Goal: Task Accomplishment & Management: Manage account settings

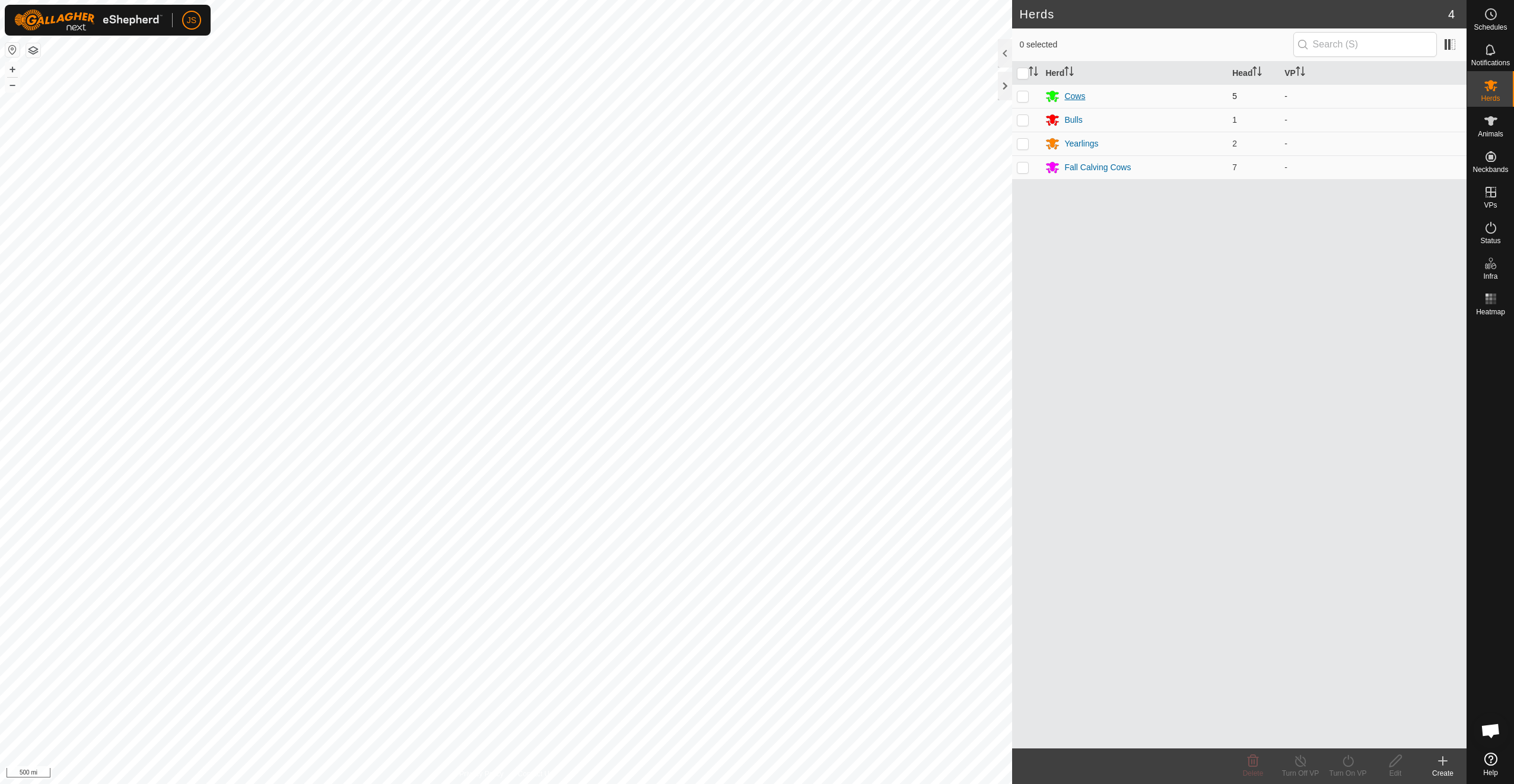
click at [1075, 90] on div "Cows" at bounding box center [1074, 96] width 21 height 12
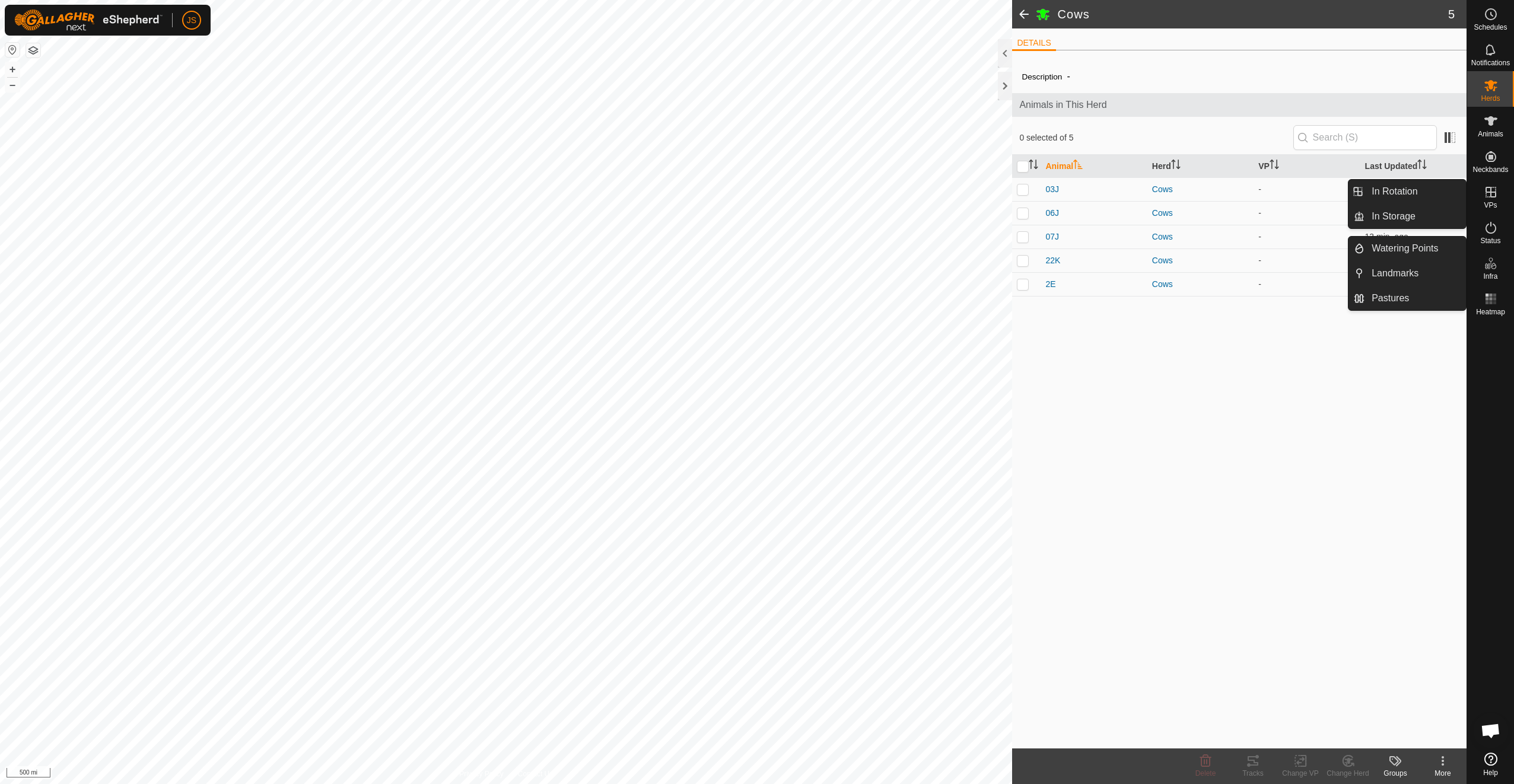
click at [1492, 207] on span "VPs" at bounding box center [1489, 205] width 13 height 7
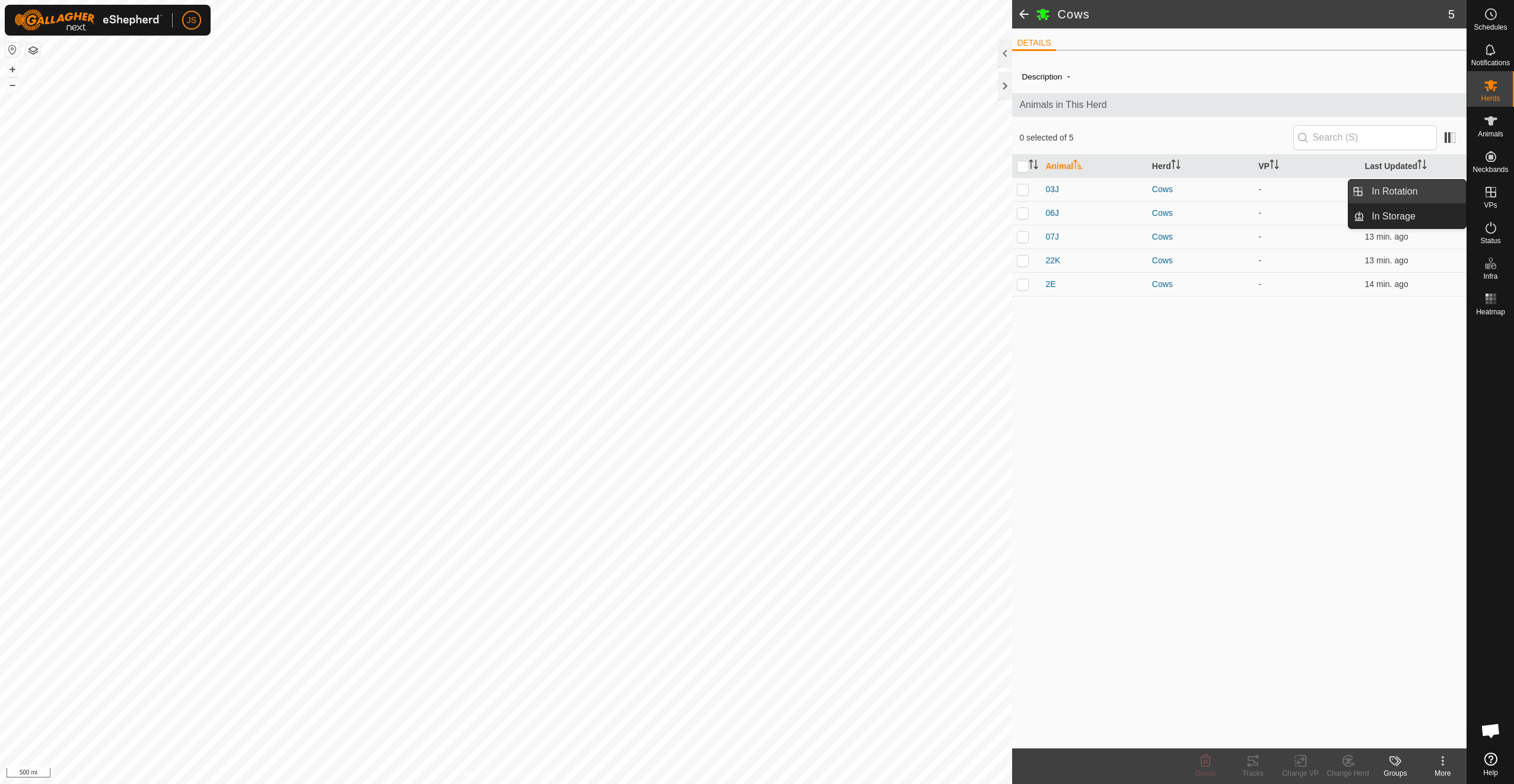
click at [1430, 194] on link "In Rotation" at bounding box center [1415, 191] width 101 height 24
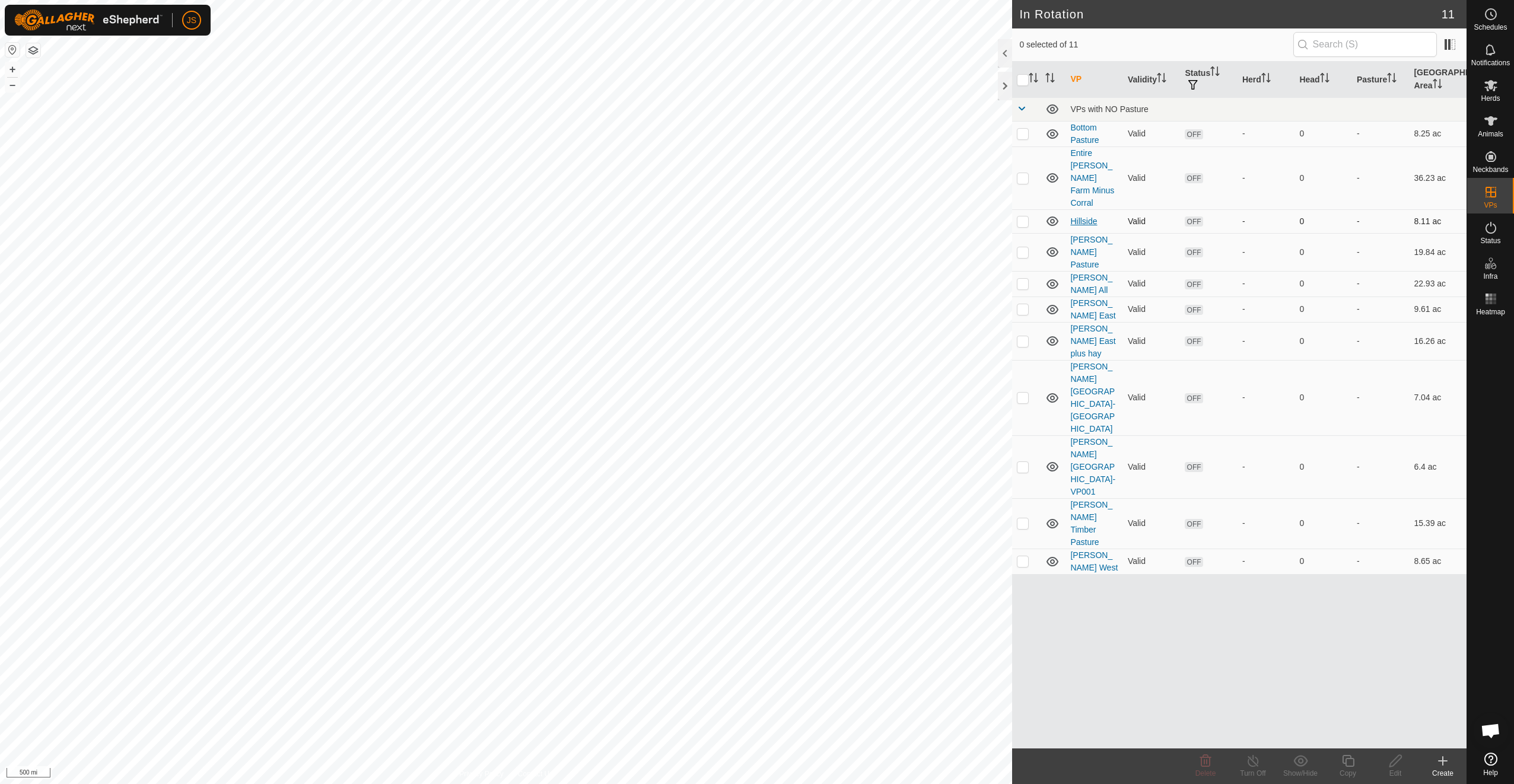
click at [1082, 217] on link "Hillside" at bounding box center [1083, 221] width 27 height 9
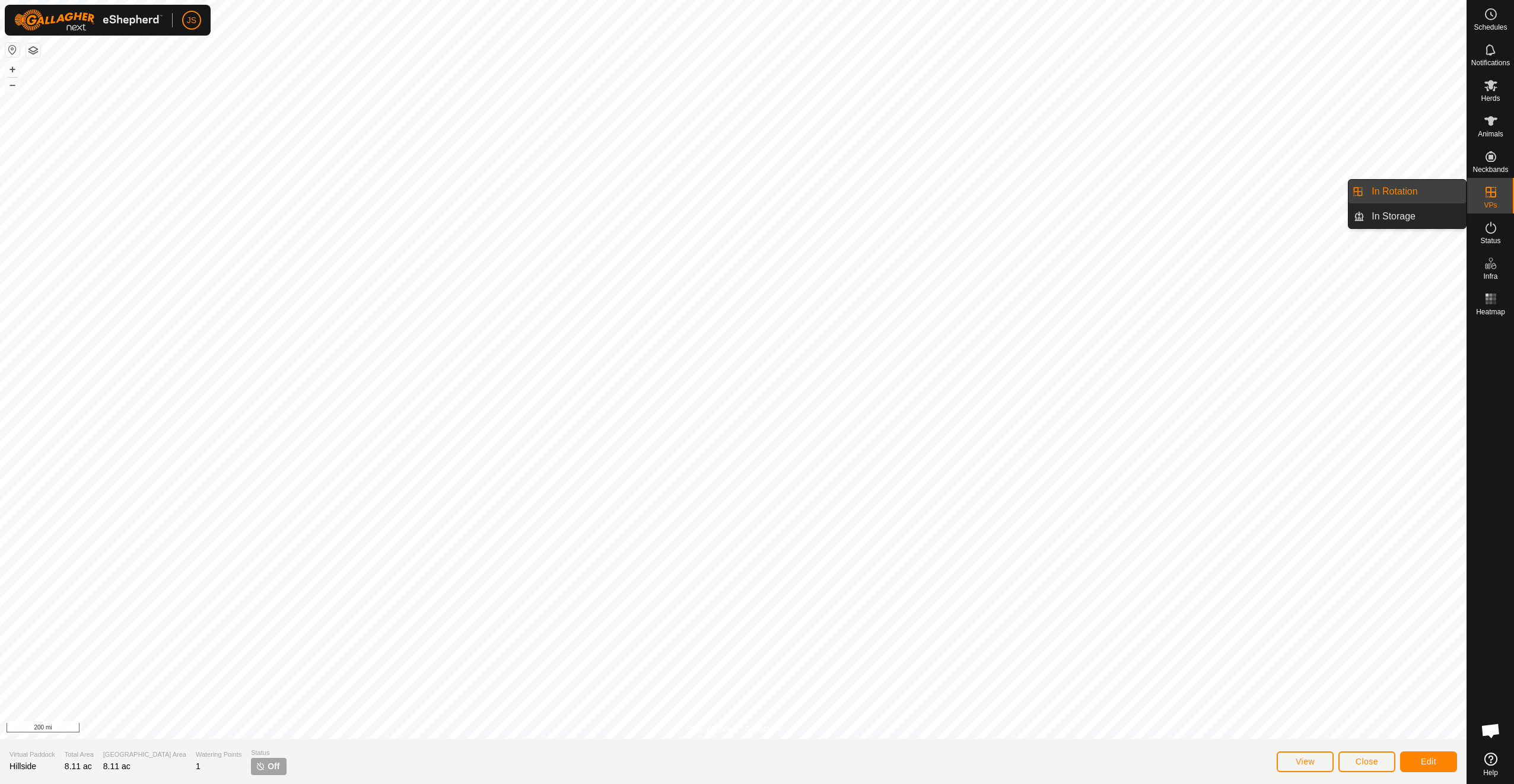
click at [1413, 186] on link "In Rotation" at bounding box center [1415, 191] width 101 height 24
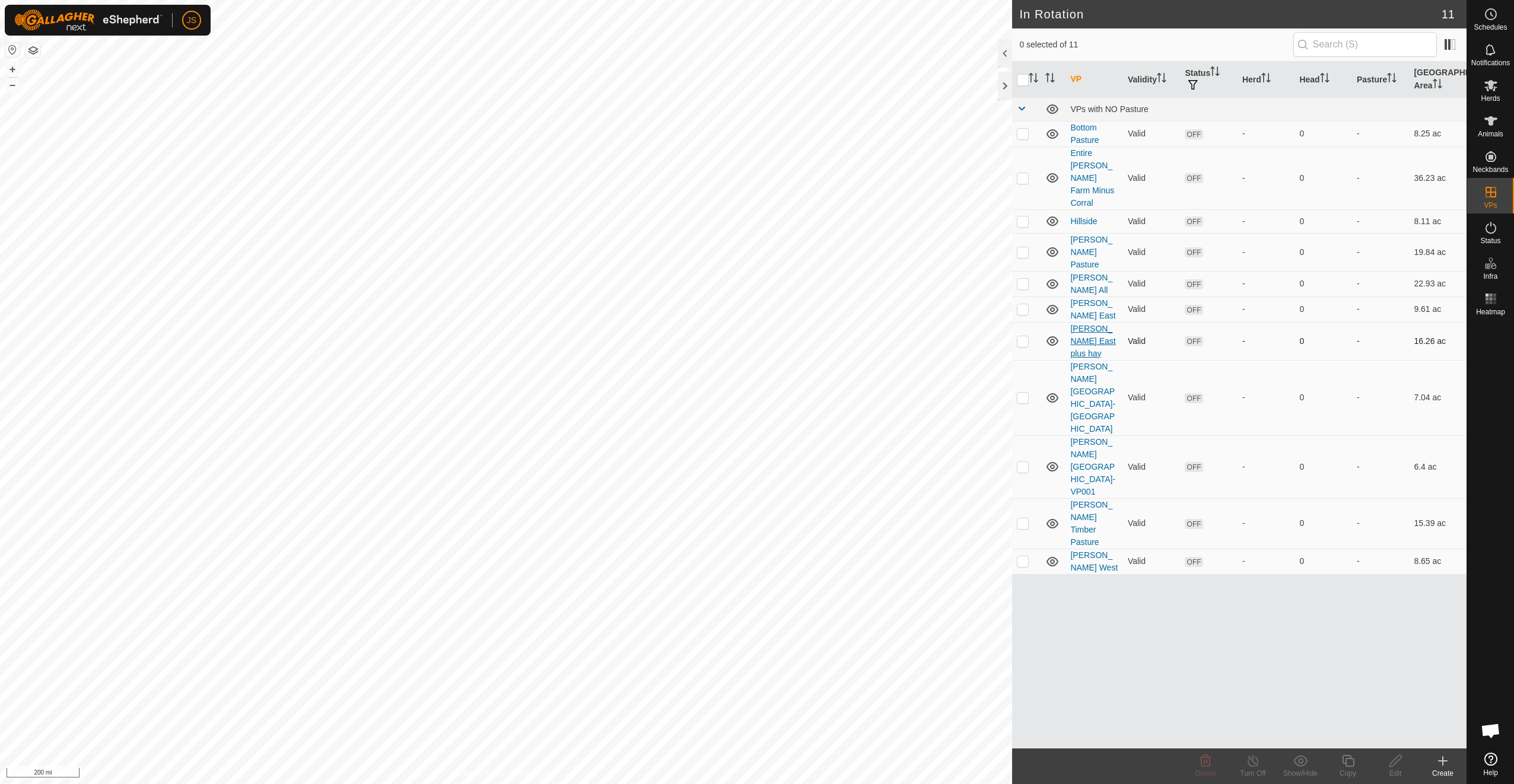
click at [1085, 324] on link "[PERSON_NAME] East plus hay" at bounding box center [1092, 341] width 45 height 35
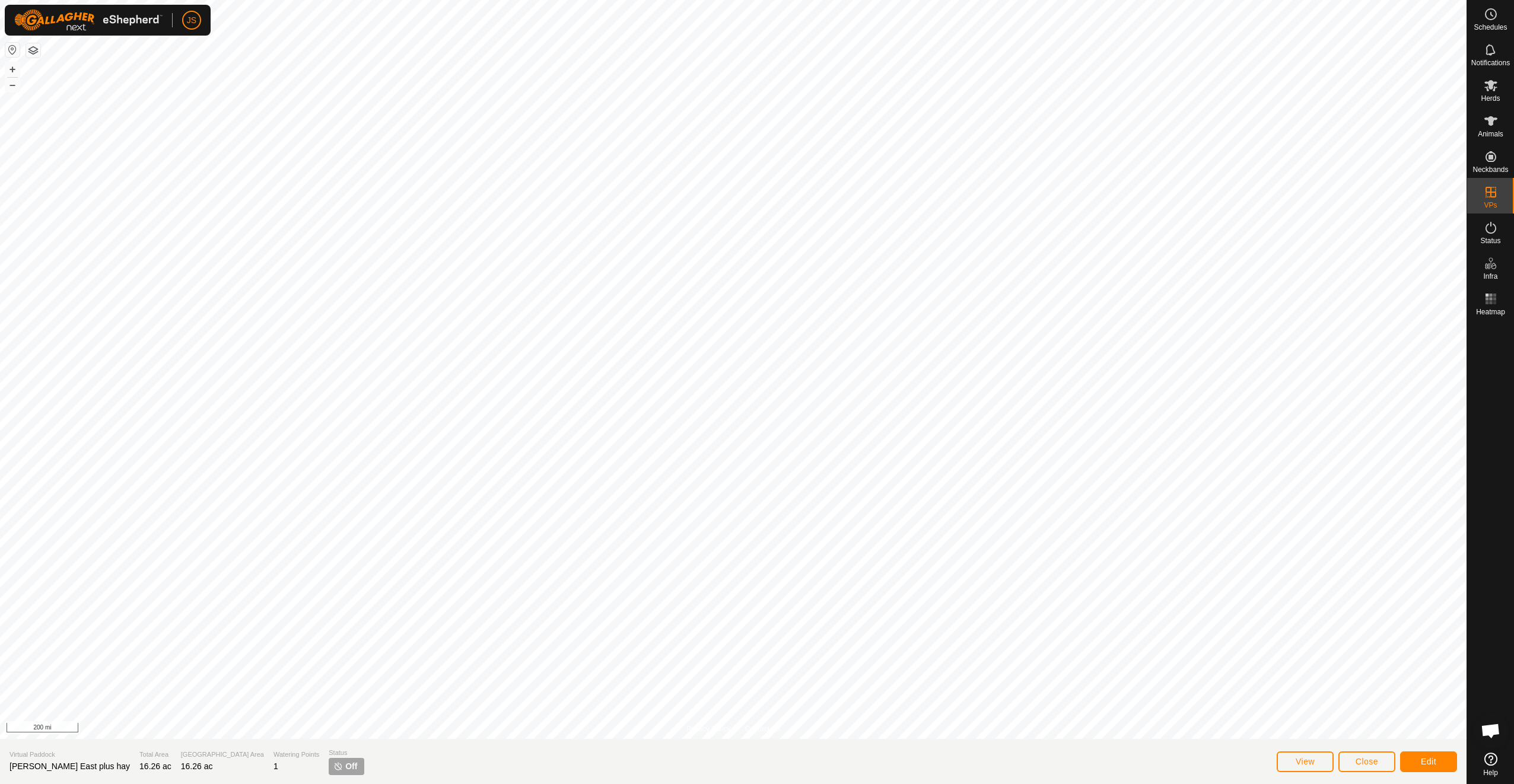
click at [1498, 723] on span "Open chat" at bounding box center [1490, 732] width 19 height 17
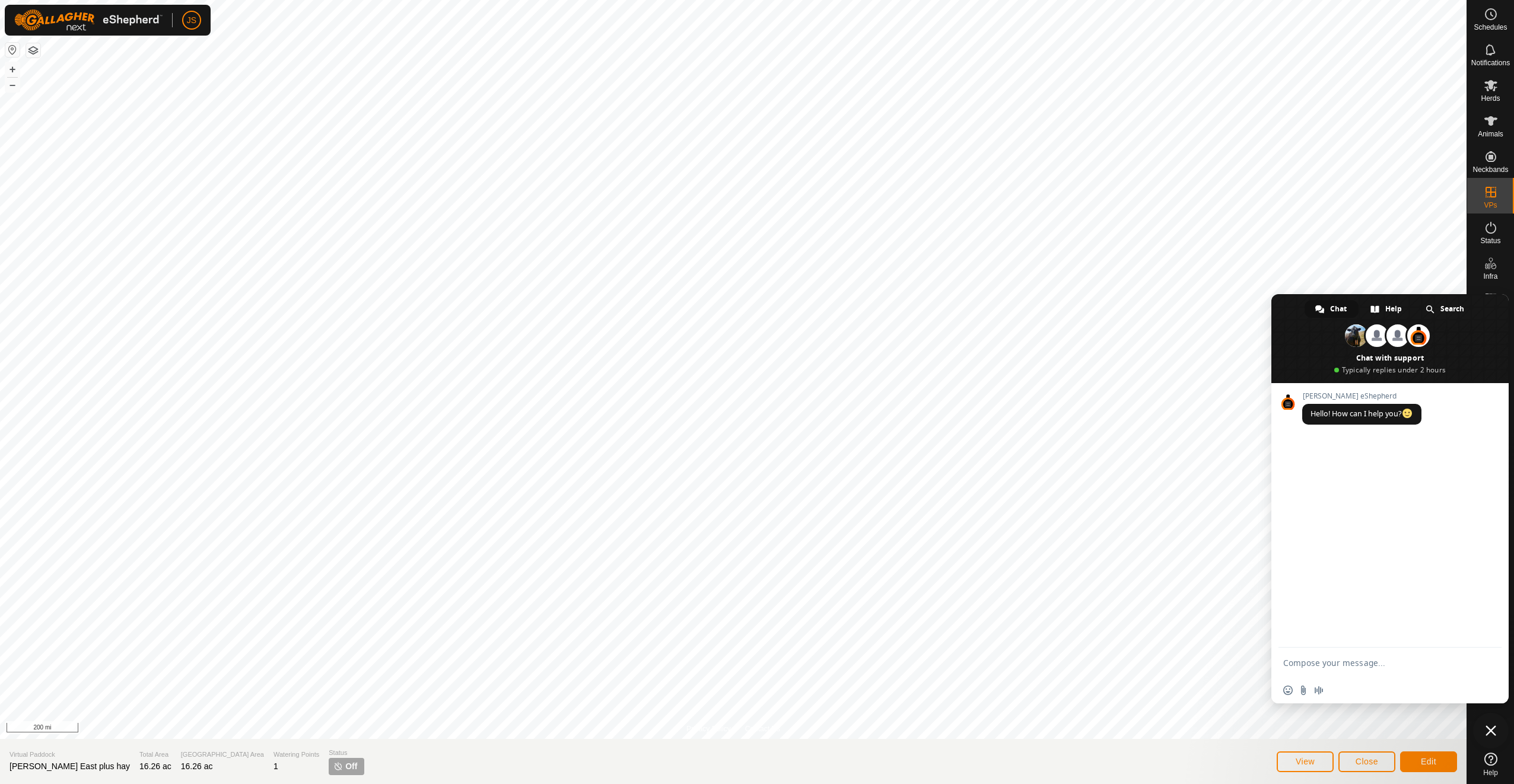
click at [1494, 771] on span "Help" at bounding box center [1490, 772] width 15 height 7
click at [1386, 665] on textarea "Compose your message..." at bounding box center [1377, 663] width 187 height 11
type textarea "W"
type textarea "When I log in it zooms into somewhere in [GEOGRAPHIC_DATA] instead of my place.…"
click at [1482, 637] on span "Send" at bounding box center [1487, 639] width 19 height 19
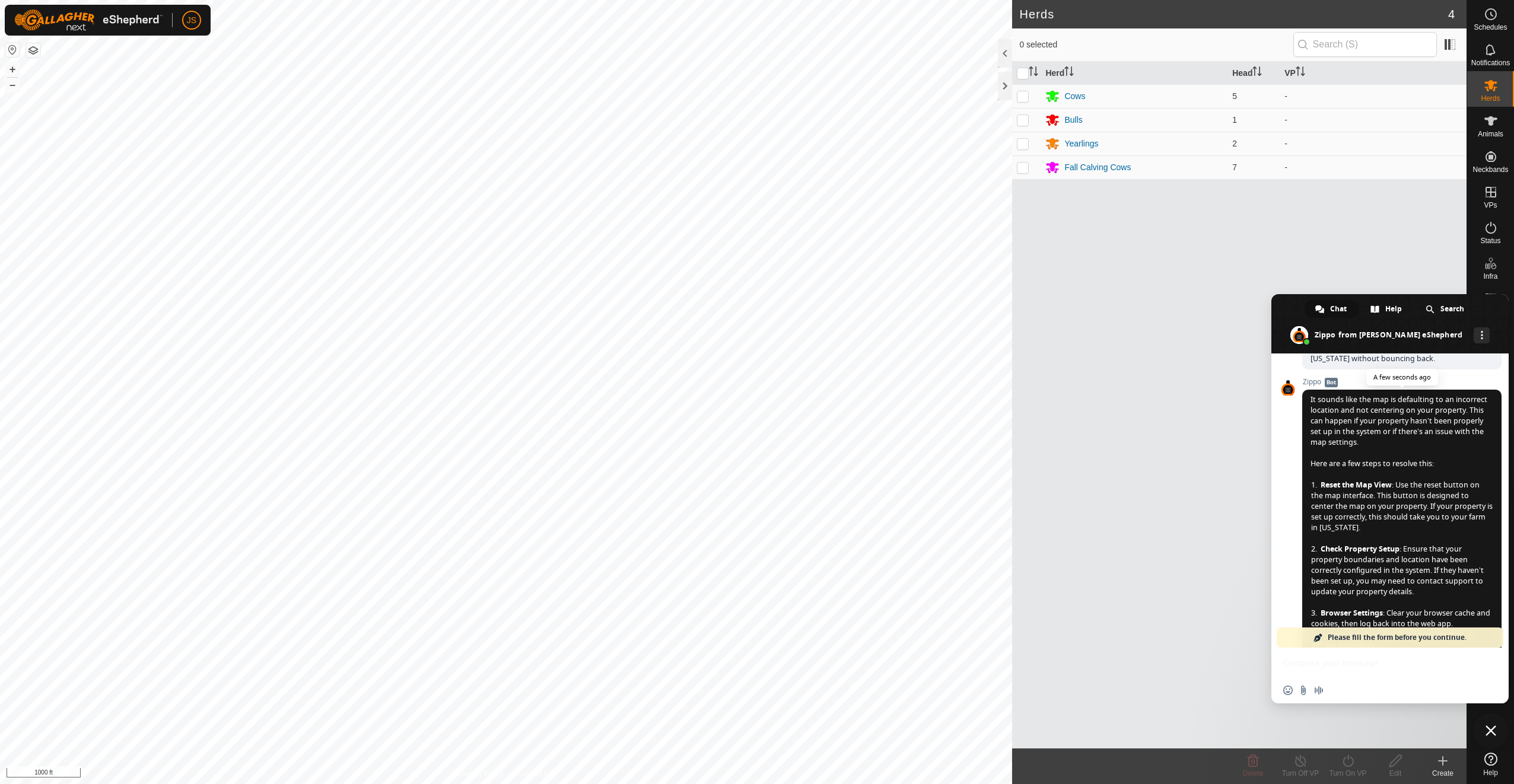
scroll to position [168, 0]
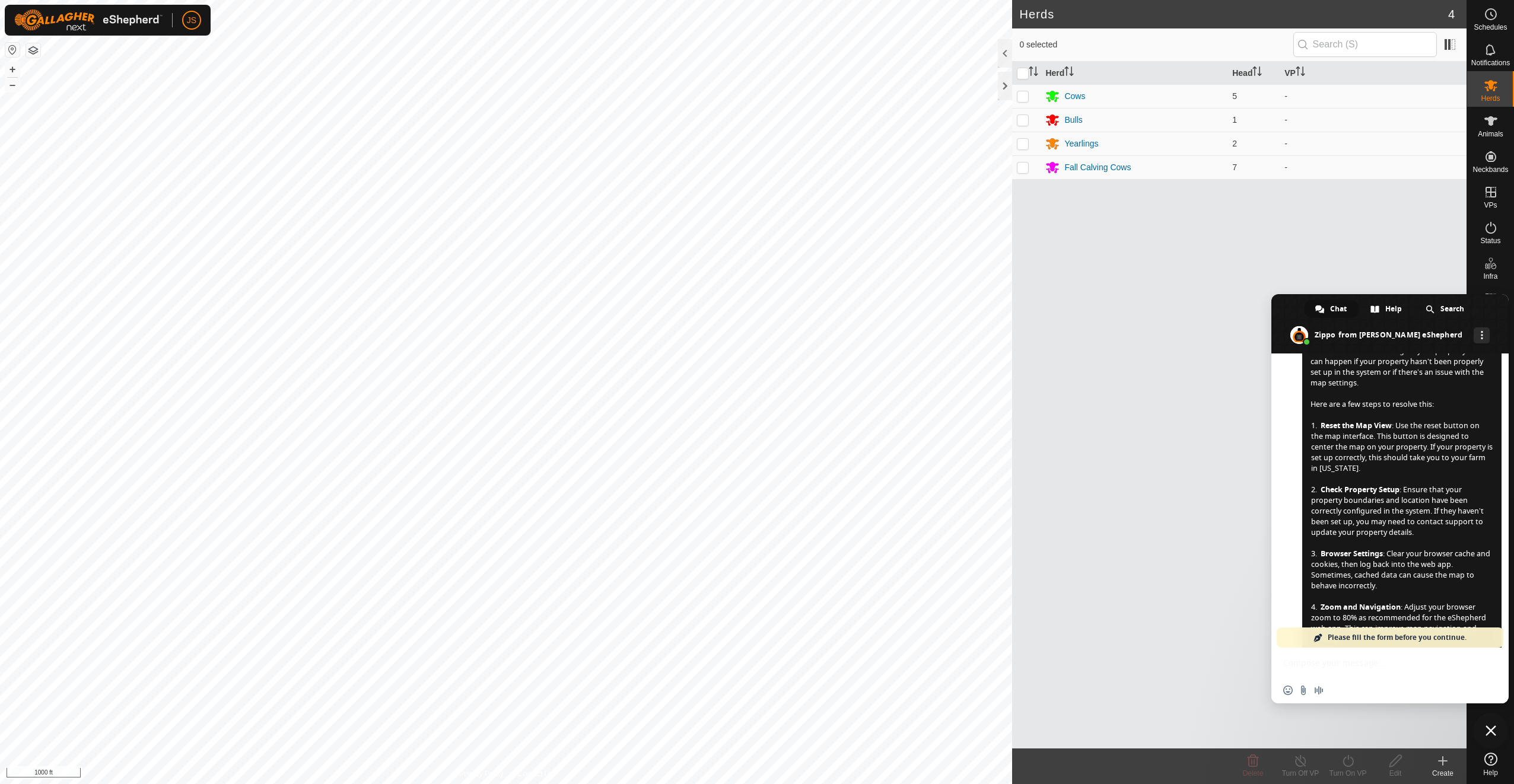
click at [15, 49] on button "button" at bounding box center [12, 50] width 15 height 15
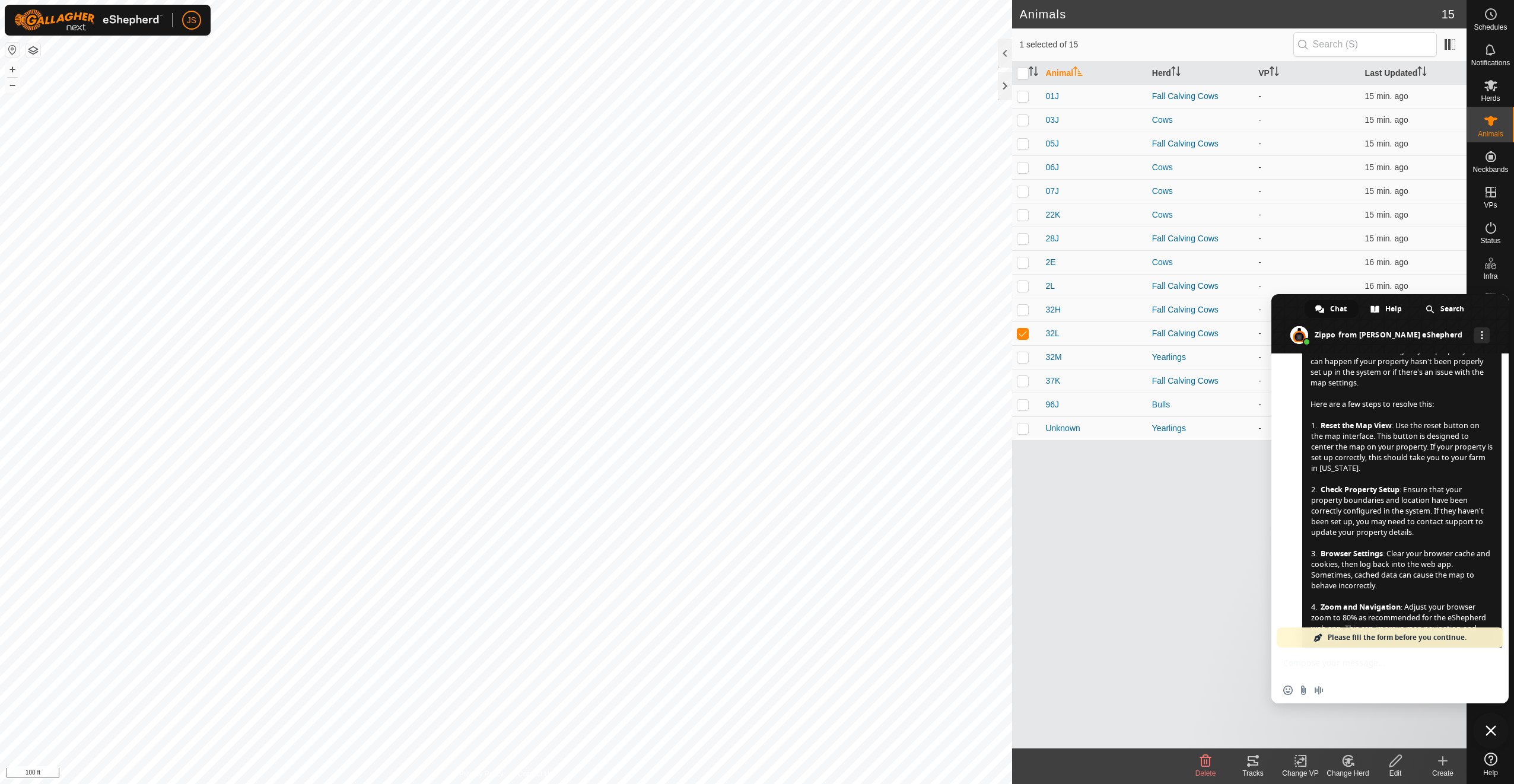
click at [1496, 733] on span "Close chat" at bounding box center [1491, 730] width 11 height 11
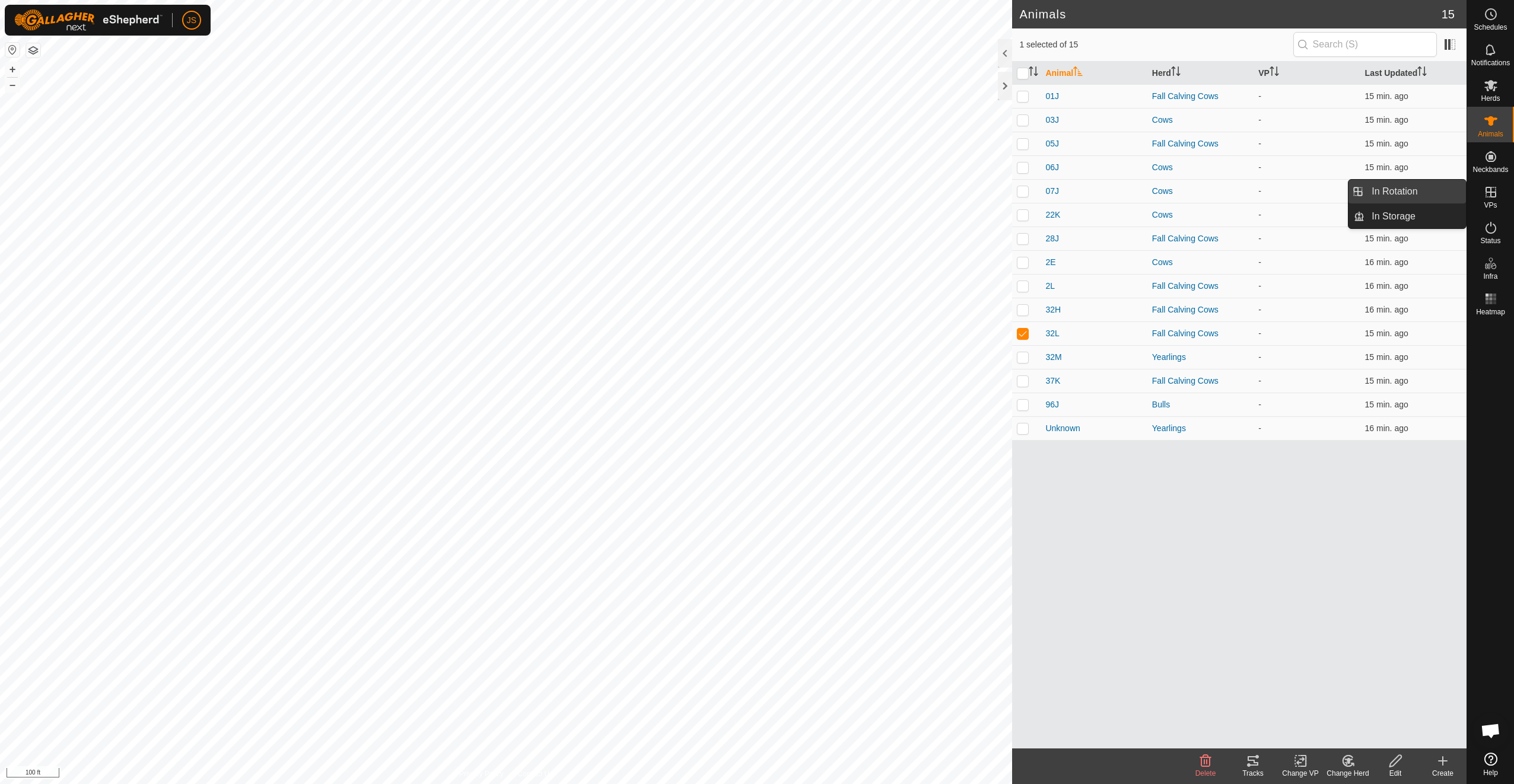
click at [1431, 194] on link "In Rotation" at bounding box center [1415, 191] width 101 height 24
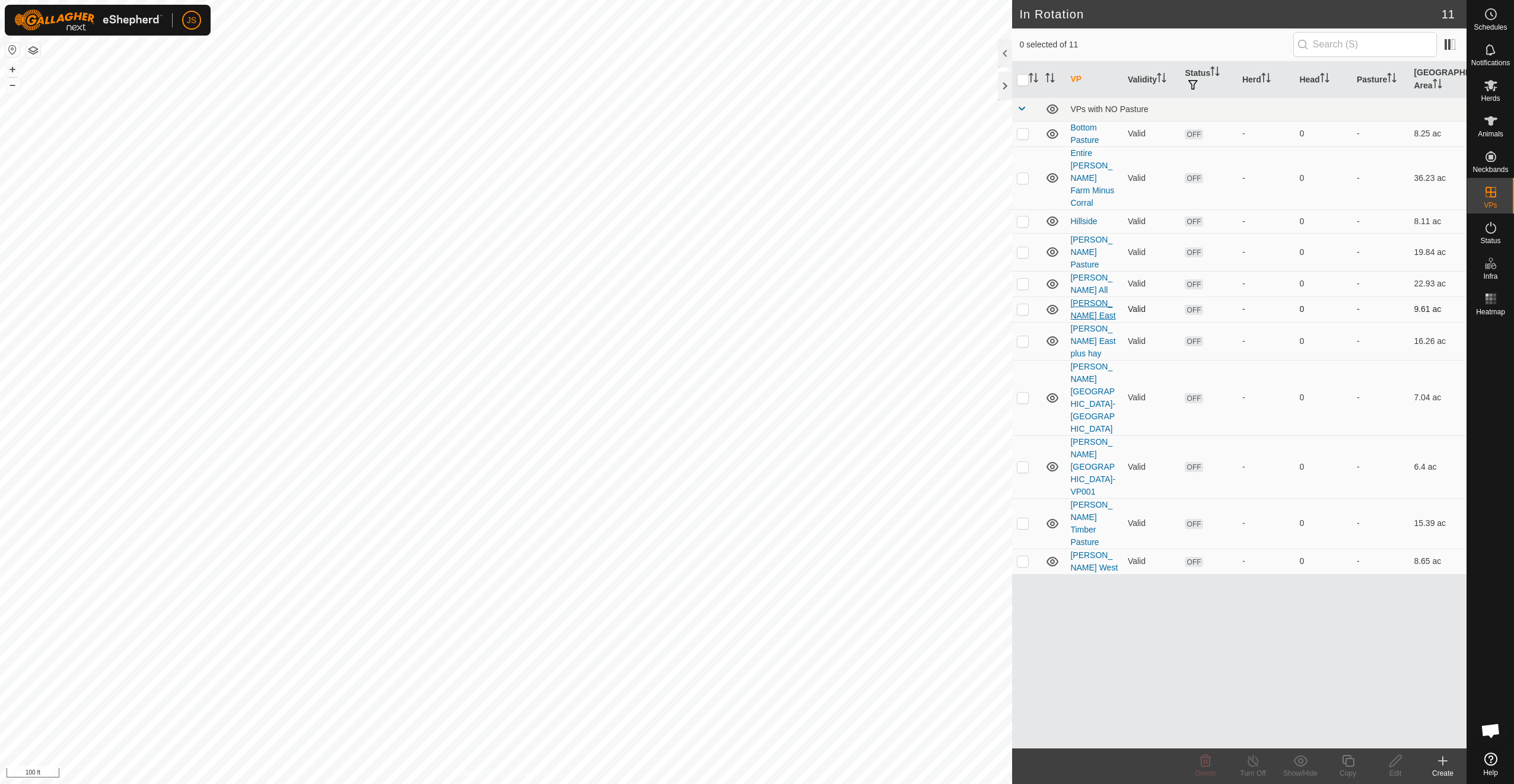
click at [1088, 298] on link "[PERSON_NAME] East" at bounding box center [1092, 309] width 45 height 22
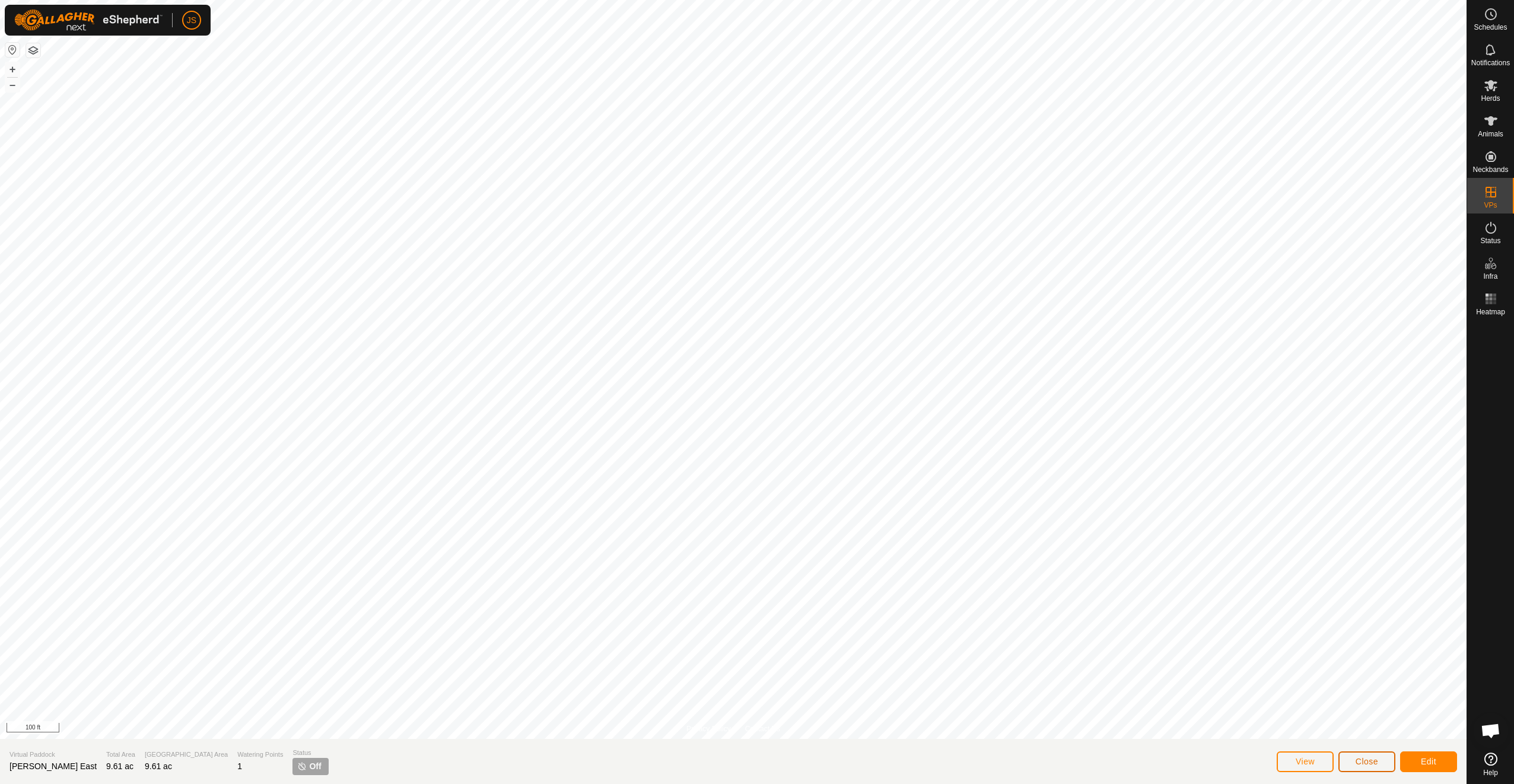
click at [1366, 761] on span "Close" at bounding box center [1367, 761] width 22 height 9
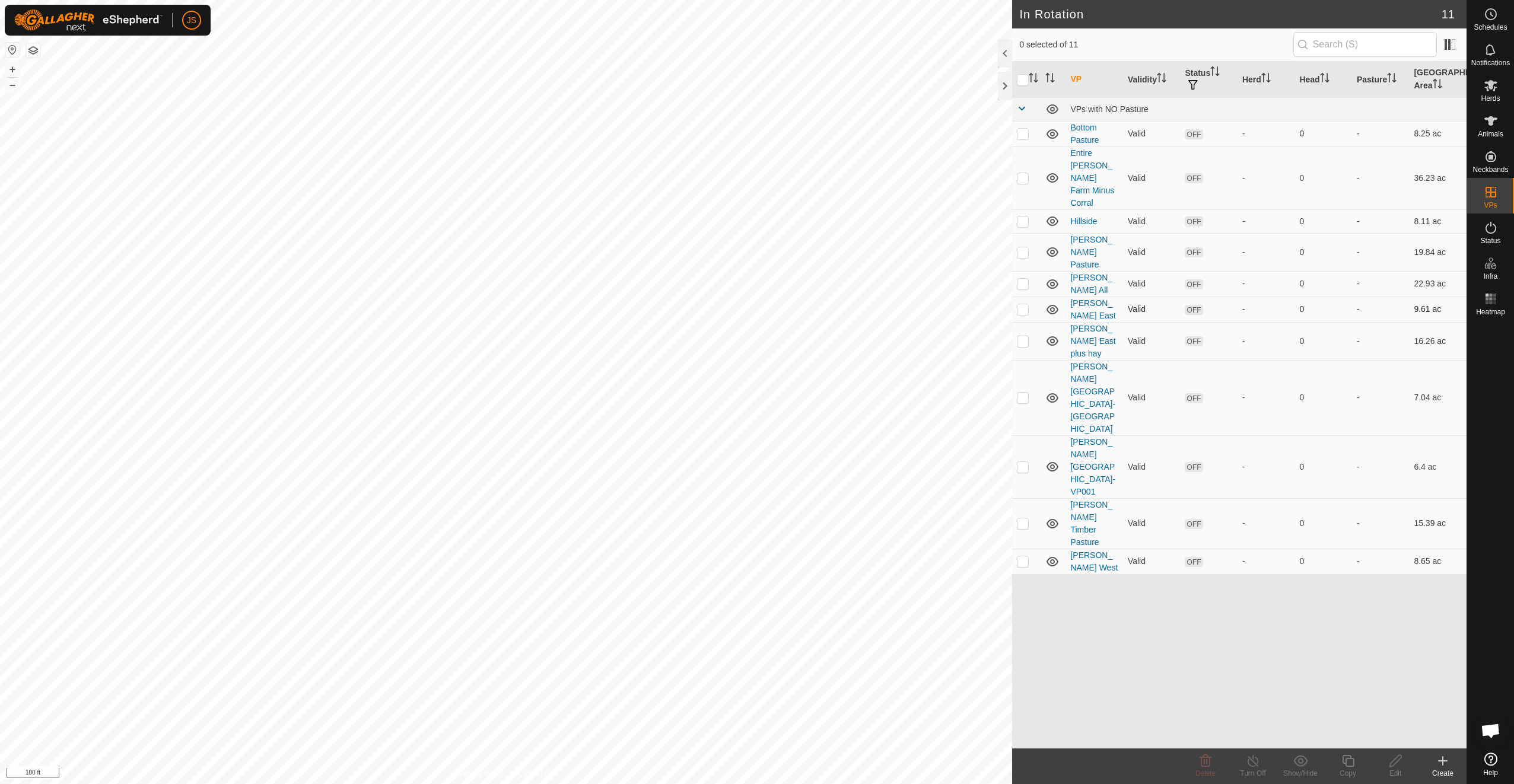
click at [1055, 303] on icon at bounding box center [1052, 309] width 15 height 15
click at [1054, 303] on icon at bounding box center [1052, 309] width 15 height 15
click at [1019, 304] on p-checkbox at bounding box center [1022, 309] width 12 height 9
checkbox input "true"
click at [1020, 279] on p-checkbox at bounding box center [1022, 283] width 12 height 9
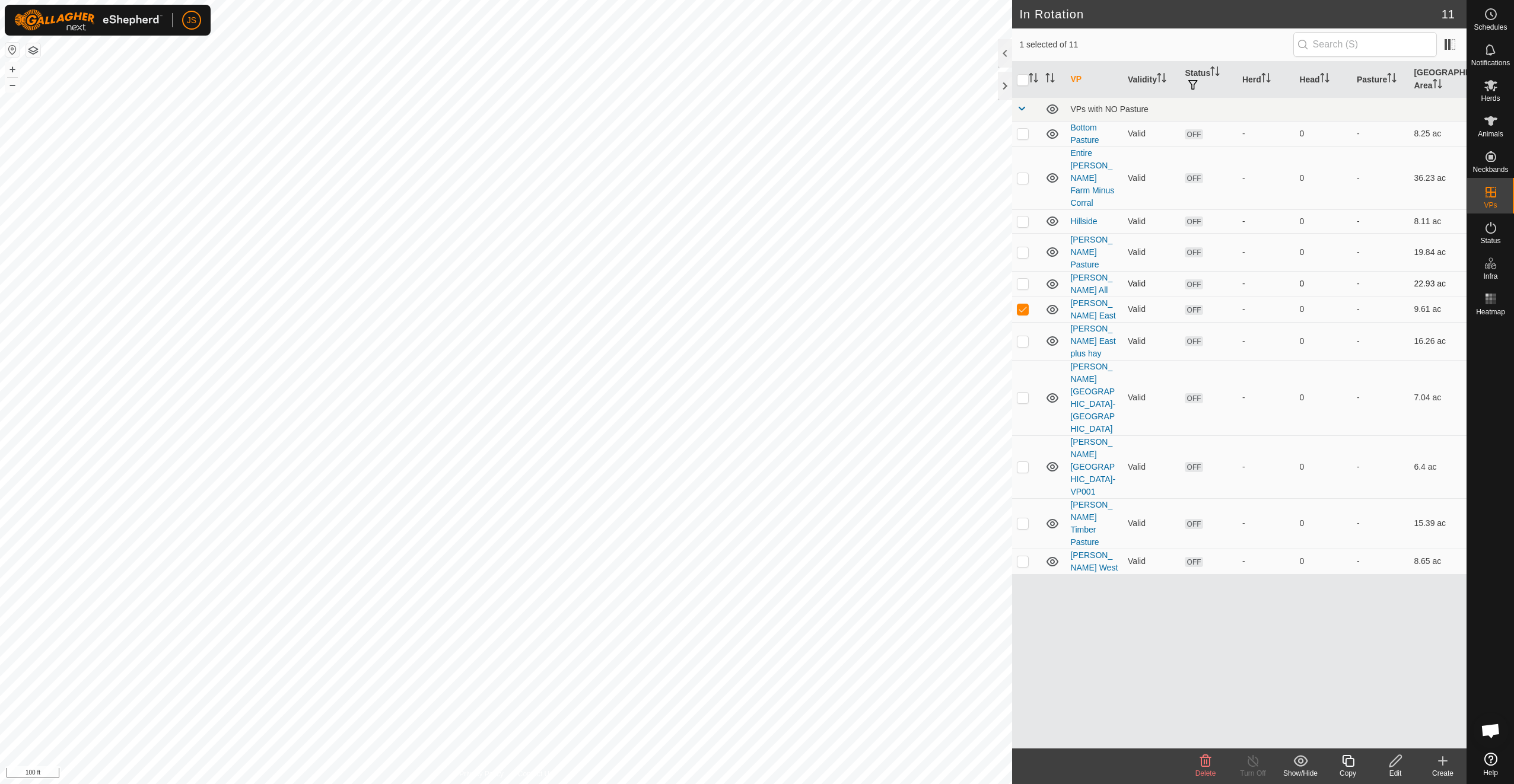
checkbox input "true"
click at [1022, 336] on p-checkbox at bounding box center [1022, 341] width 12 height 9
checkbox input "true"
click at [1022, 360] on td at bounding box center [1025, 398] width 28 height 75
checkbox input "true"
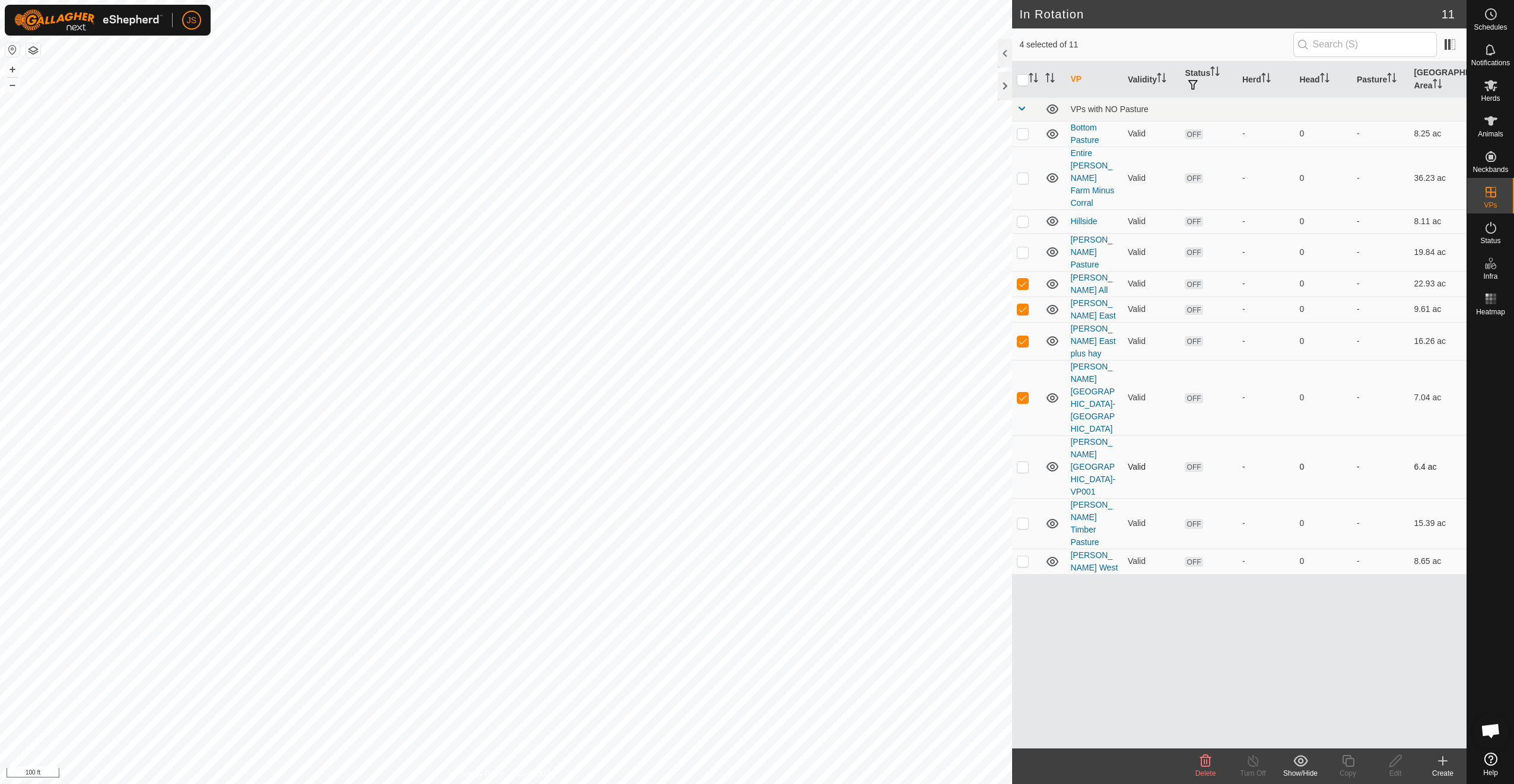
click at [1023, 462] on p-checkbox at bounding box center [1022, 467] width 12 height 9
checkbox input "true"
click at [1019, 518] on p-checkbox at bounding box center [1022, 523] width 12 height 9
checkbox input "true"
click at [1024, 556] on p-checkbox at bounding box center [1022, 561] width 12 height 9
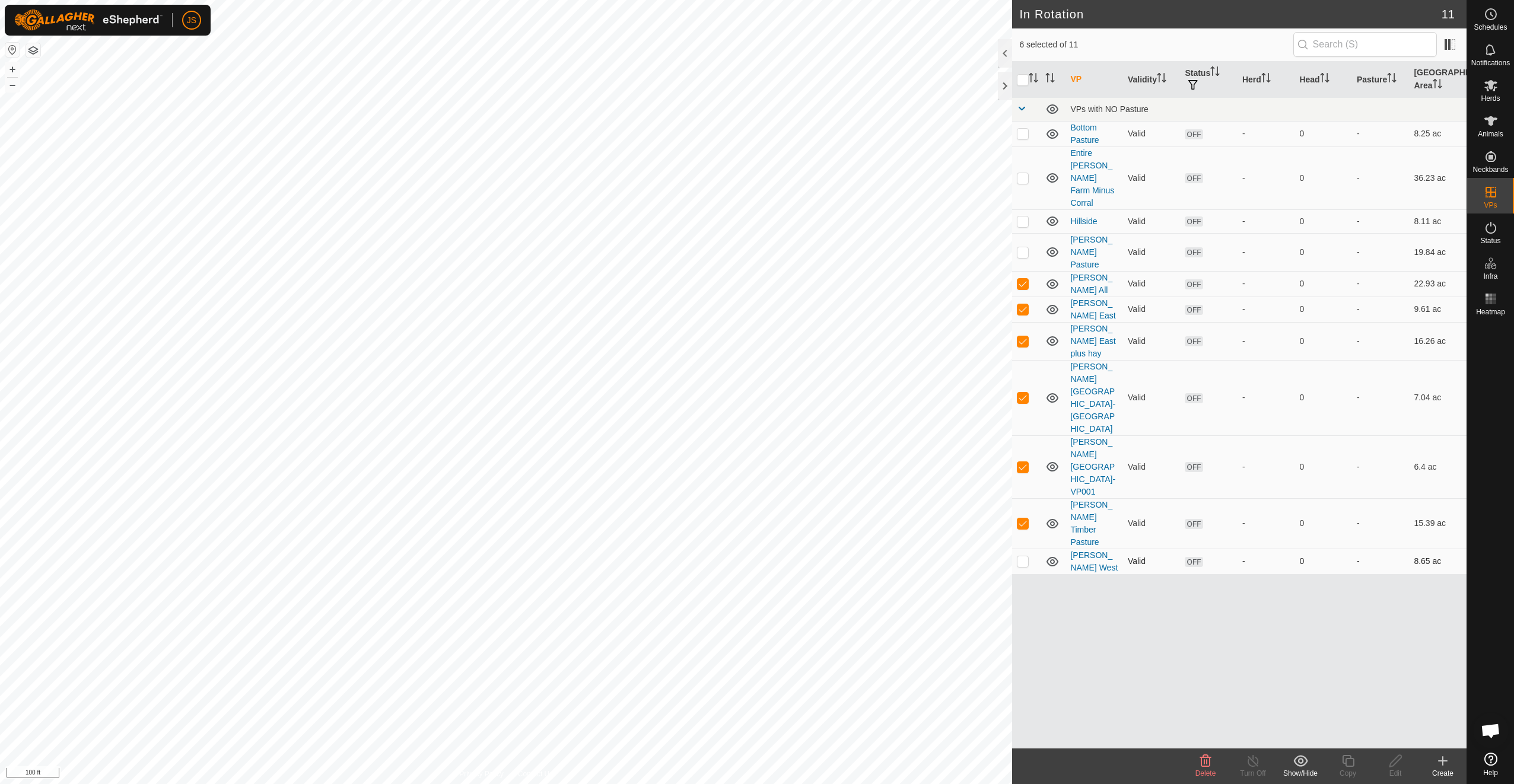
checkbox input "true"
click at [1415, 215] on link "In Storage" at bounding box center [1415, 216] width 101 height 24
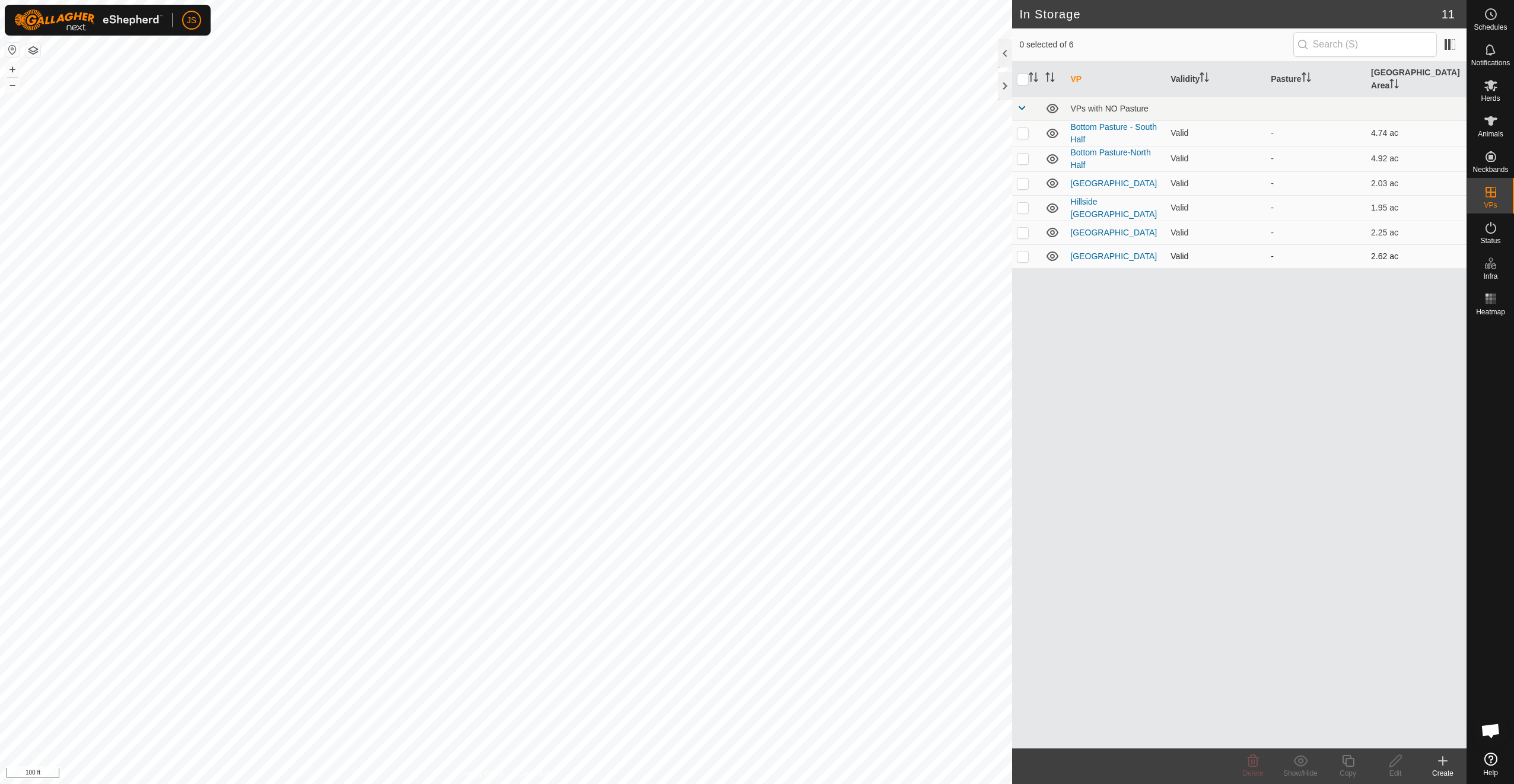
click at [1024, 251] on p-checkbox at bounding box center [1022, 256] width 12 height 9
checkbox input "false"
click at [1445, 197] on link "In Rotation" at bounding box center [1415, 191] width 101 height 24
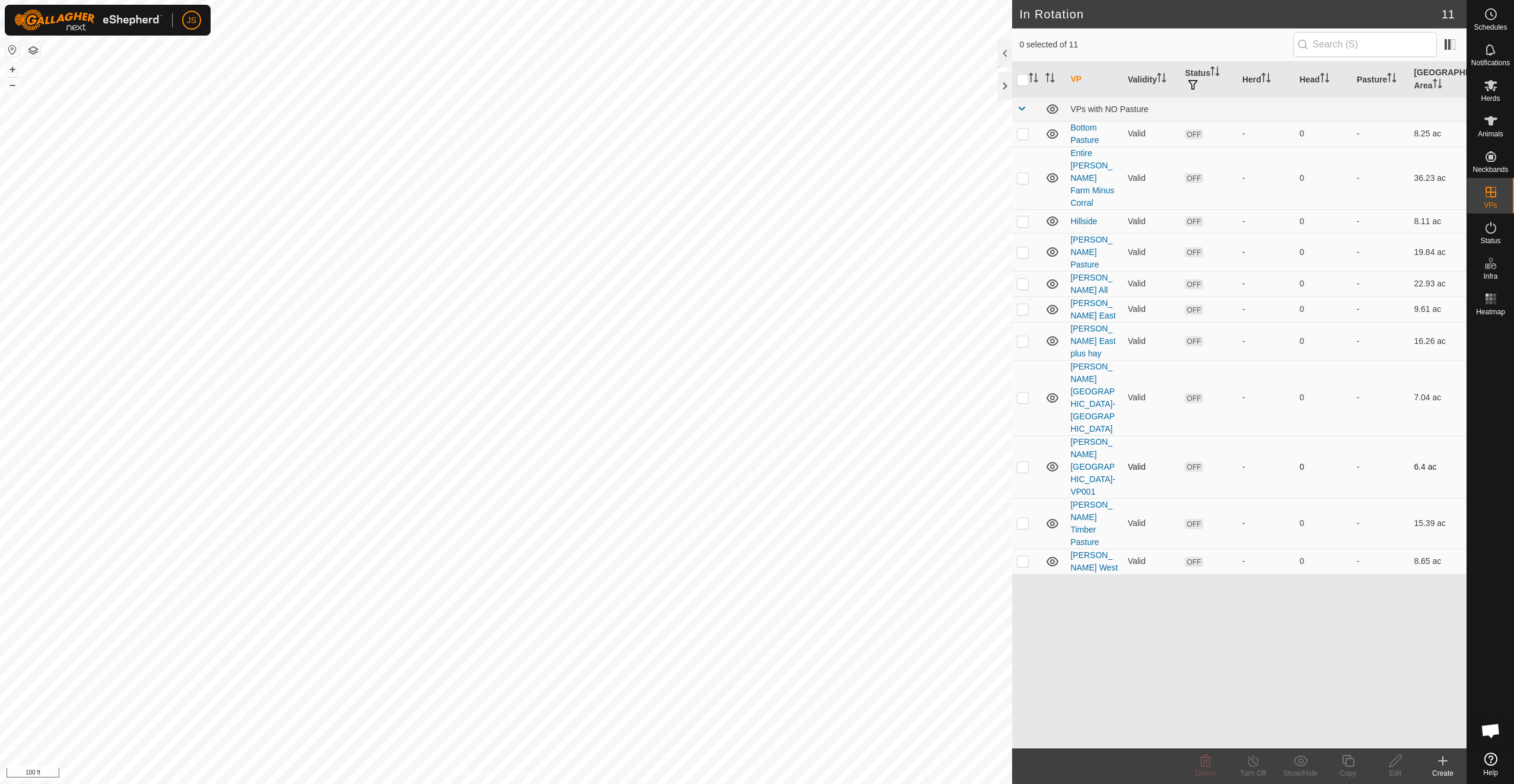
click at [1020, 462] on p-checkbox at bounding box center [1022, 467] width 12 height 9
checkbox input "true"
click at [1392, 764] on icon at bounding box center [1395, 761] width 15 height 15
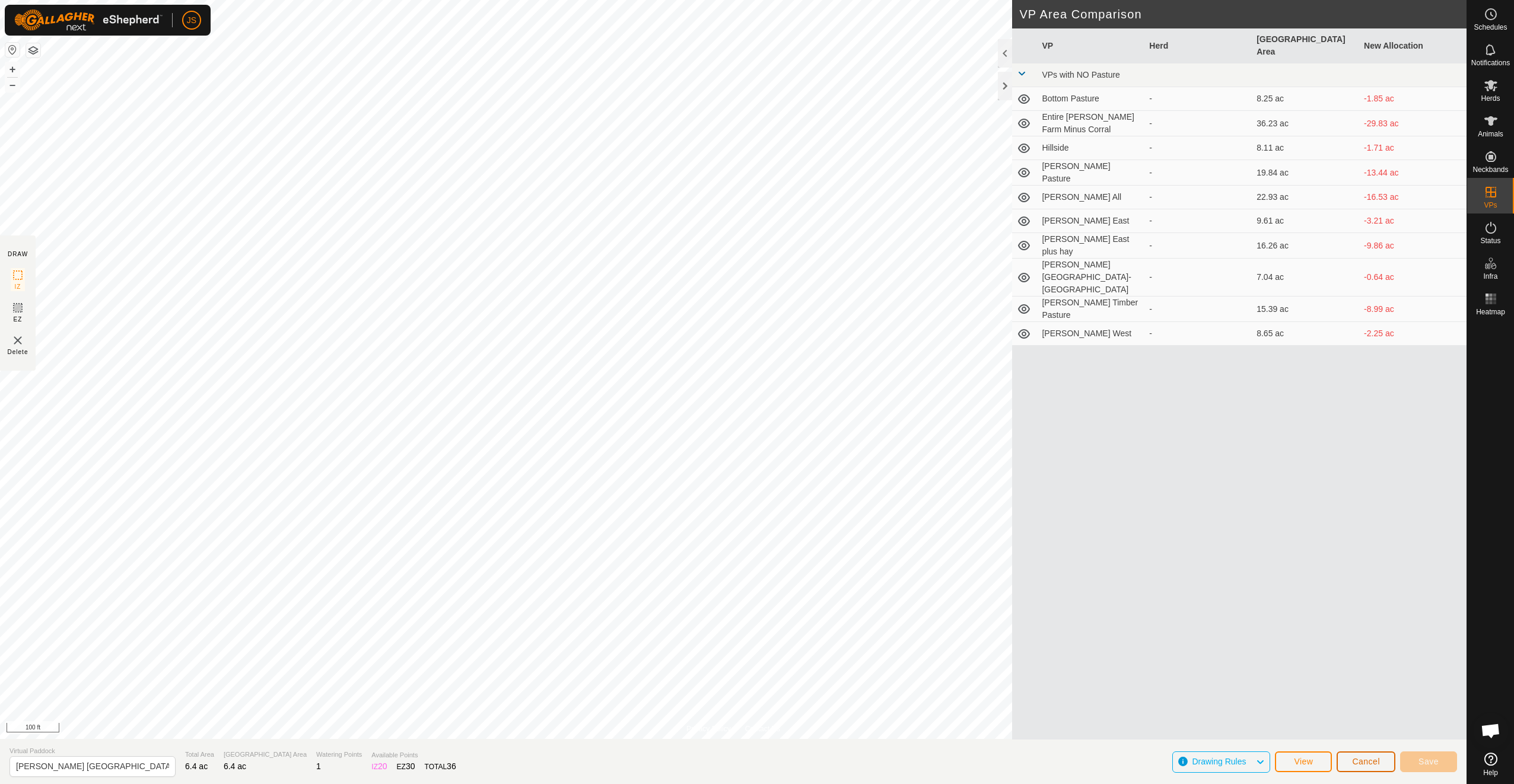
click at [1371, 762] on span "Cancel" at bounding box center [1366, 761] width 28 height 9
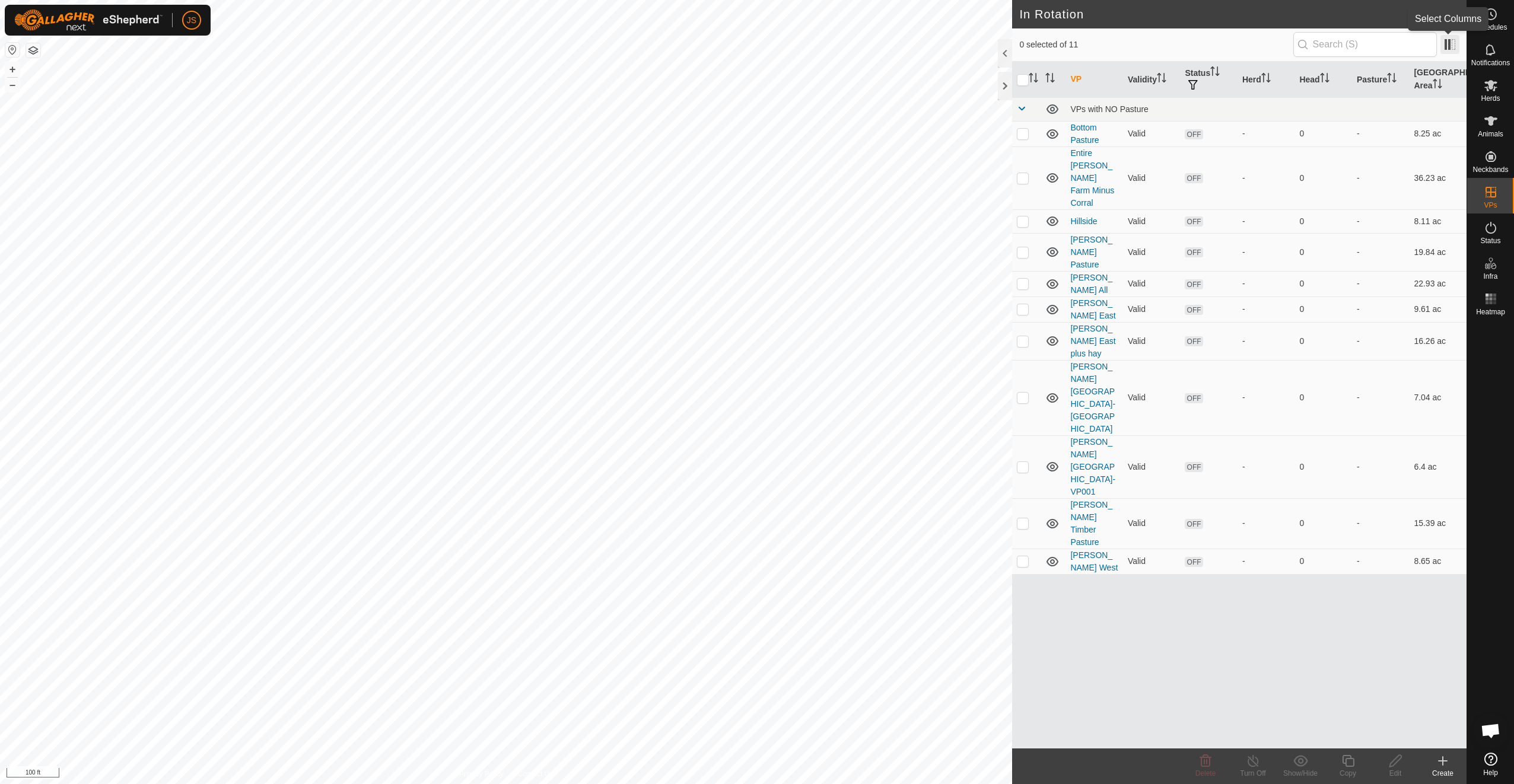
click at [1448, 43] on span at bounding box center [1449, 45] width 19 height 19
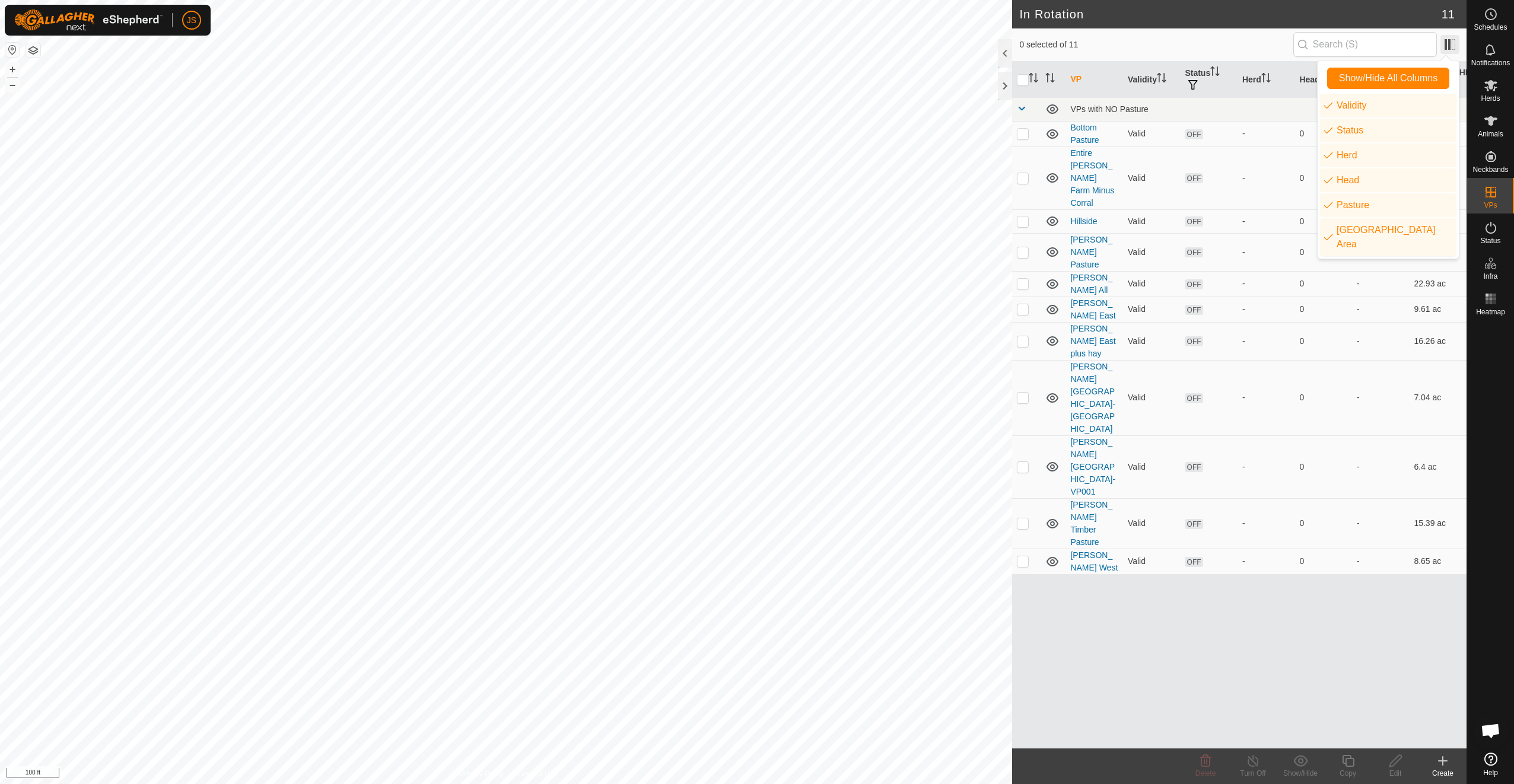
click at [1448, 43] on span at bounding box center [1449, 45] width 19 height 19
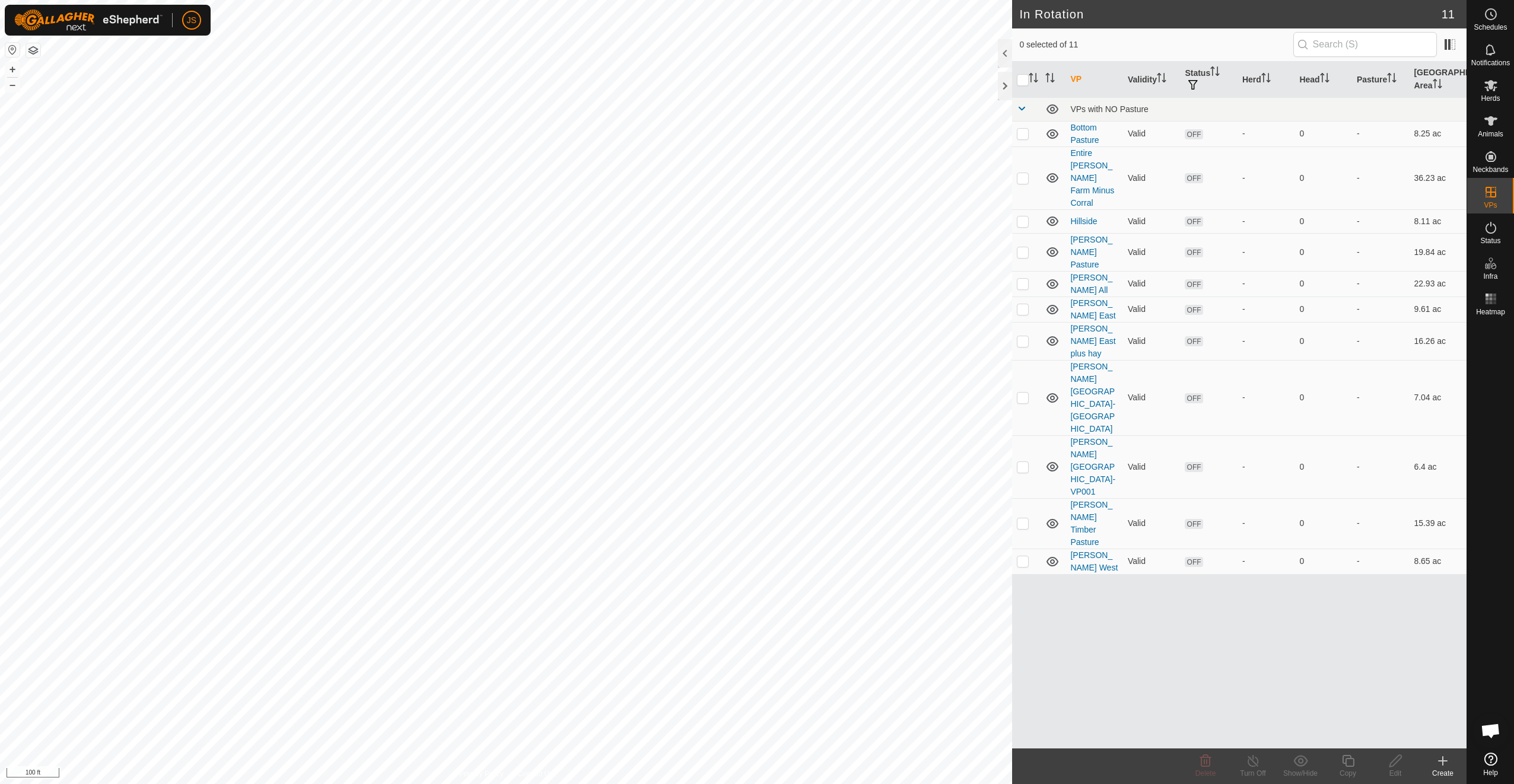
click at [1024, 458] on div "VP Validity Status Herd Head Pasture Grazing Area VPs with NO Pasture Bottom Pa…" at bounding box center [1239, 405] width 455 height 686
click at [1025, 556] on p-checkbox at bounding box center [1022, 561] width 12 height 9
checkbox input "true"
click at [1025, 518] on p-checkbox at bounding box center [1022, 523] width 12 height 9
checkbox input "true"
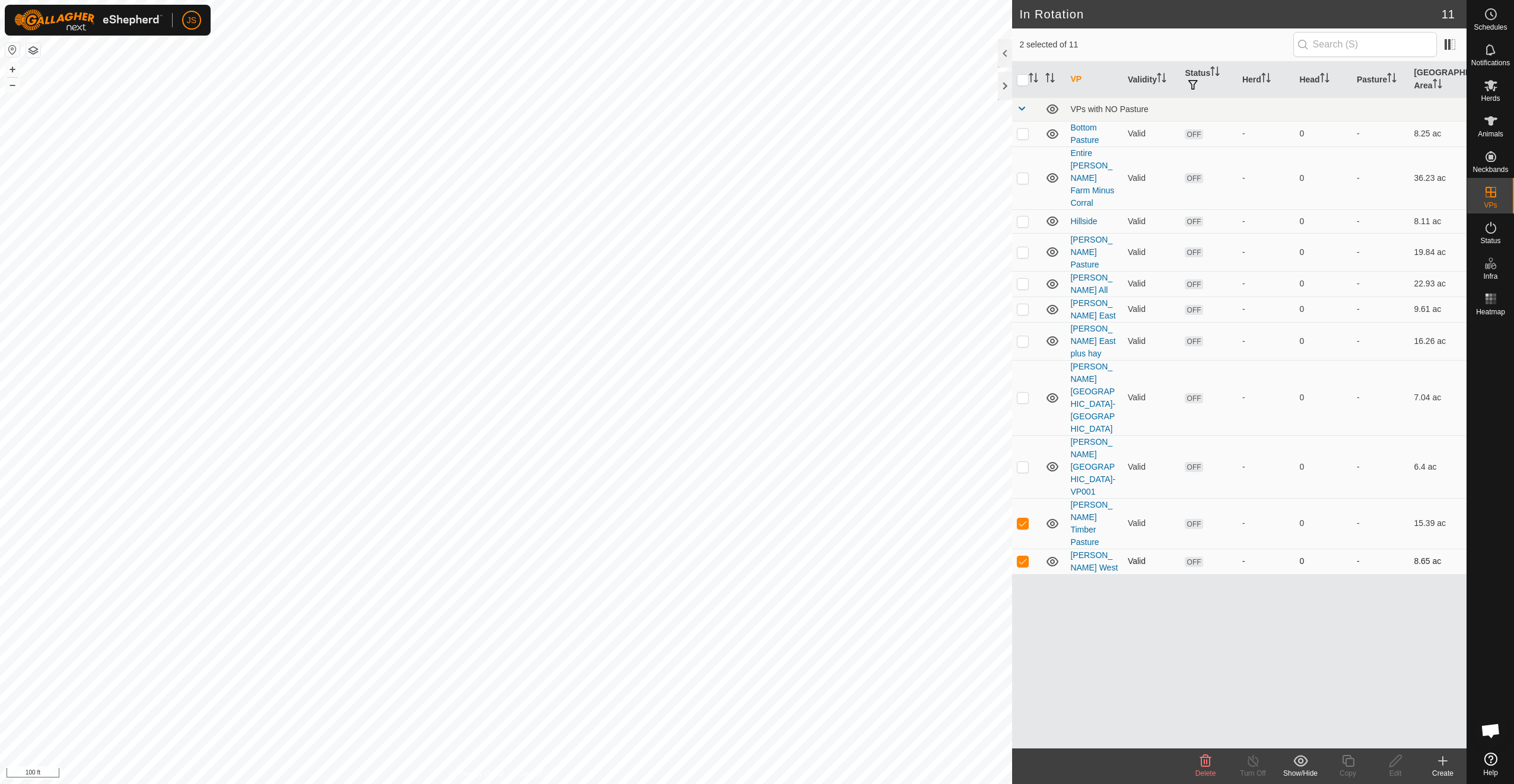
click at [1022, 548] on td at bounding box center [1025, 561] width 28 height 25
click at [1019, 556] on p-checkbox at bounding box center [1022, 561] width 12 height 9
checkbox input "true"
click at [1454, 769] on div "Create" at bounding box center [1443, 773] width 48 height 11
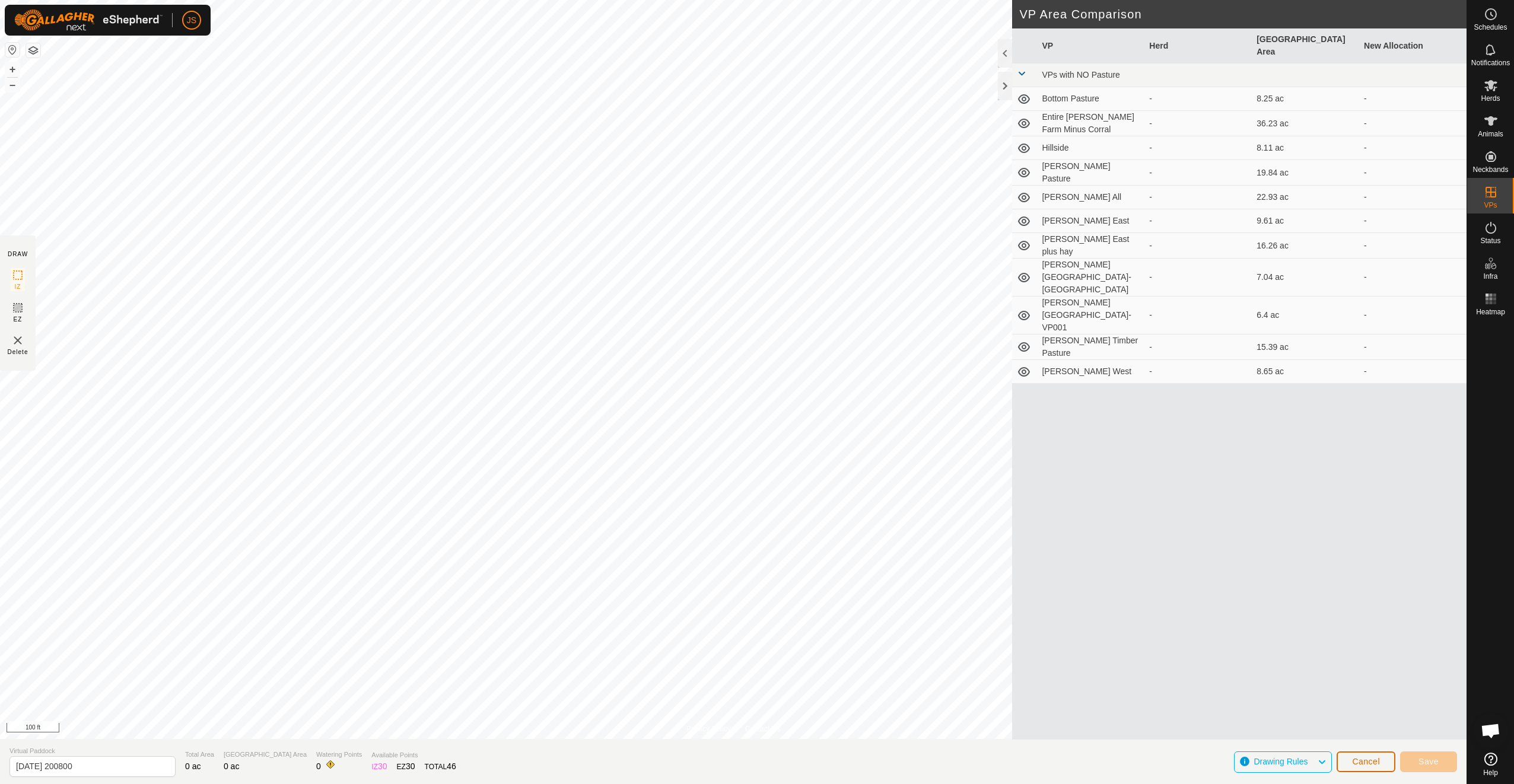
click at [1356, 762] on span "Cancel" at bounding box center [1366, 761] width 28 height 9
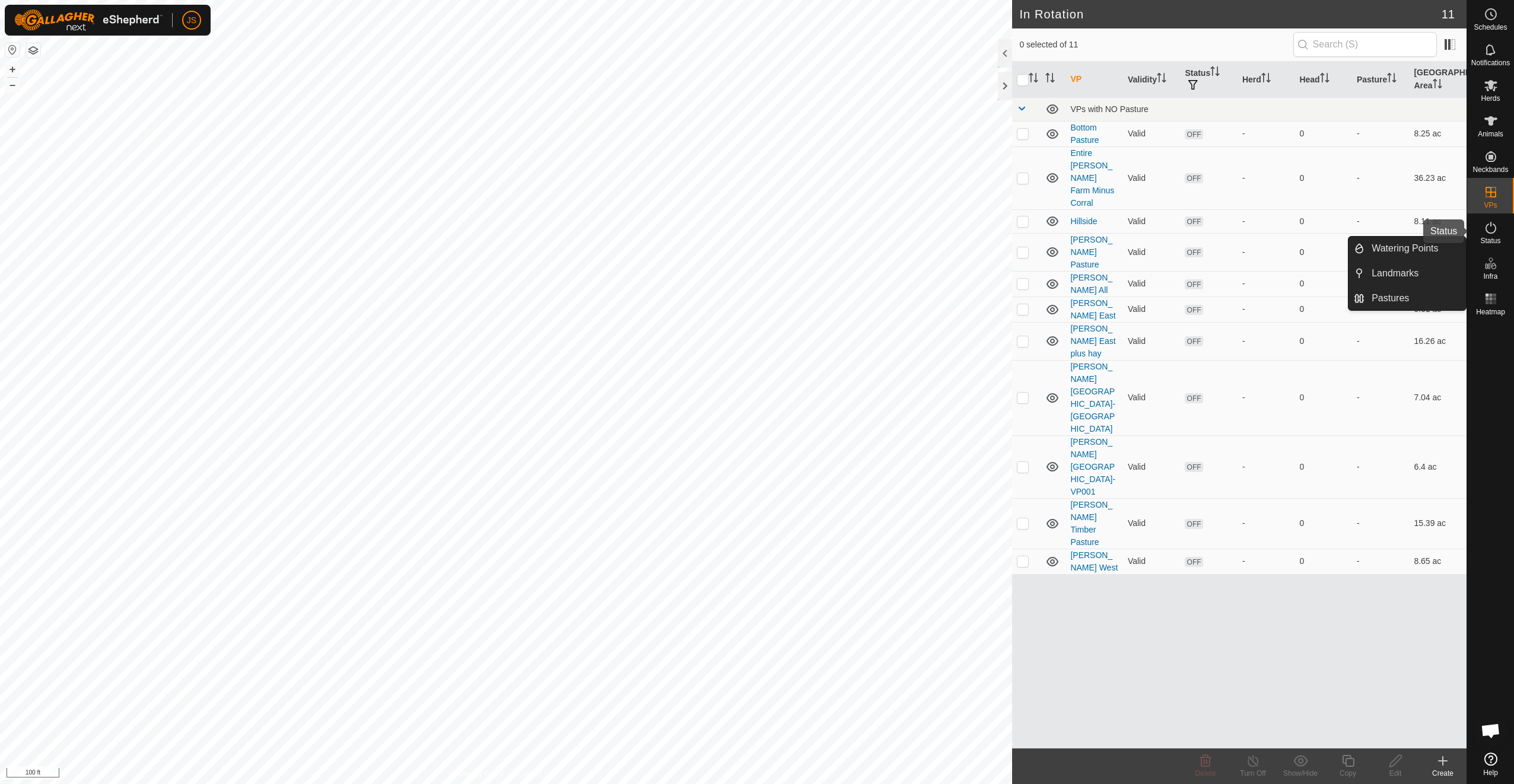
click at [1482, 221] on es-activation-svg-icon at bounding box center [1491, 227] width 22 height 19
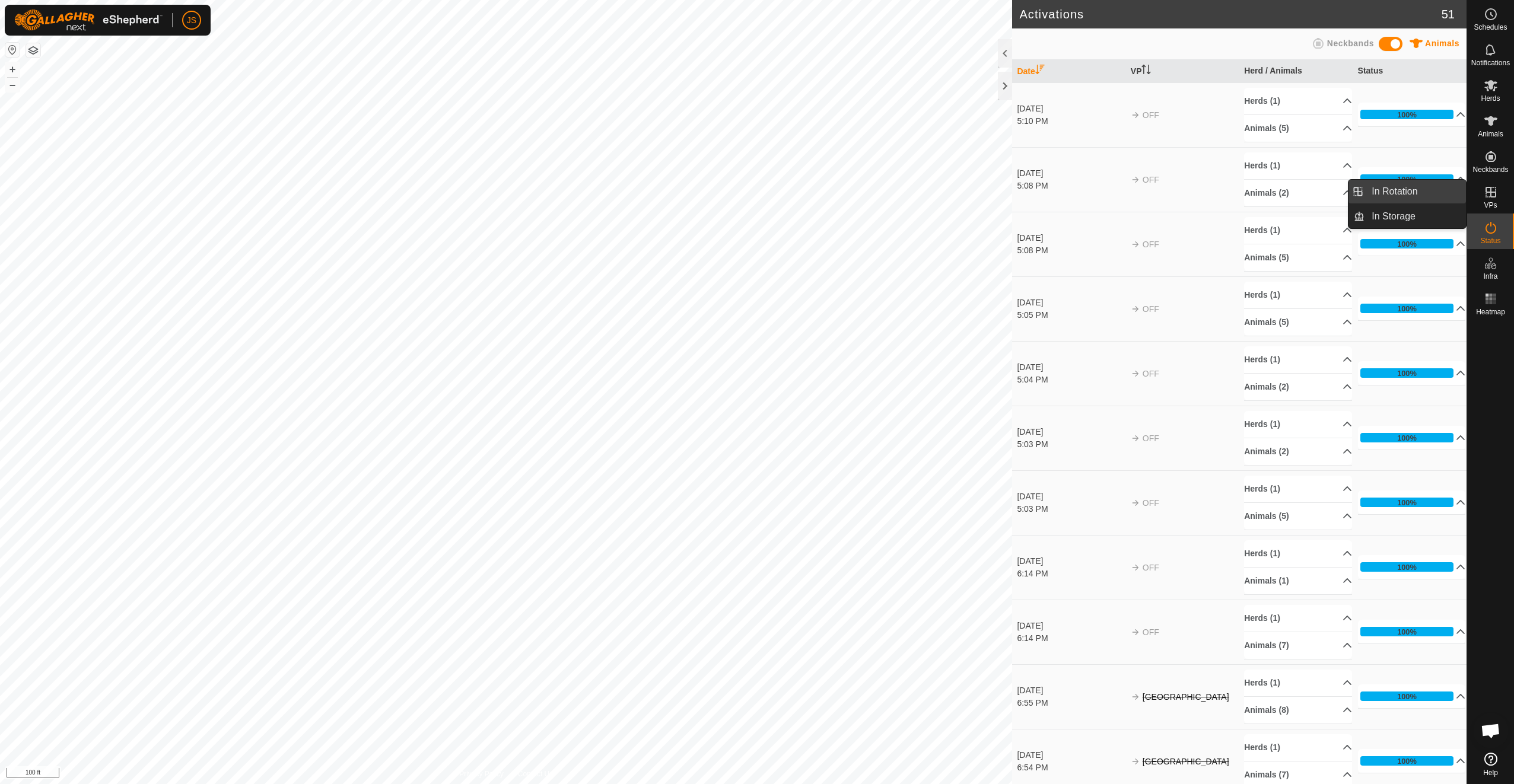
click at [1433, 193] on link "In Rotation" at bounding box center [1415, 191] width 101 height 24
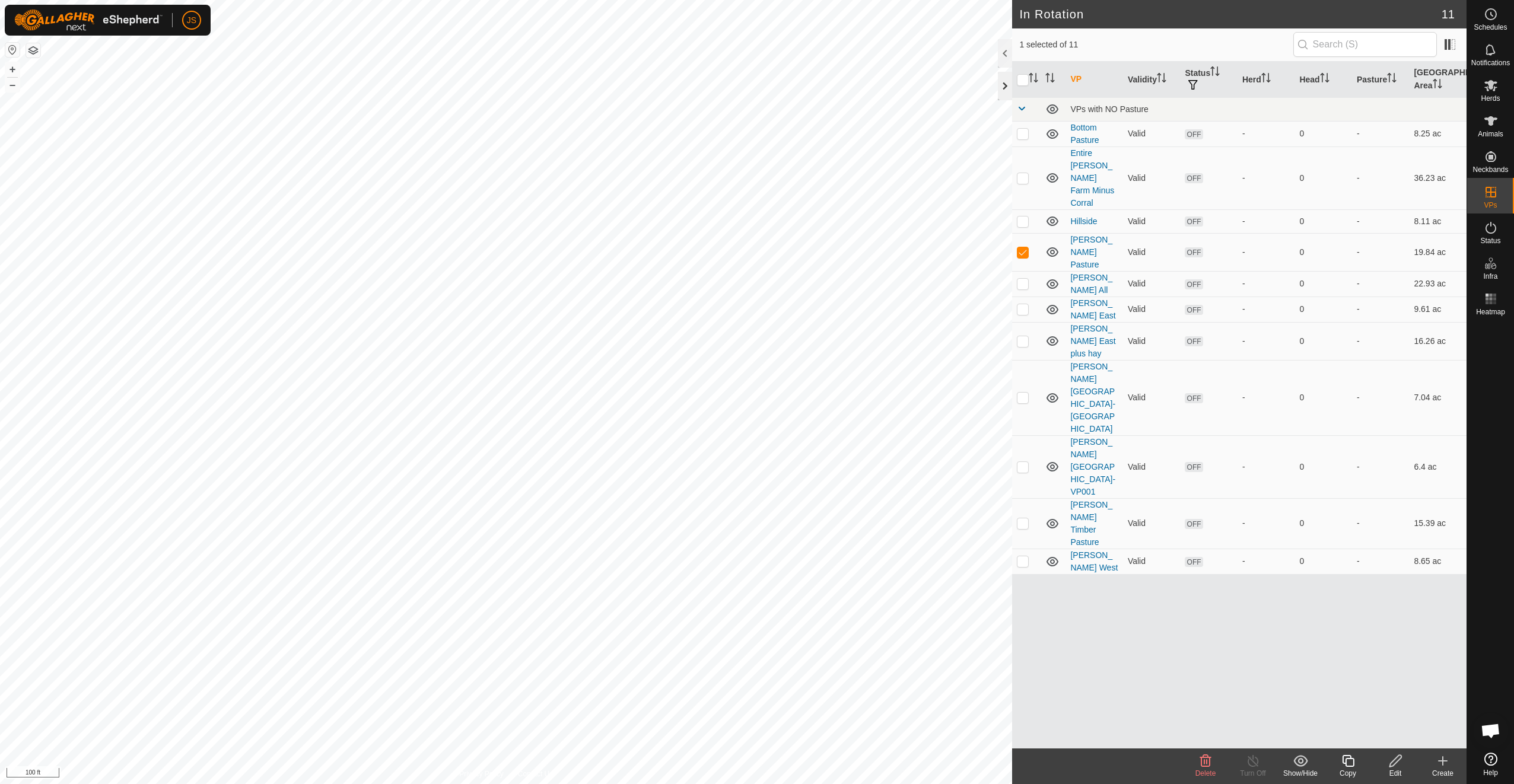
click at [1012, 88] on div at bounding box center [1005, 85] width 15 height 28
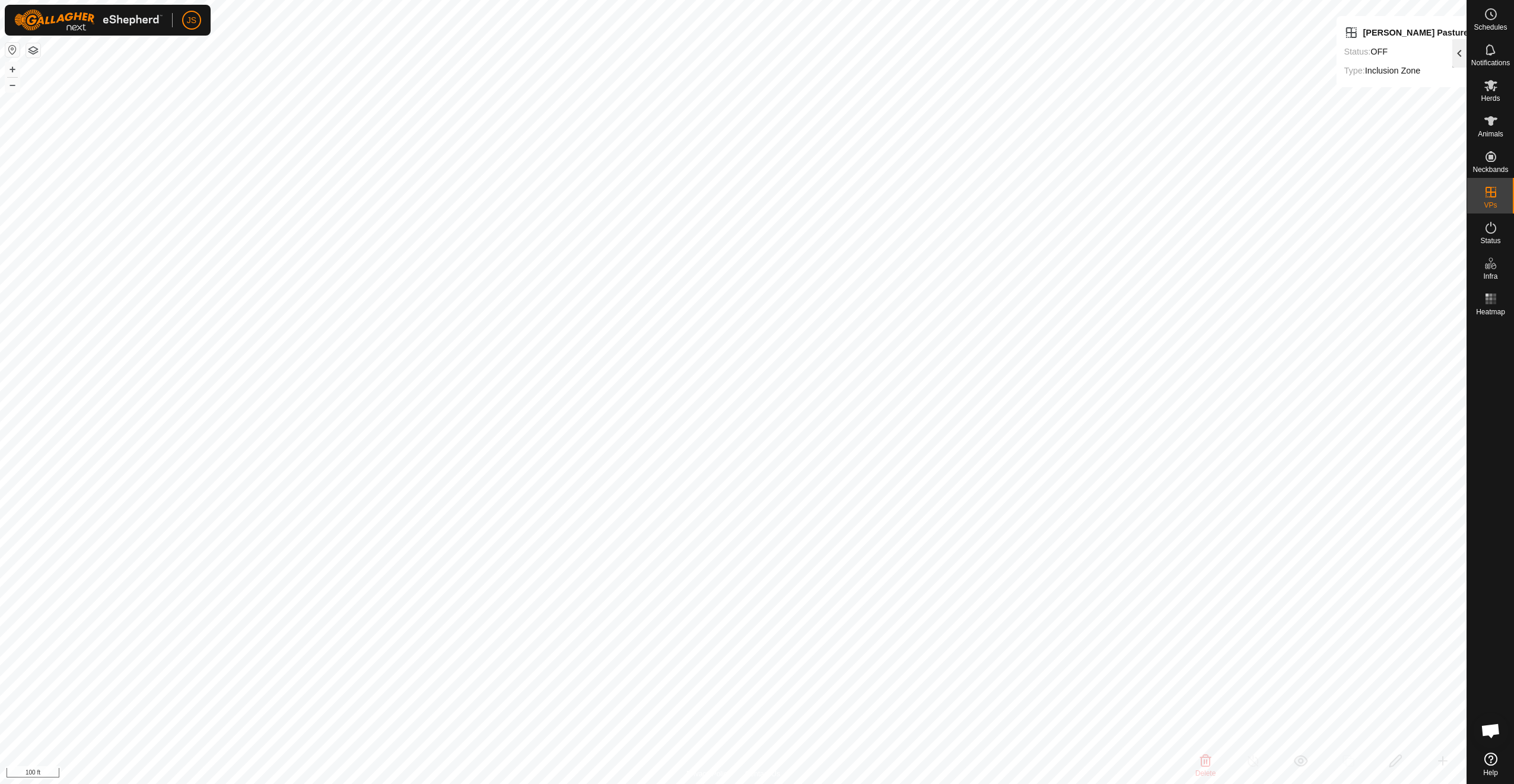
click at [1462, 48] on div at bounding box center [1459, 53] width 15 height 28
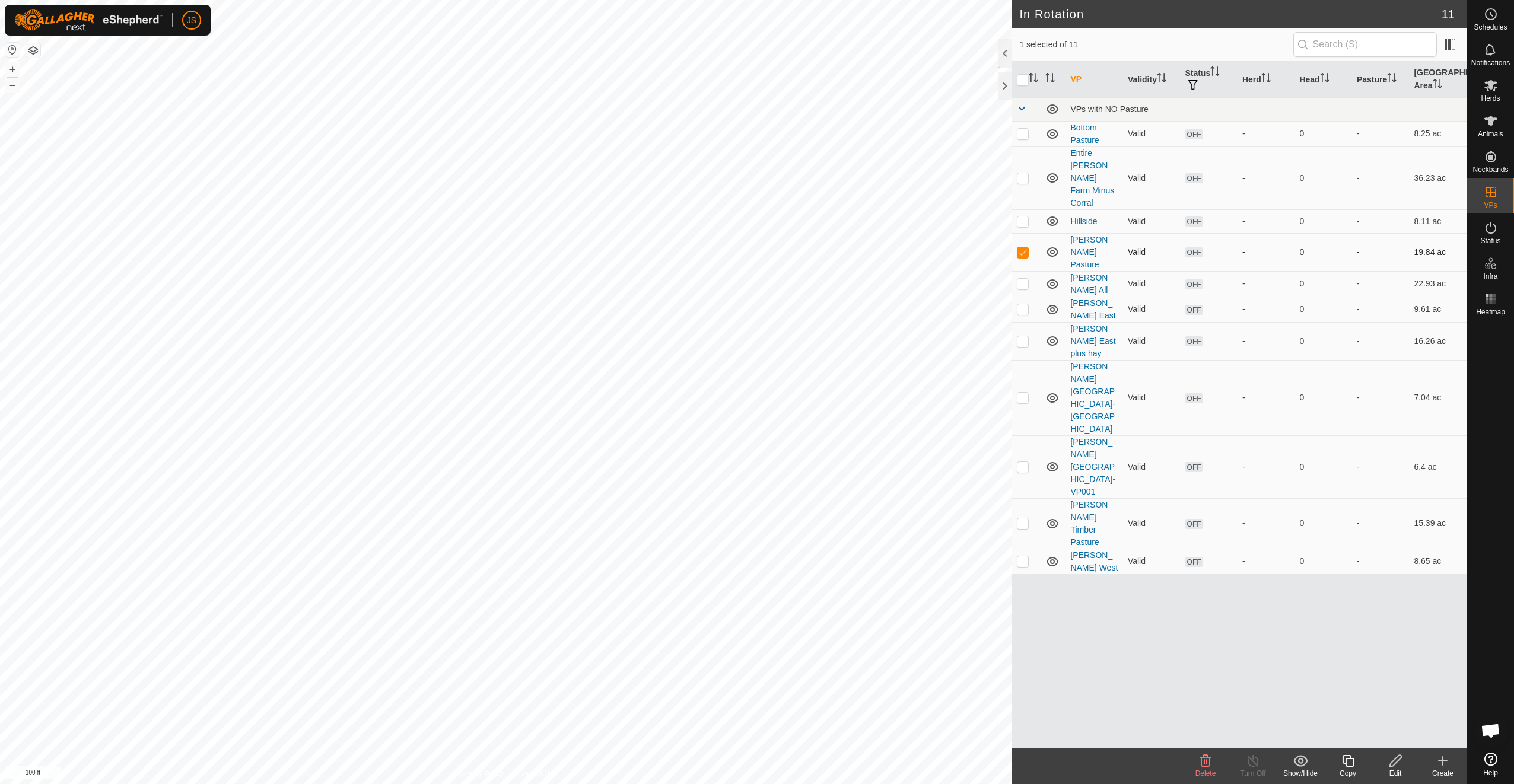
click at [1025, 247] on p-checkbox at bounding box center [1022, 252] width 12 height 9
checkbox input "false"
click at [1028, 336] on p-checkbox at bounding box center [1022, 341] width 12 height 9
checkbox input "true"
click at [1294, 763] on icon at bounding box center [1300, 761] width 15 height 15
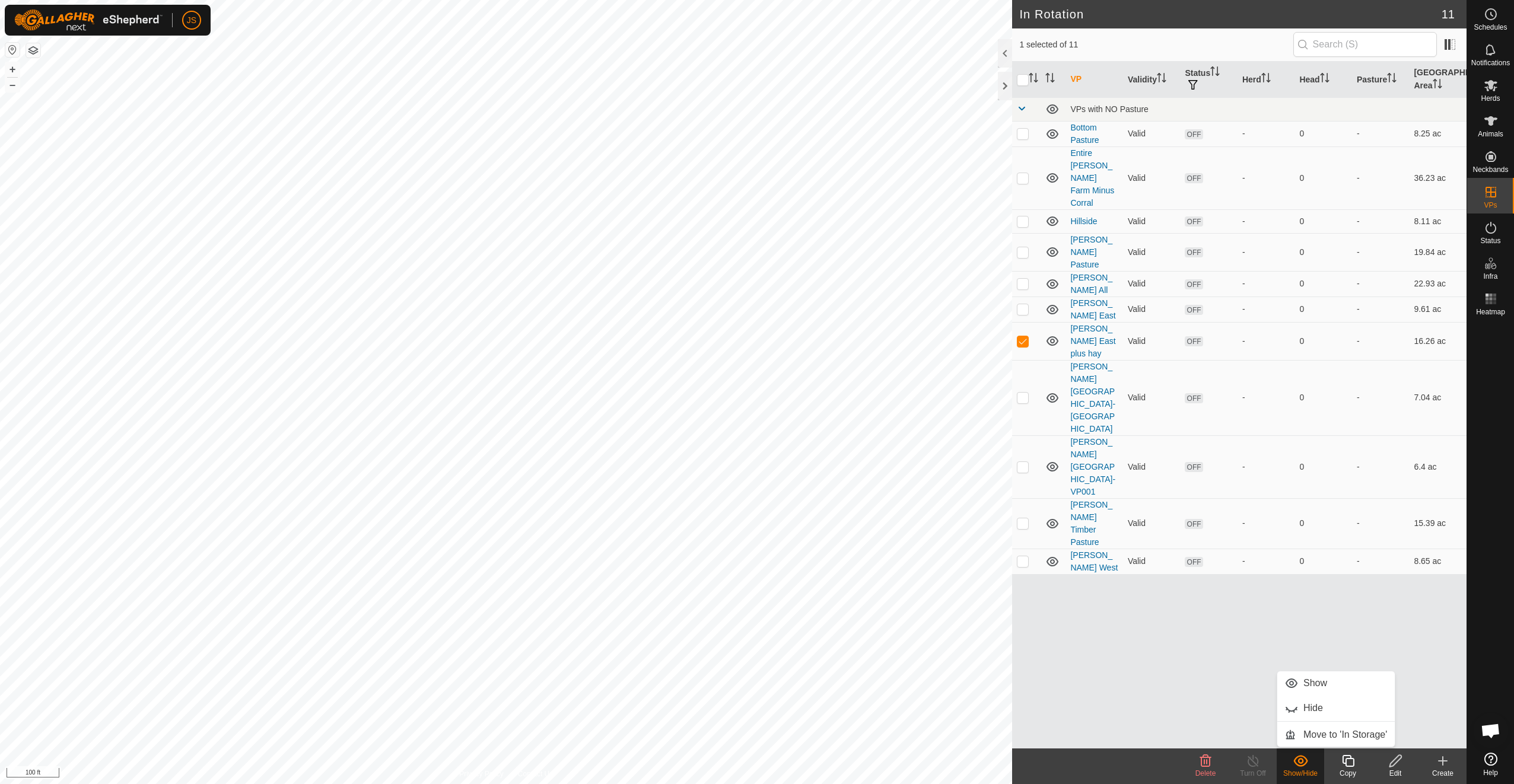
click at [1294, 763] on icon at bounding box center [1300, 761] width 15 height 15
click at [1025, 392] on p-checkbox at bounding box center [1022, 397] width 12 height 9
checkbox input "true"
click at [1023, 435] on td at bounding box center [1025, 467] width 28 height 63
checkbox input "true"
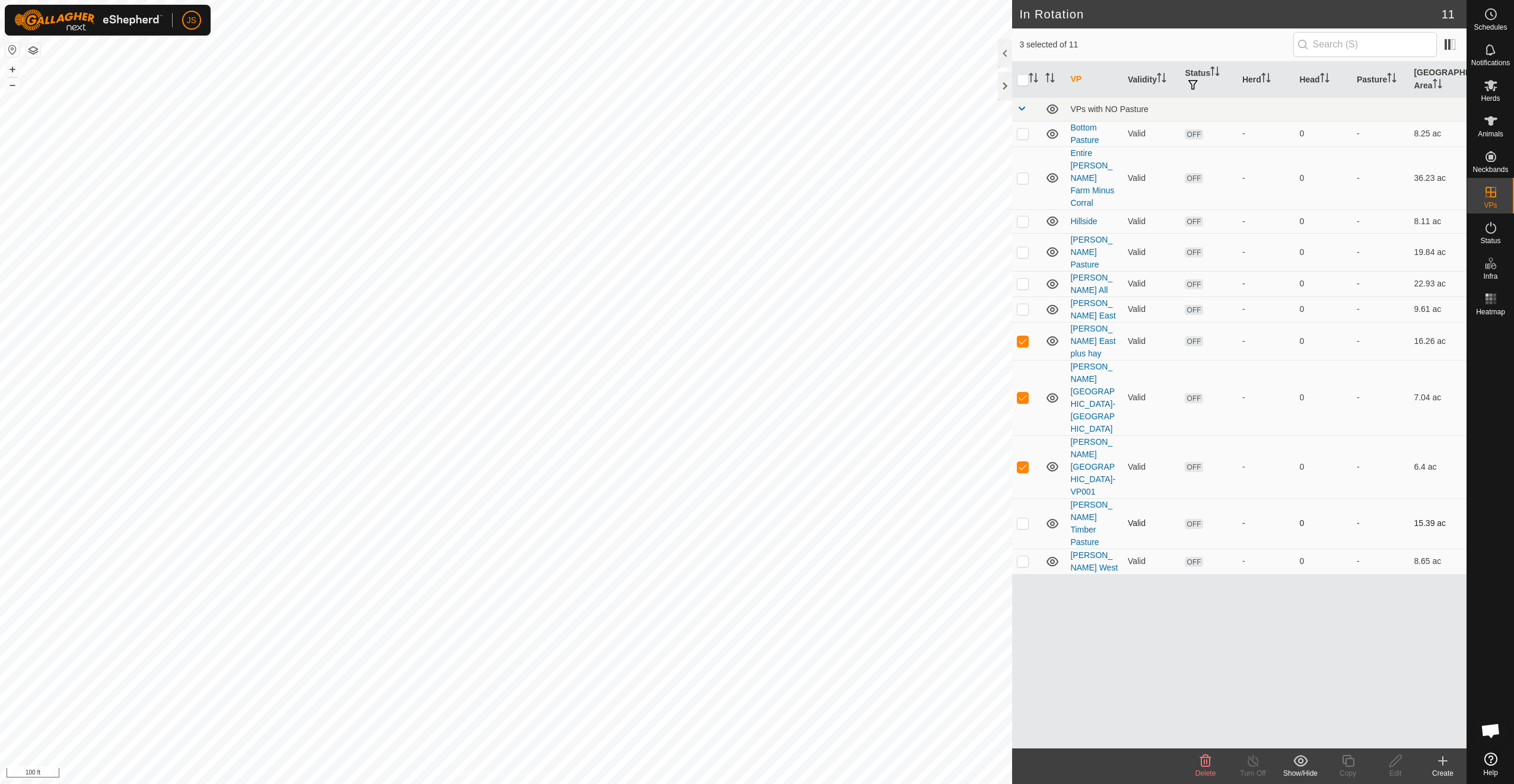
drag, startPoint x: 1025, startPoint y: 416, endPoint x: 1025, endPoint y: 423, distance: 7.0
click at [1025, 518] on p-checkbox at bounding box center [1022, 523] width 12 height 9
checkbox input "true"
click at [1027, 556] on p-checkbox at bounding box center [1022, 561] width 12 height 9
checkbox input "true"
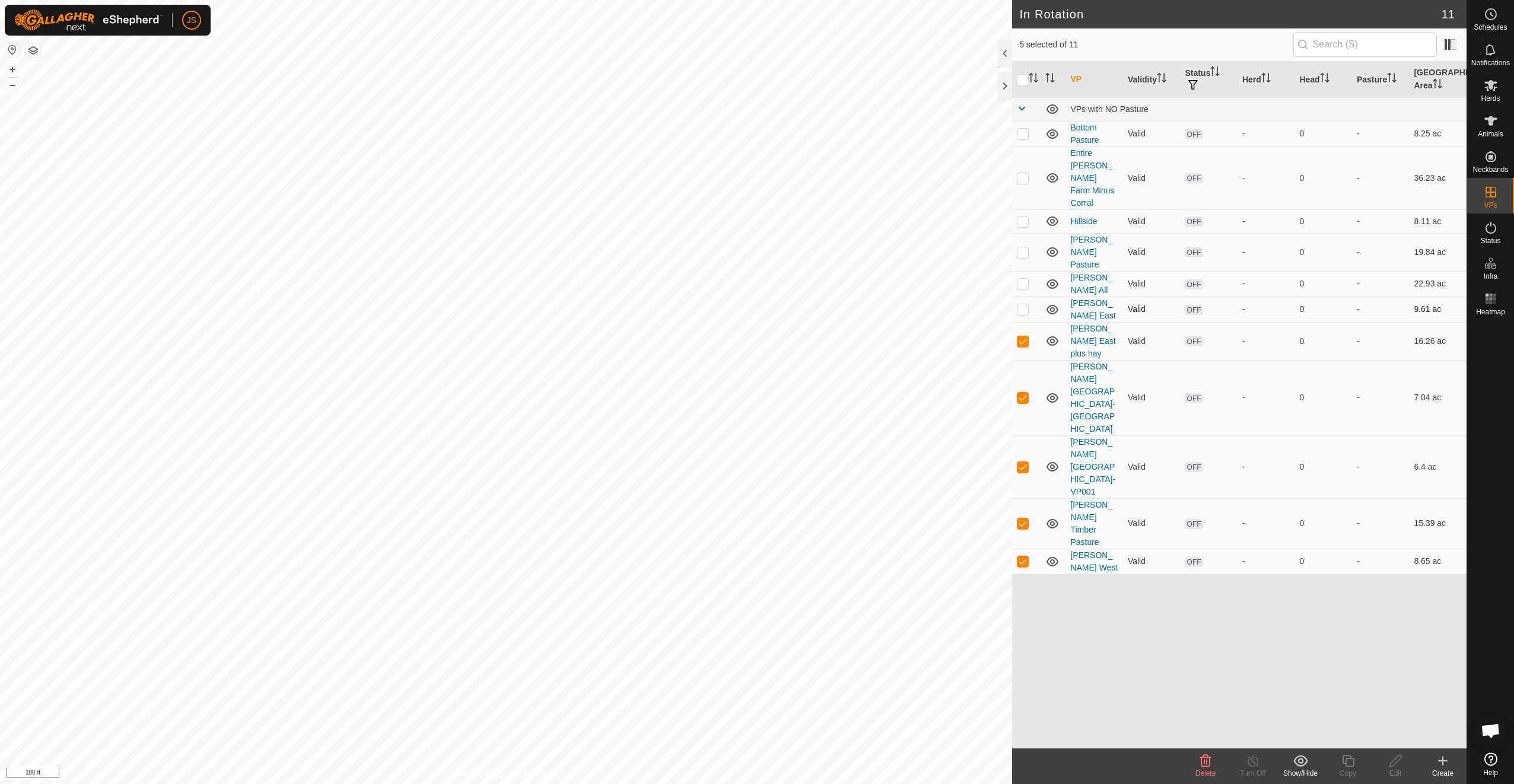
click at [1024, 296] on td at bounding box center [1025, 309] width 28 height 25
checkbox input "true"
click at [1025, 279] on p-checkbox at bounding box center [1022, 283] width 12 height 9
click at [1310, 770] on div "Show/Hide" at bounding box center [1300, 773] width 48 height 11
click at [1329, 736] on span "Move to 'In Storage'" at bounding box center [1345, 735] width 84 height 15
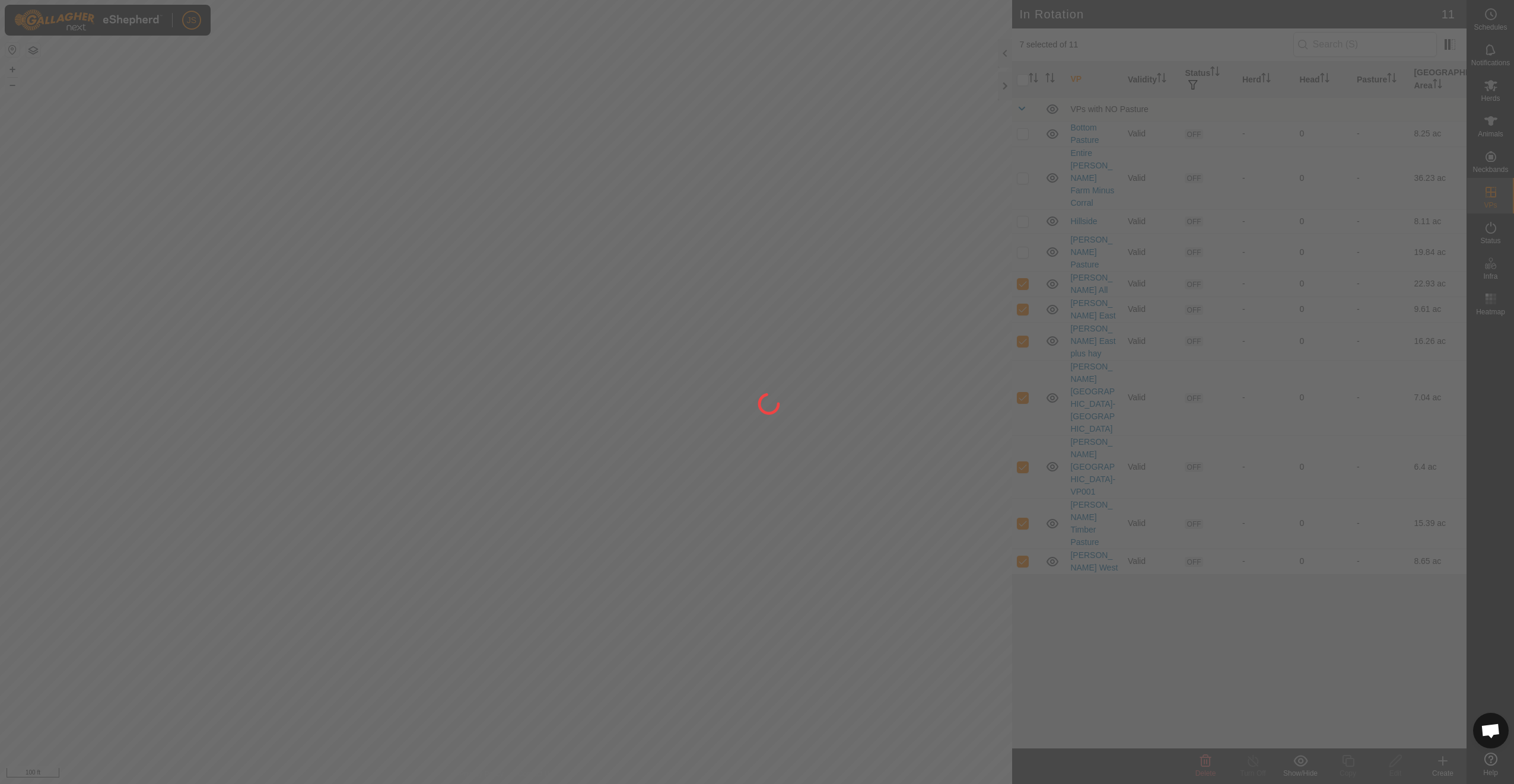
checkbox input "false"
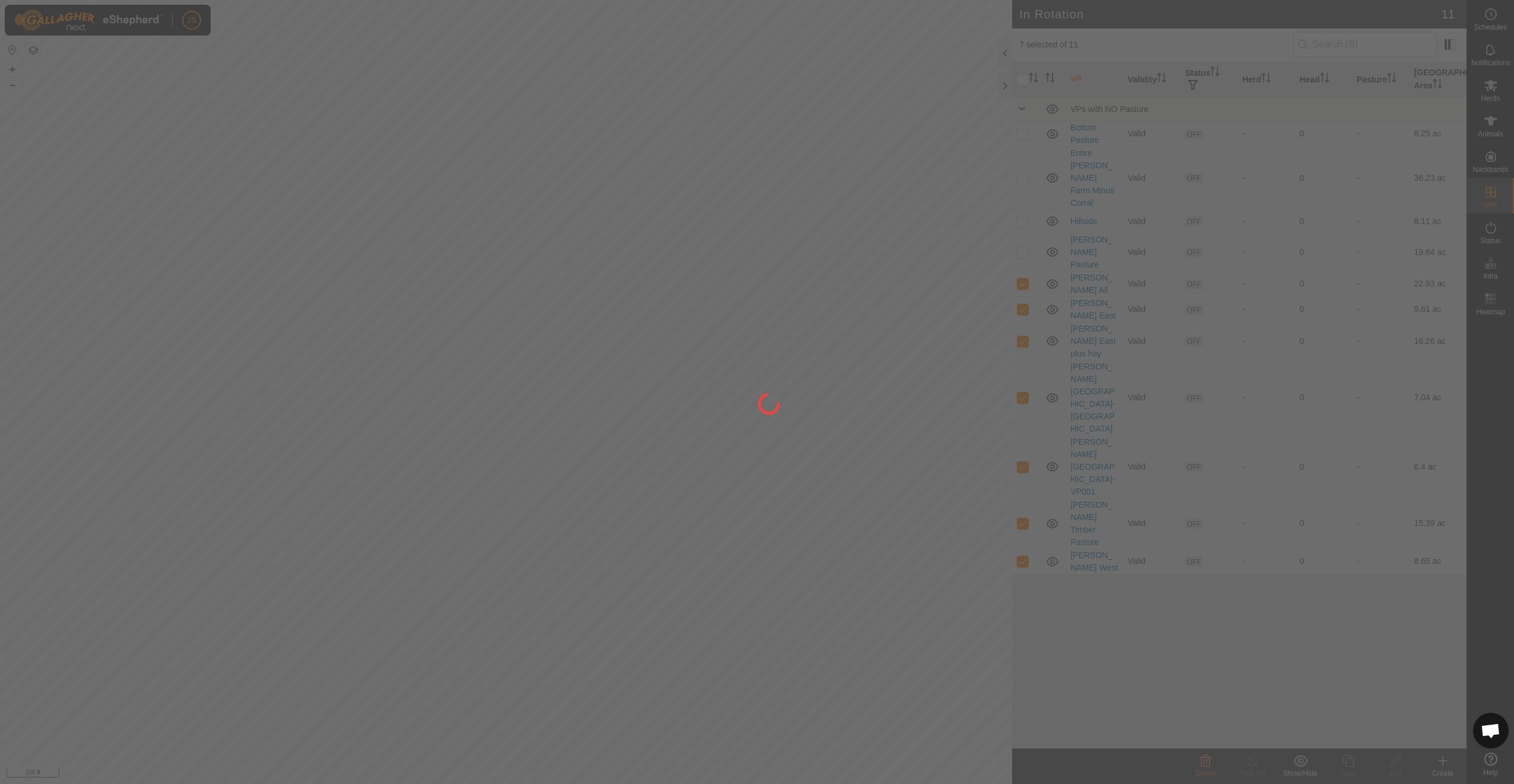
checkbox input "false"
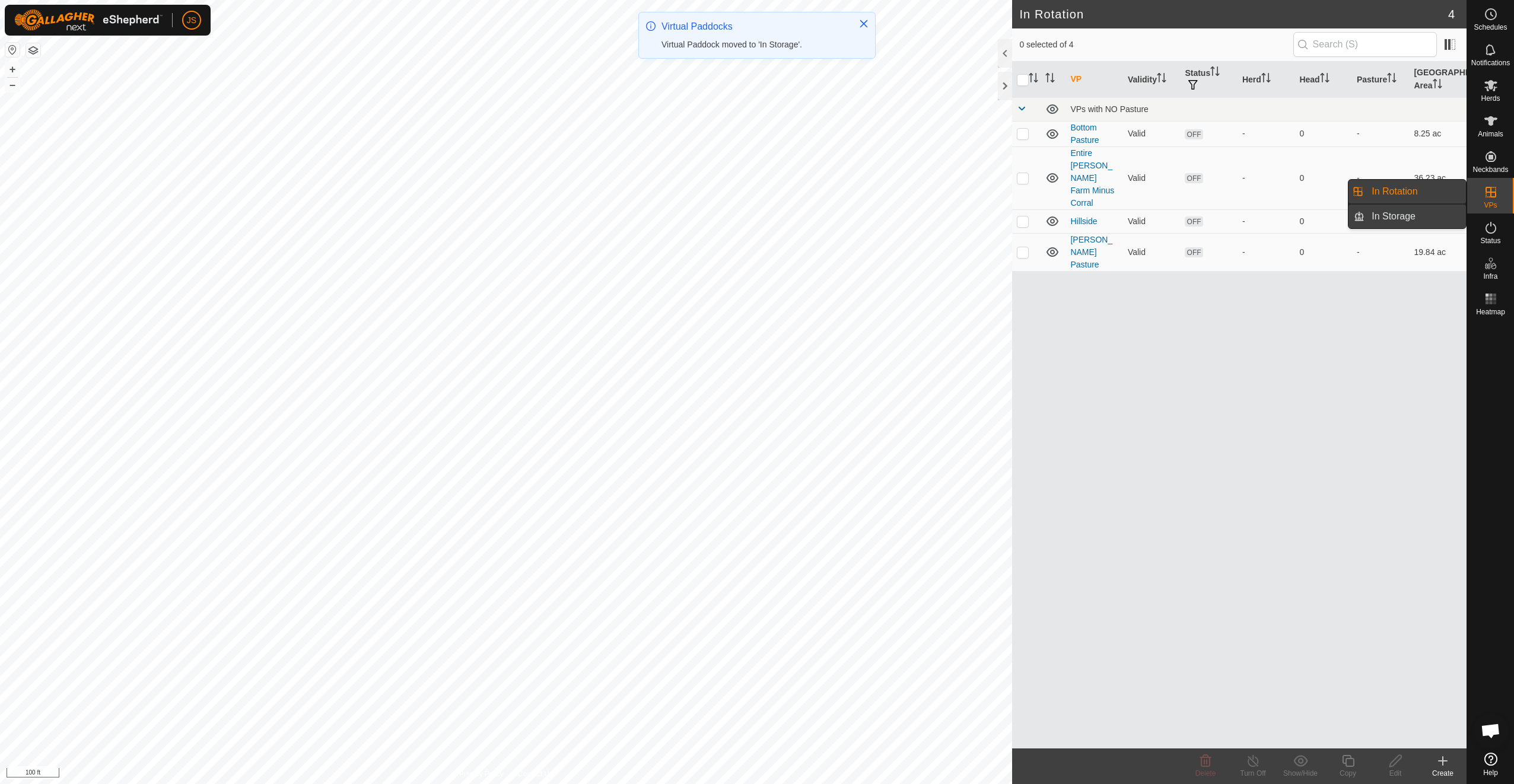
click at [1393, 215] on link "In Storage" at bounding box center [1415, 216] width 101 height 24
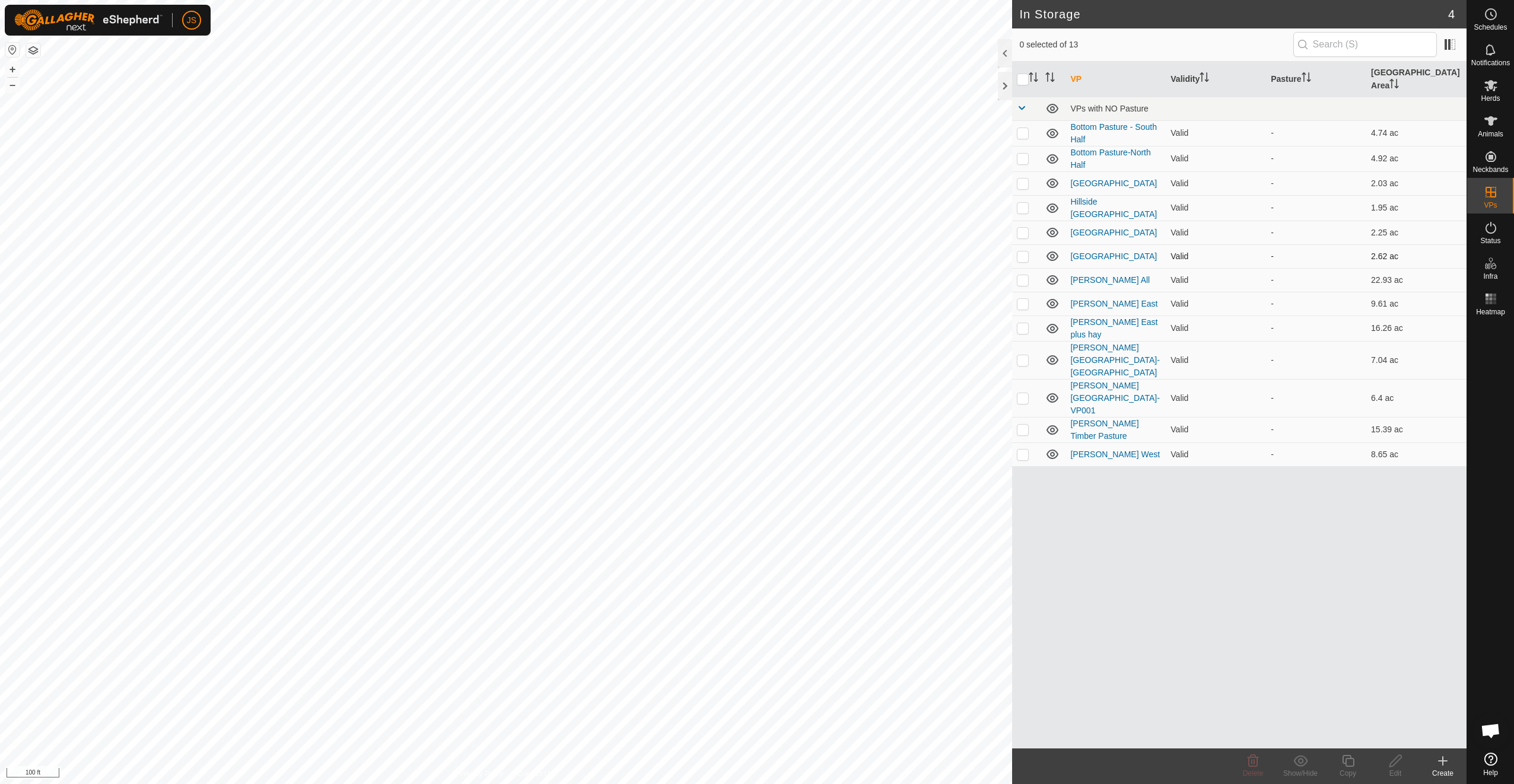
click at [1025, 251] on p-checkbox at bounding box center [1022, 256] width 12 height 9
checkbox input "true"
click at [1025, 228] on p-checkbox at bounding box center [1022, 233] width 12 height 9
checkbox input "true"
click at [1024, 203] on p-checkbox at bounding box center [1022, 207] width 12 height 9
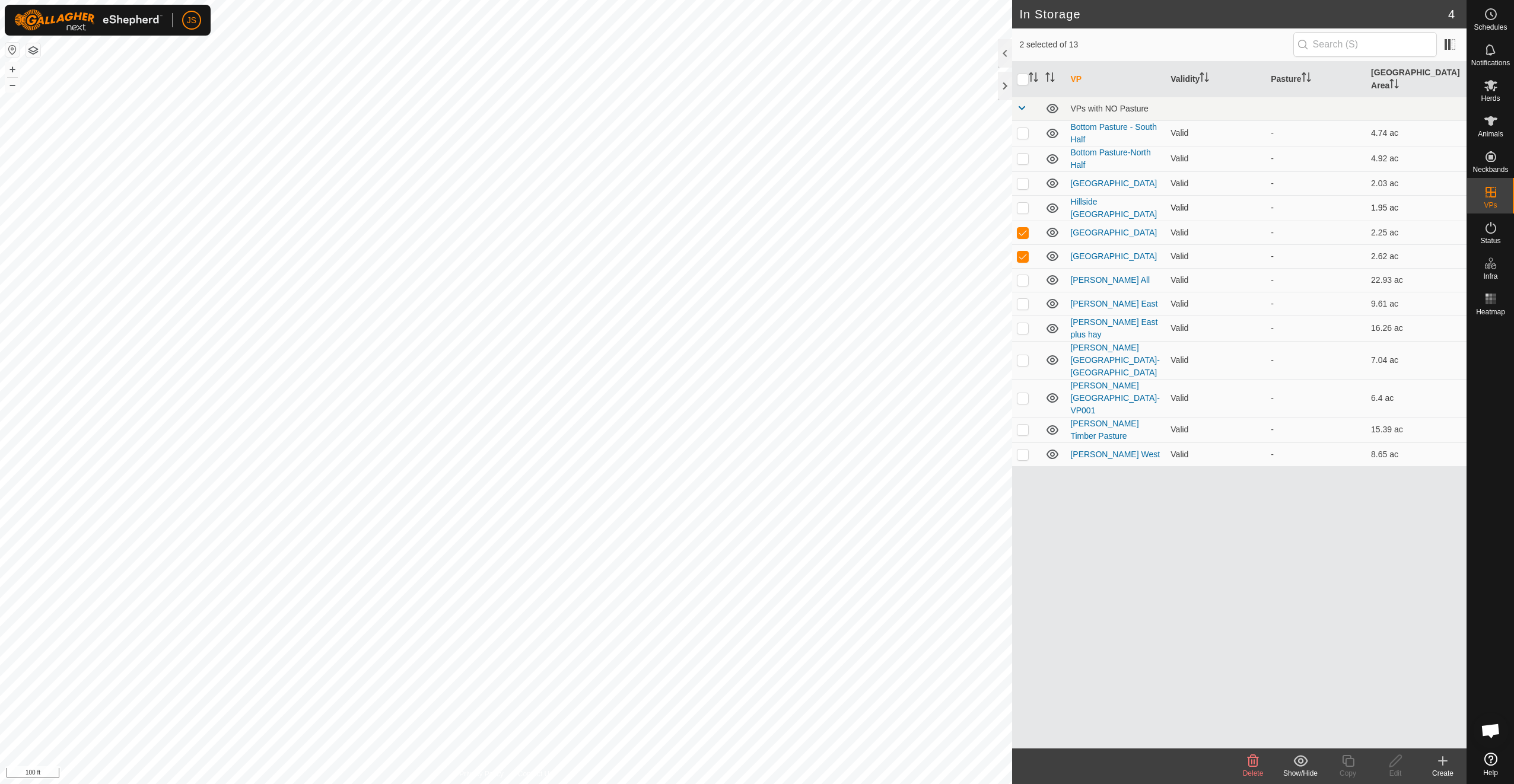
checkbox input "true"
click at [1024, 178] on p-checkbox at bounding box center [1022, 183] width 12 height 9
checkbox input "true"
click at [1026, 147] on div "JS Schedules Notifications Herds Animals Neckbands VPs Status Infra Heatmap Hel…" at bounding box center [757, 392] width 1514 height 784
click at [1025, 128] on p-checkbox at bounding box center [1022, 133] width 12 height 9
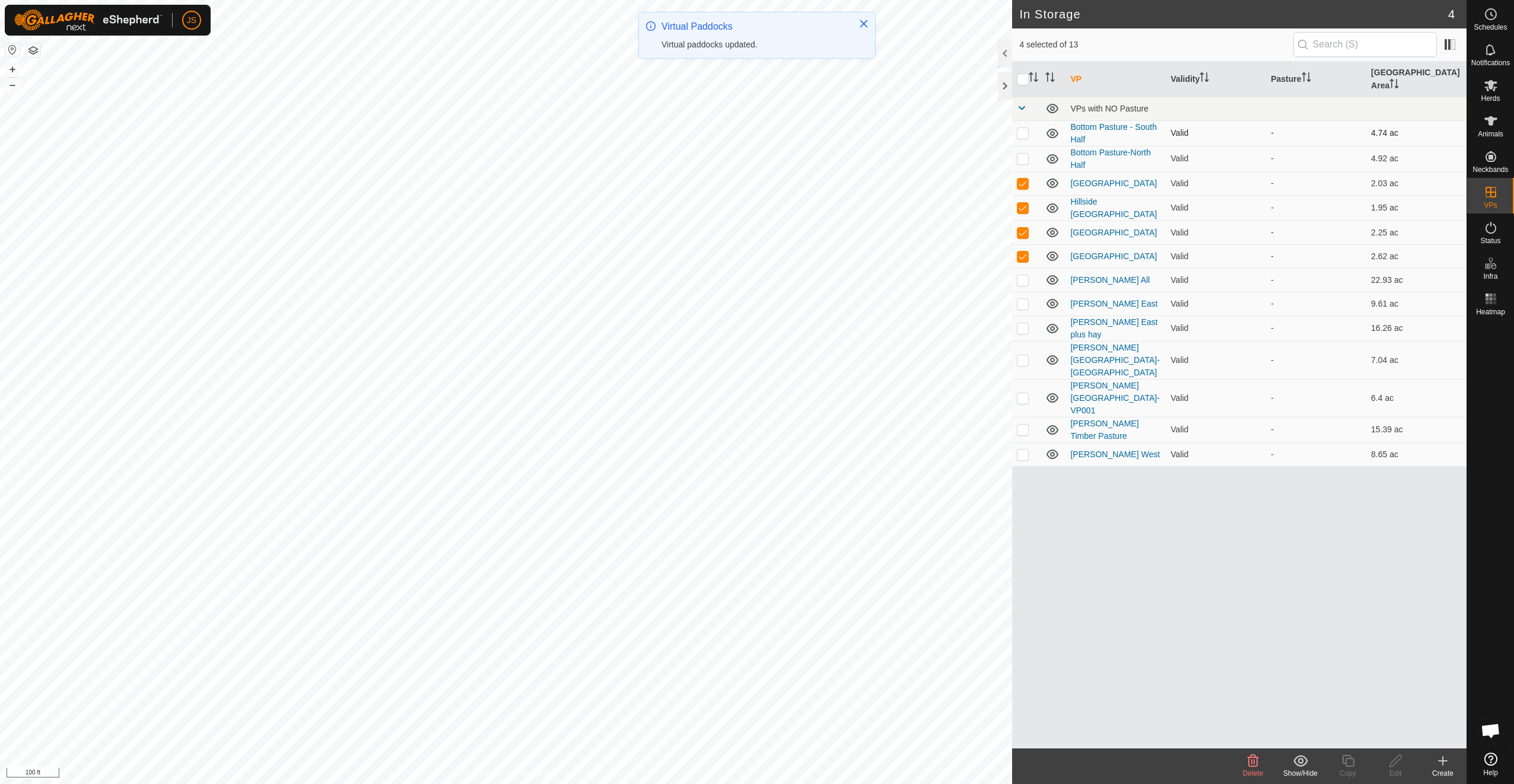
checkbox input "true"
click at [1022, 154] on p-checkbox at bounding box center [1022, 158] width 12 height 9
checkbox input "true"
click at [1302, 764] on icon at bounding box center [1300, 761] width 15 height 15
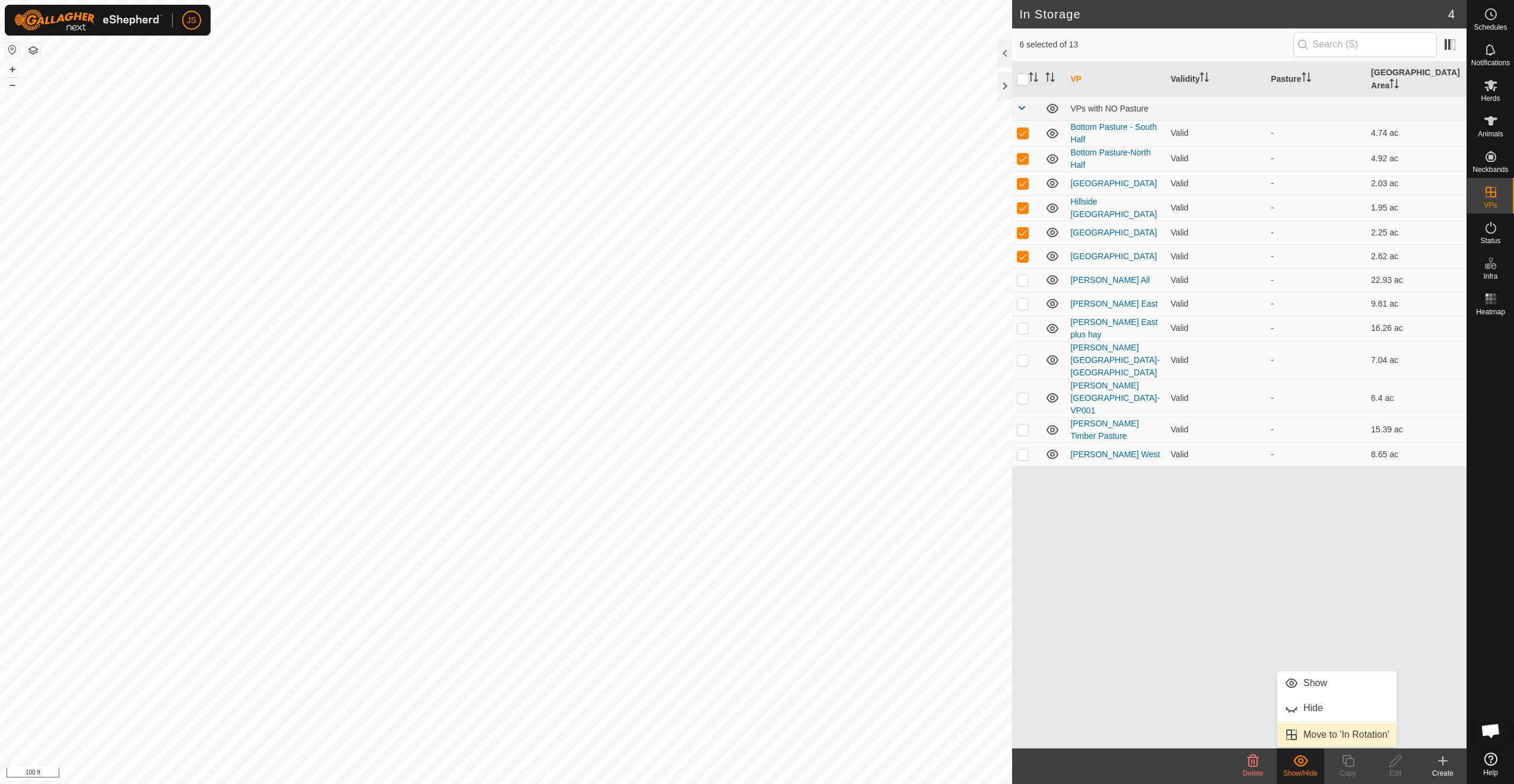
click at [1319, 739] on link "Move to 'In Rotation'" at bounding box center [1337, 734] width 119 height 24
checkbox input "false"
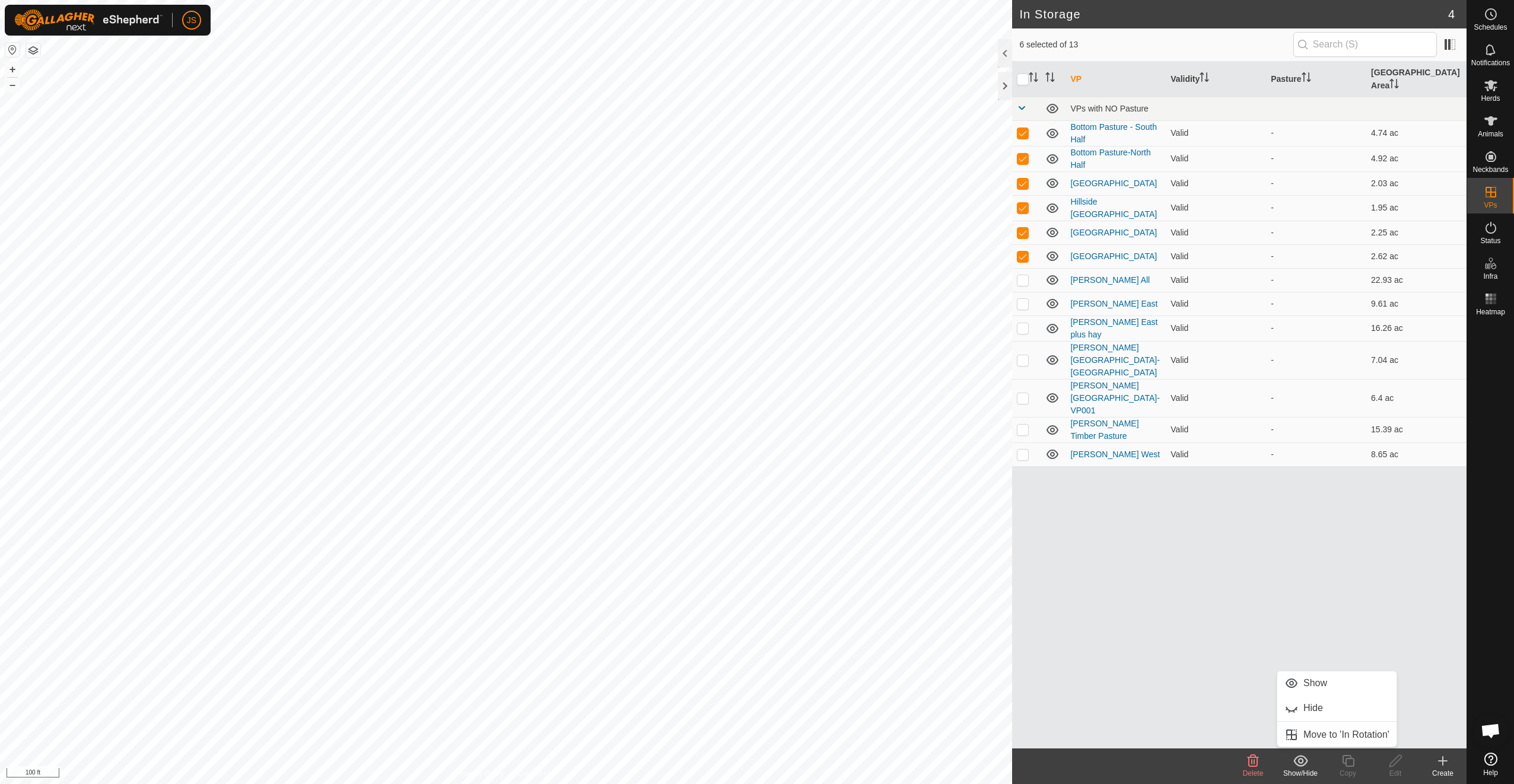
checkbox input "false"
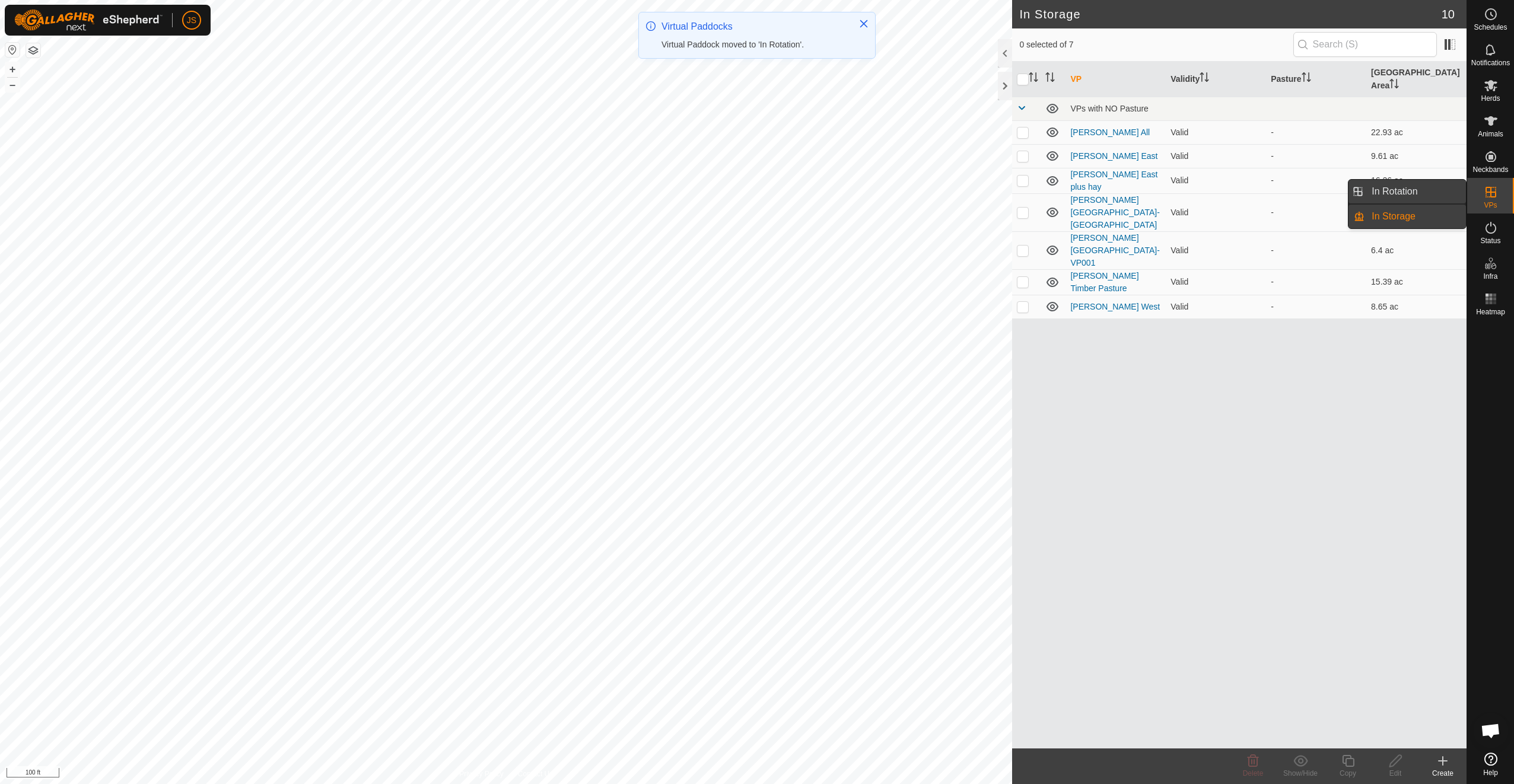
click at [1437, 184] on link "In Rotation" at bounding box center [1415, 191] width 101 height 24
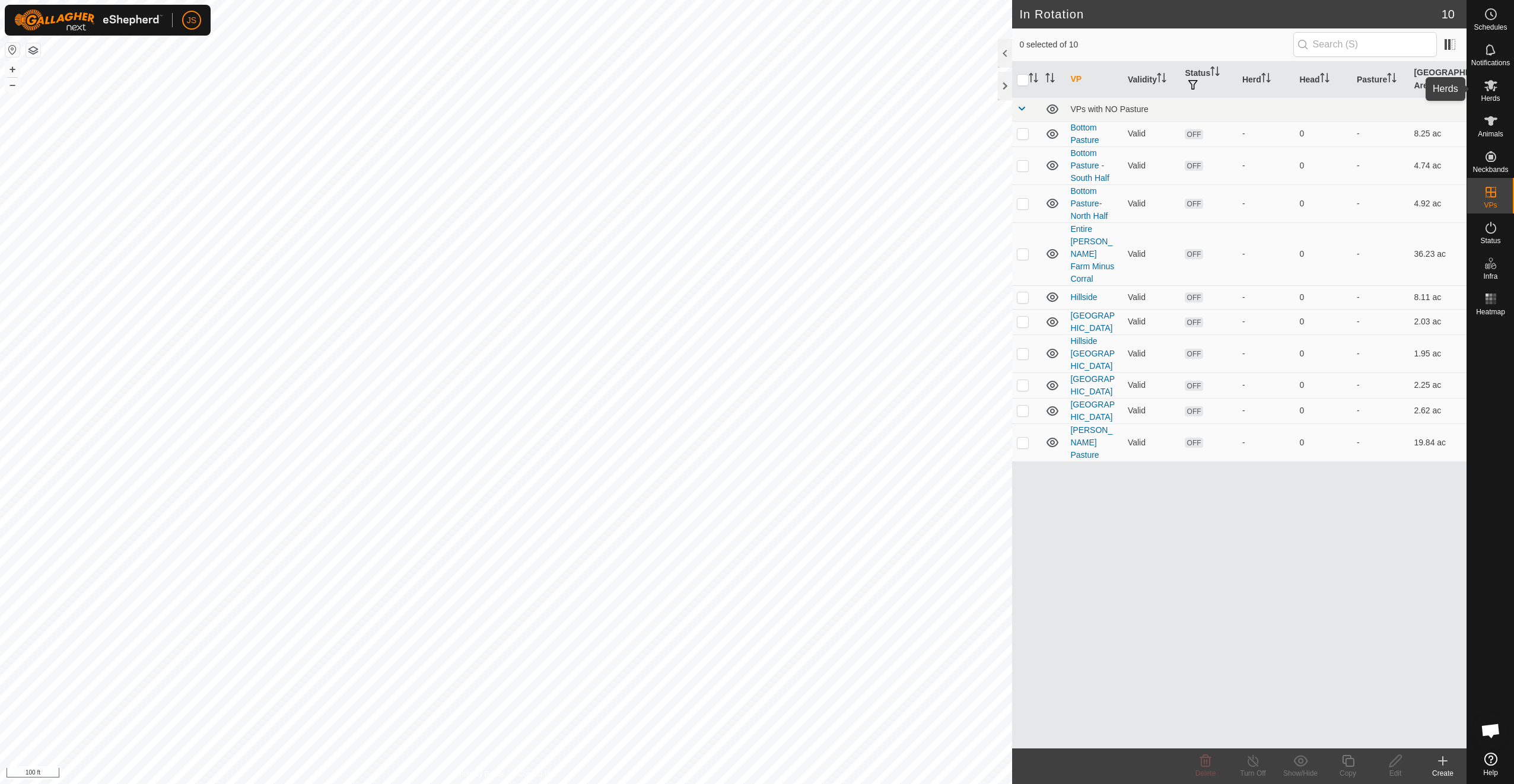
click at [1486, 98] on span "Herds" at bounding box center [1490, 98] width 19 height 7
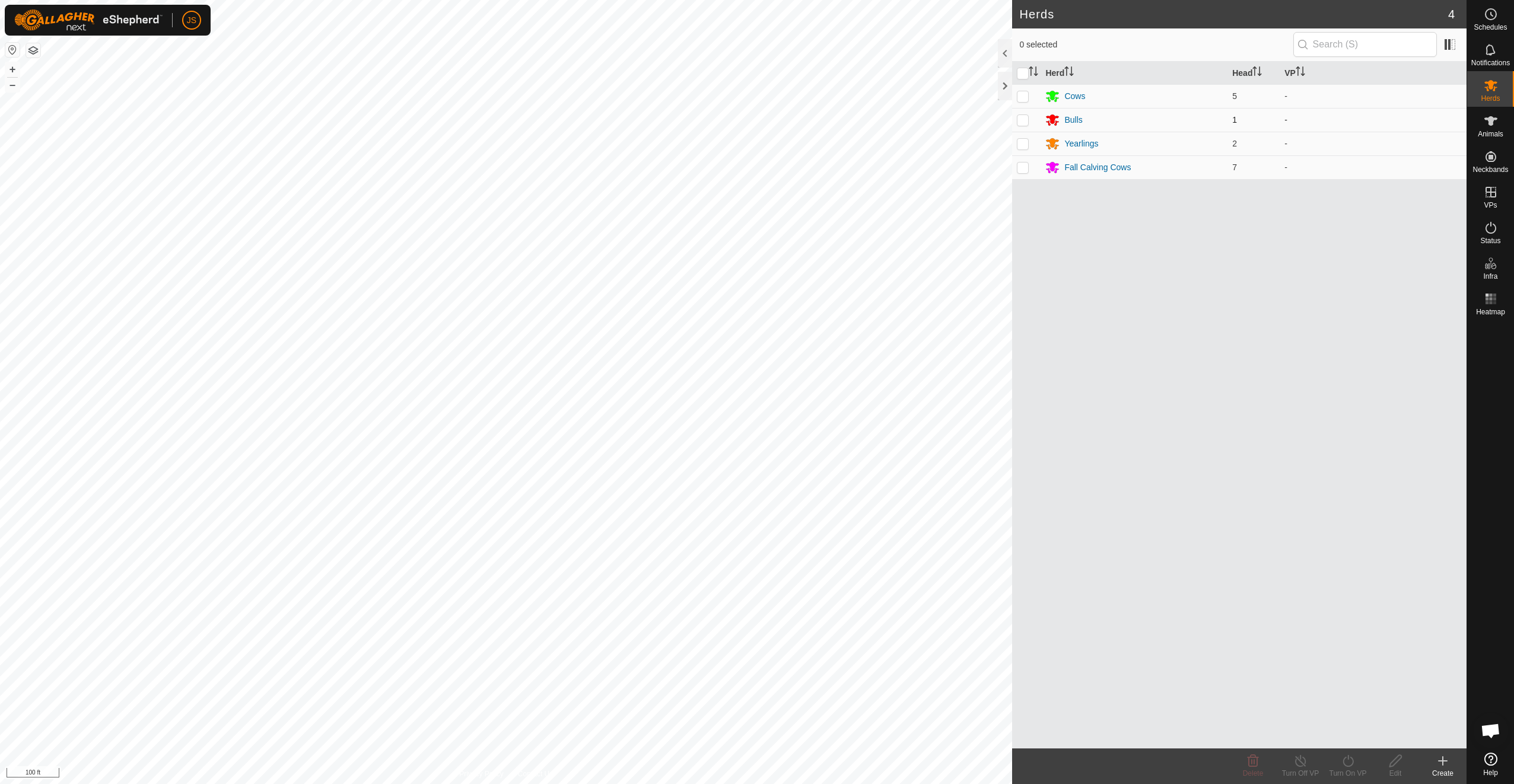
click at [1025, 117] on p-checkbox at bounding box center [1022, 120] width 12 height 9
checkbox input "true"
click at [1344, 768] on div "Turn On VP" at bounding box center [1348, 773] width 48 height 11
click at [1344, 767] on icon at bounding box center [1347, 761] width 15 height 15
click at [1492, 188] on div "JS Schedules Notifications Herds Animals Neckbands VPs Status Infra Heatmap Hel…" at bounding box center [757, 392] width 1514 height 784
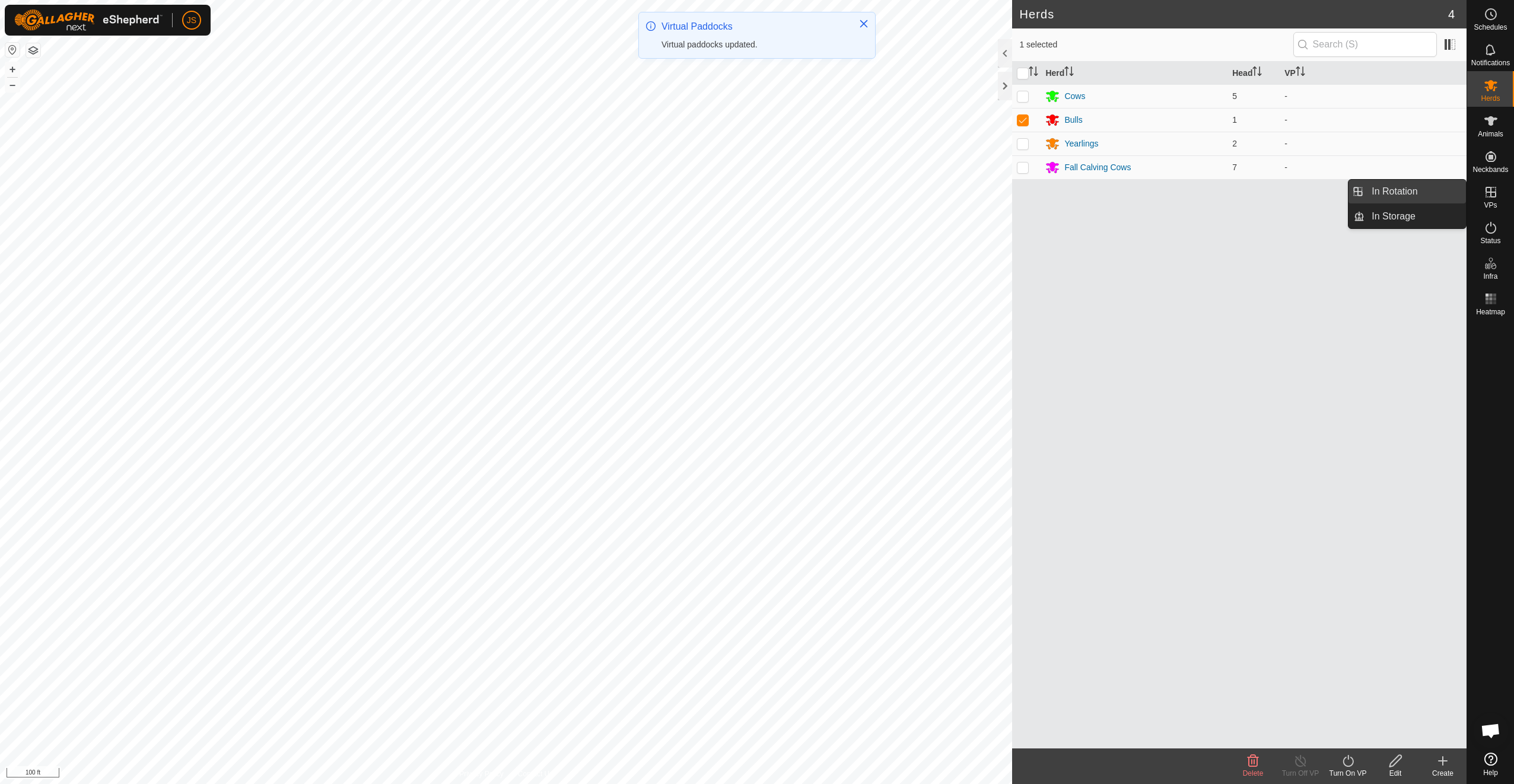
click at [1436, 196] on link "In Rotation" at bounding box center [1415, 191] width 101 height 24
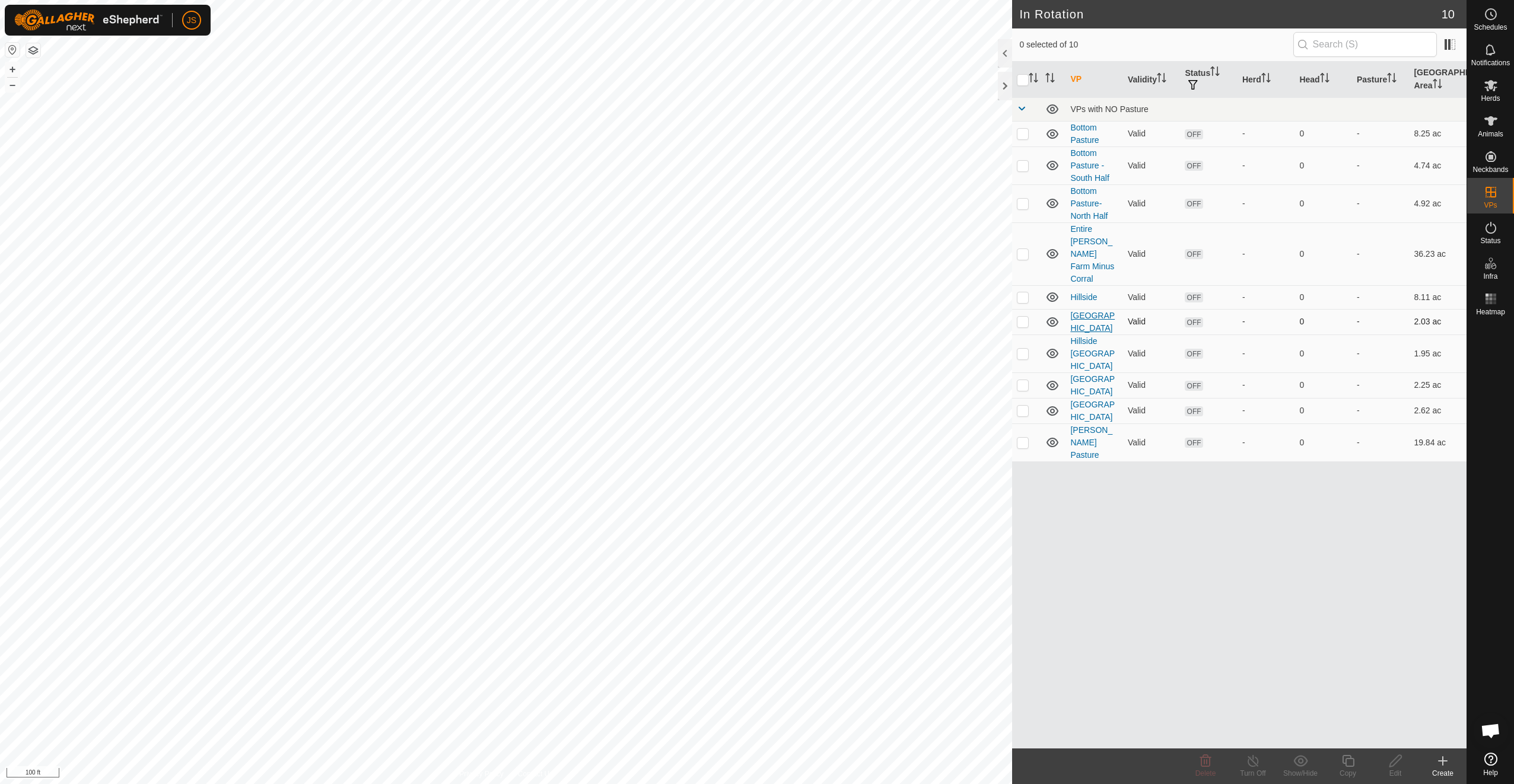
click at [1082, 311] on link "[GEOGRAPHIC_DATA]" at bounding box center [1092, 322] width 45 height 22
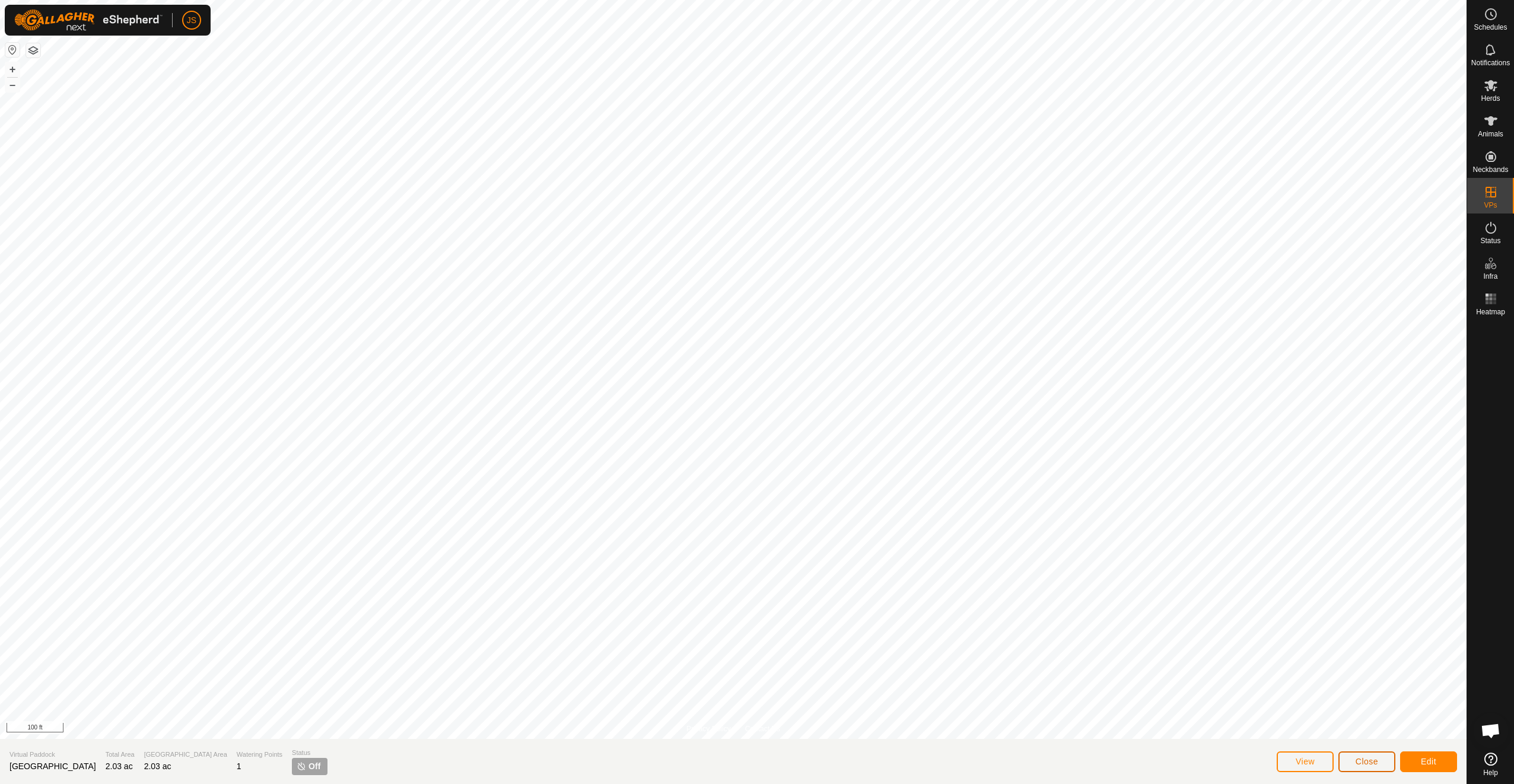
click at [1361, 766] on span "Close" at bounding box center [1367, 761] width 22 height 9
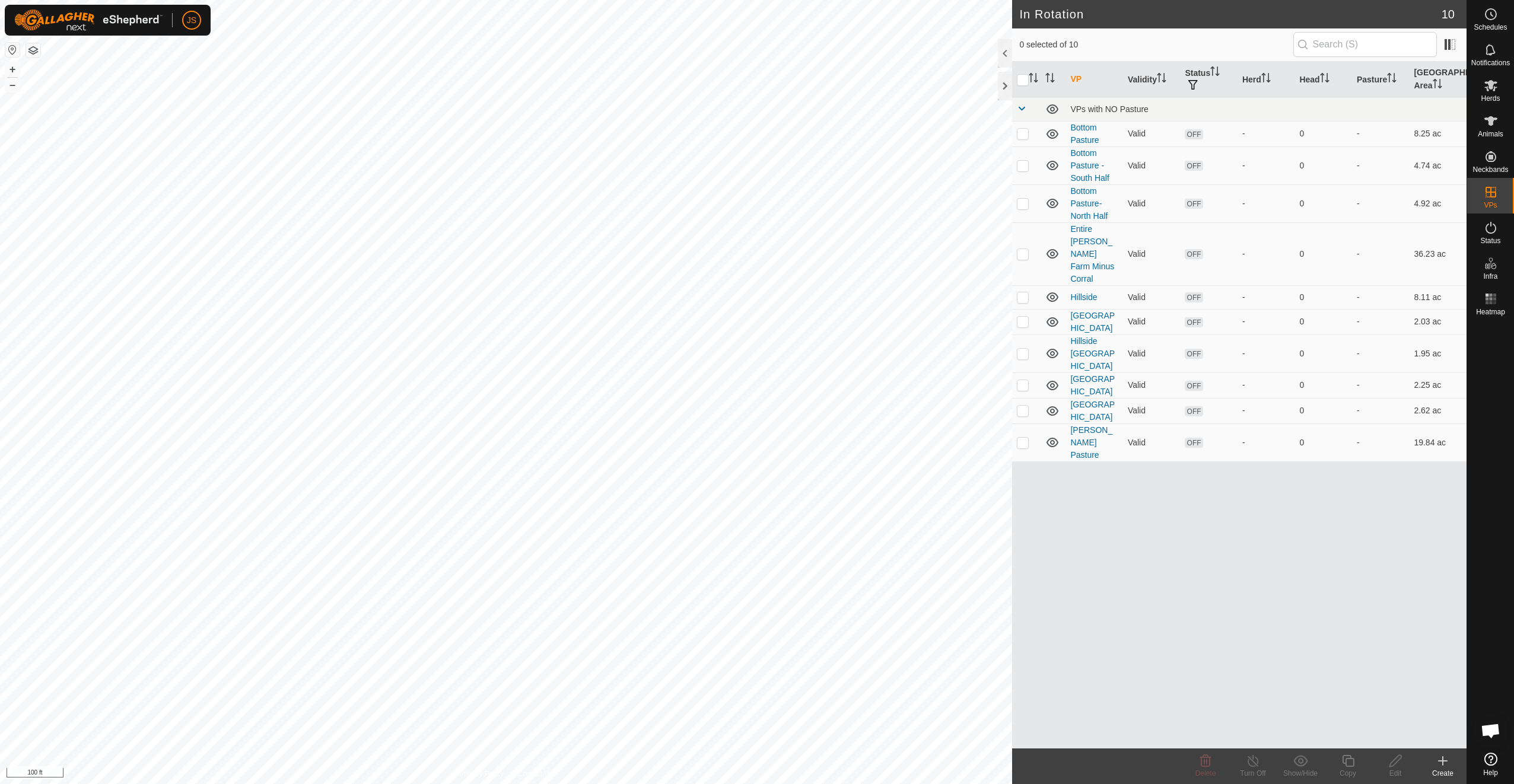
click at [1433, 765] on create-svg-icon at bounding box center [1443, 761] width 48 height 15
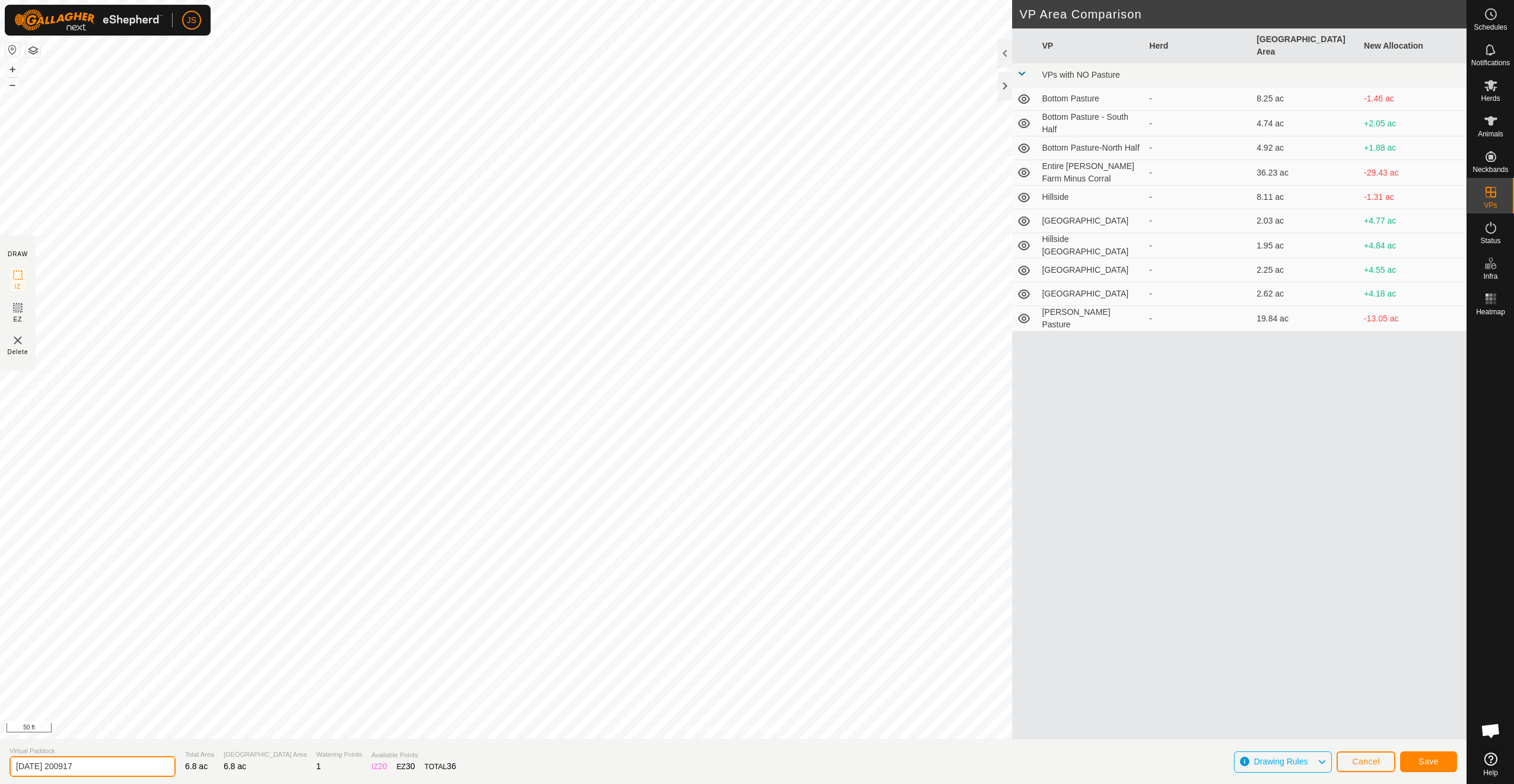
click at [105, 767] on input "[DATE] 200917" at bounding box center [92, 766] width 166 height 21
type input "Bull East"
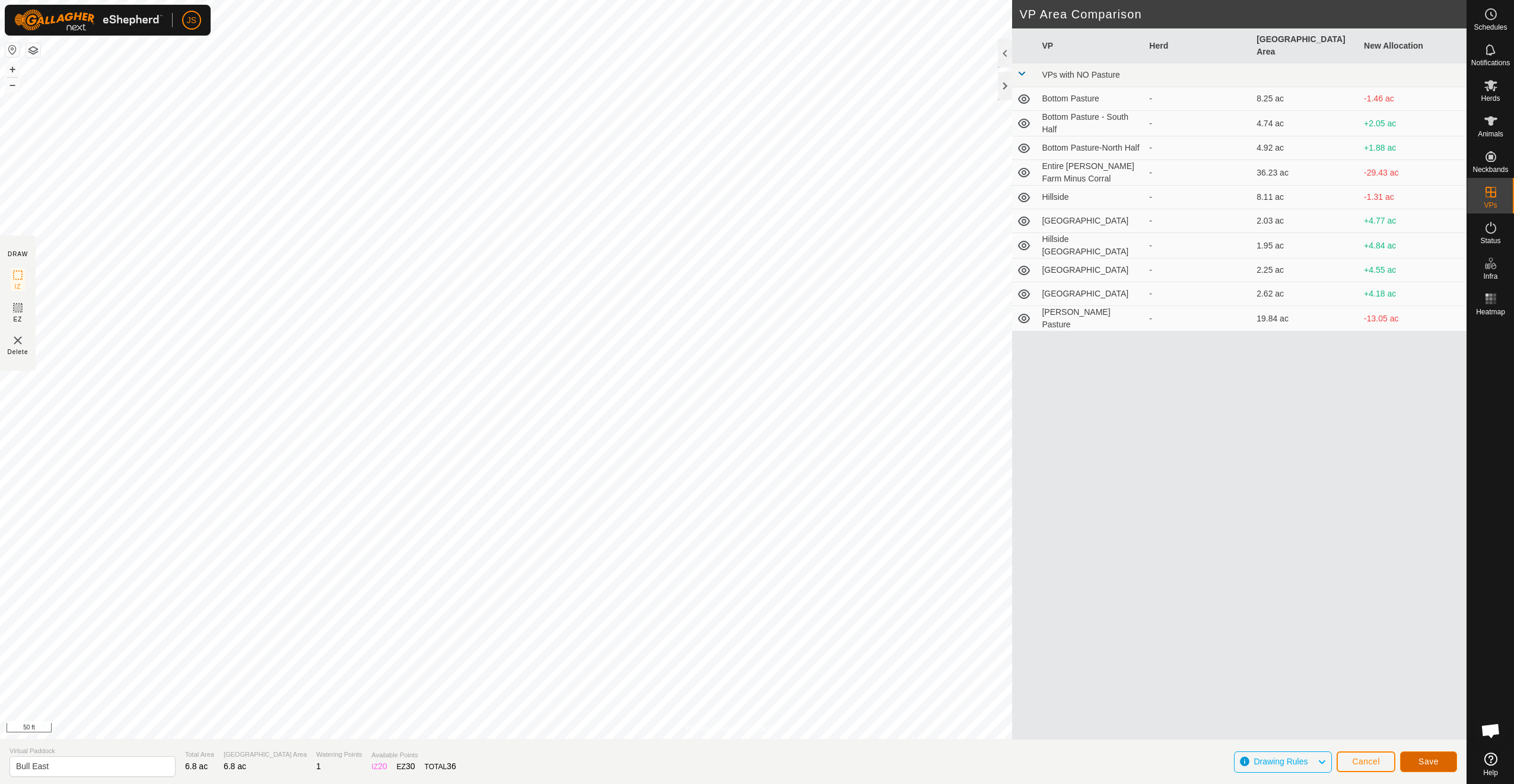
click at [1439, 759] on button "Save" at bounding box center [1428, 761] width 57 height 21
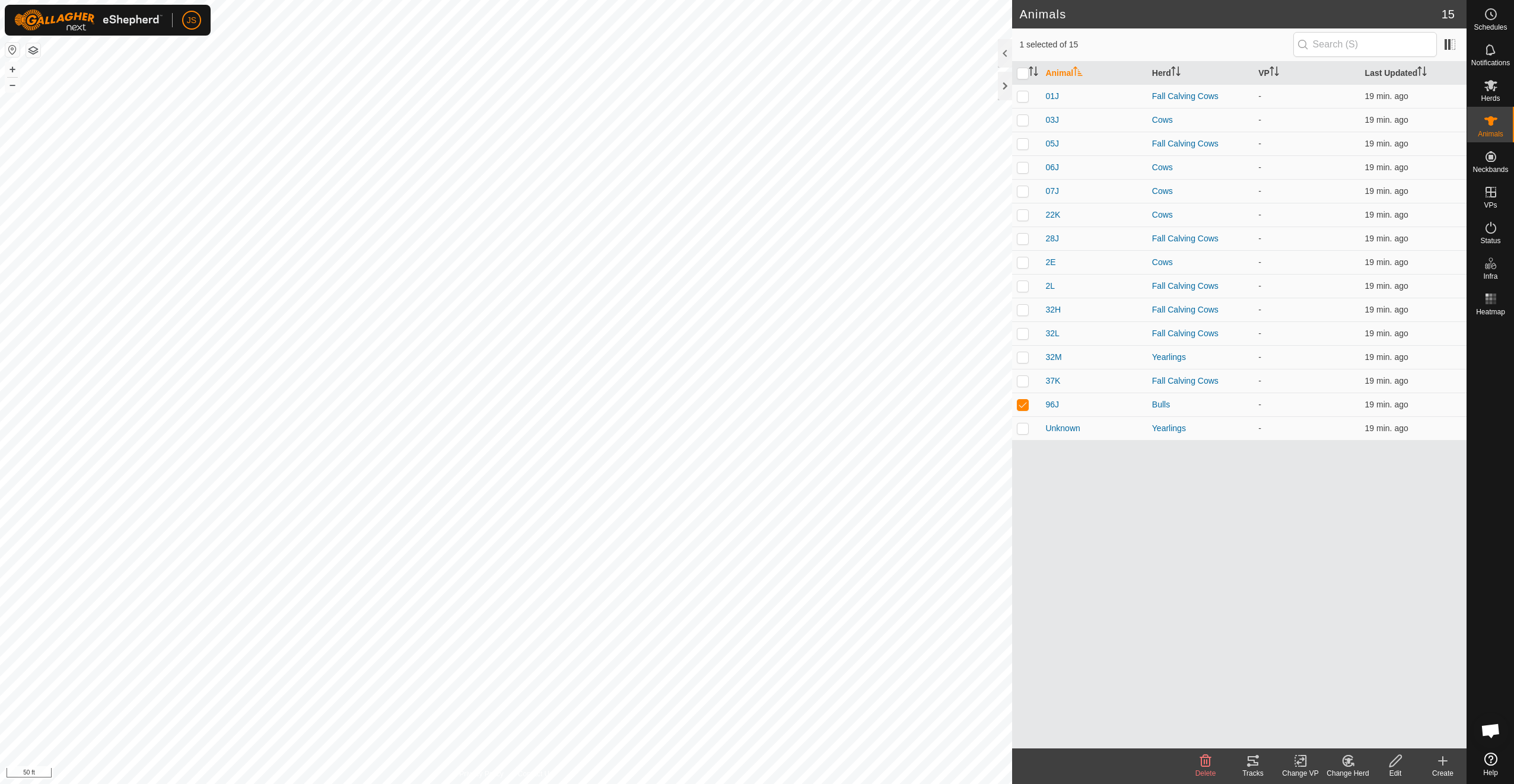
click at [1298, 762] on icon at bounding box center [1300, 761] width 8 height 8
click at [1314, 712] on link "Choose VP..." at bounding box center [1336, 710] width 118 height 24
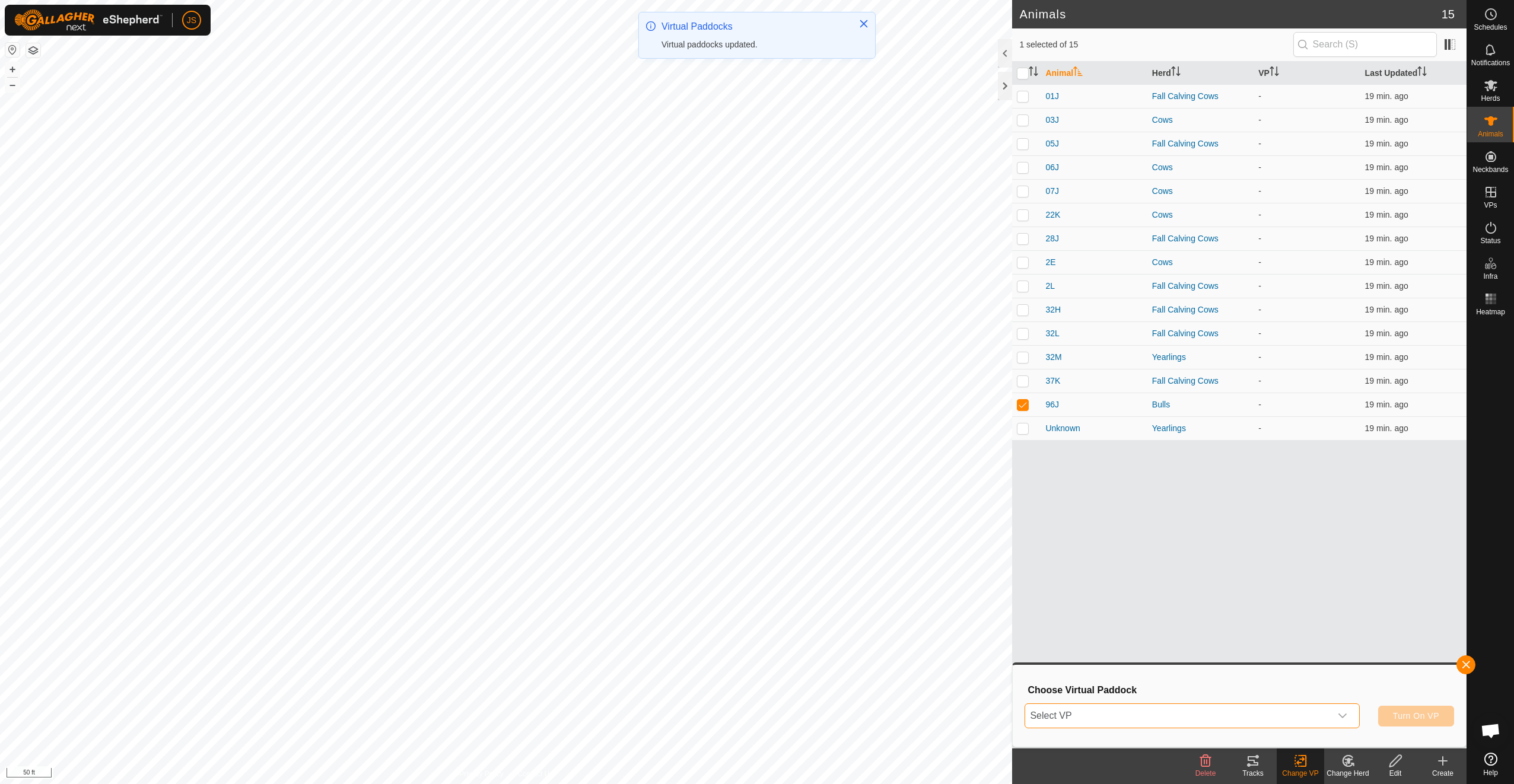
click at [1098, 718] on span "Select VP" at bounding box center [1177, 716] width 305 height 24
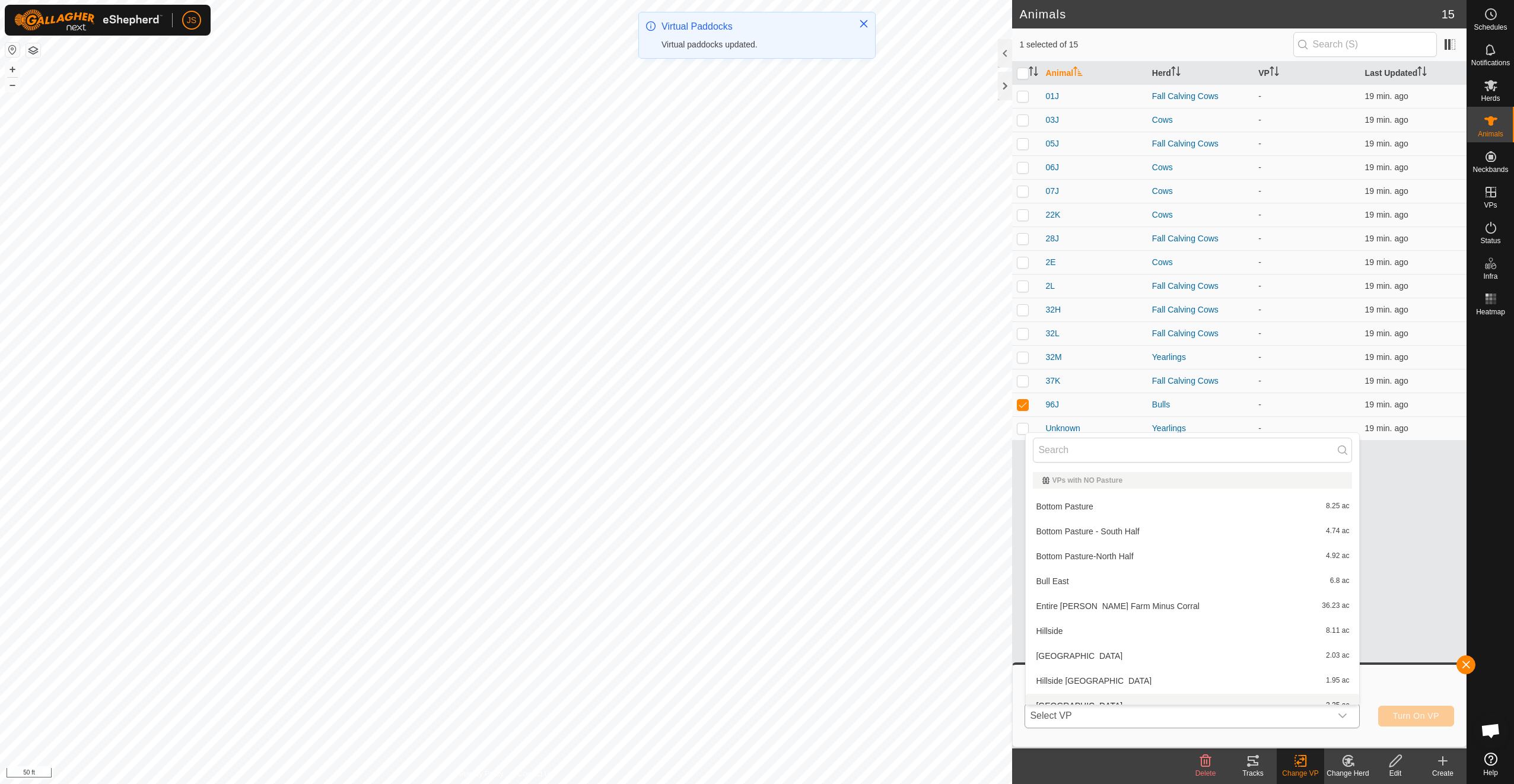
scroll to position [13, 0]
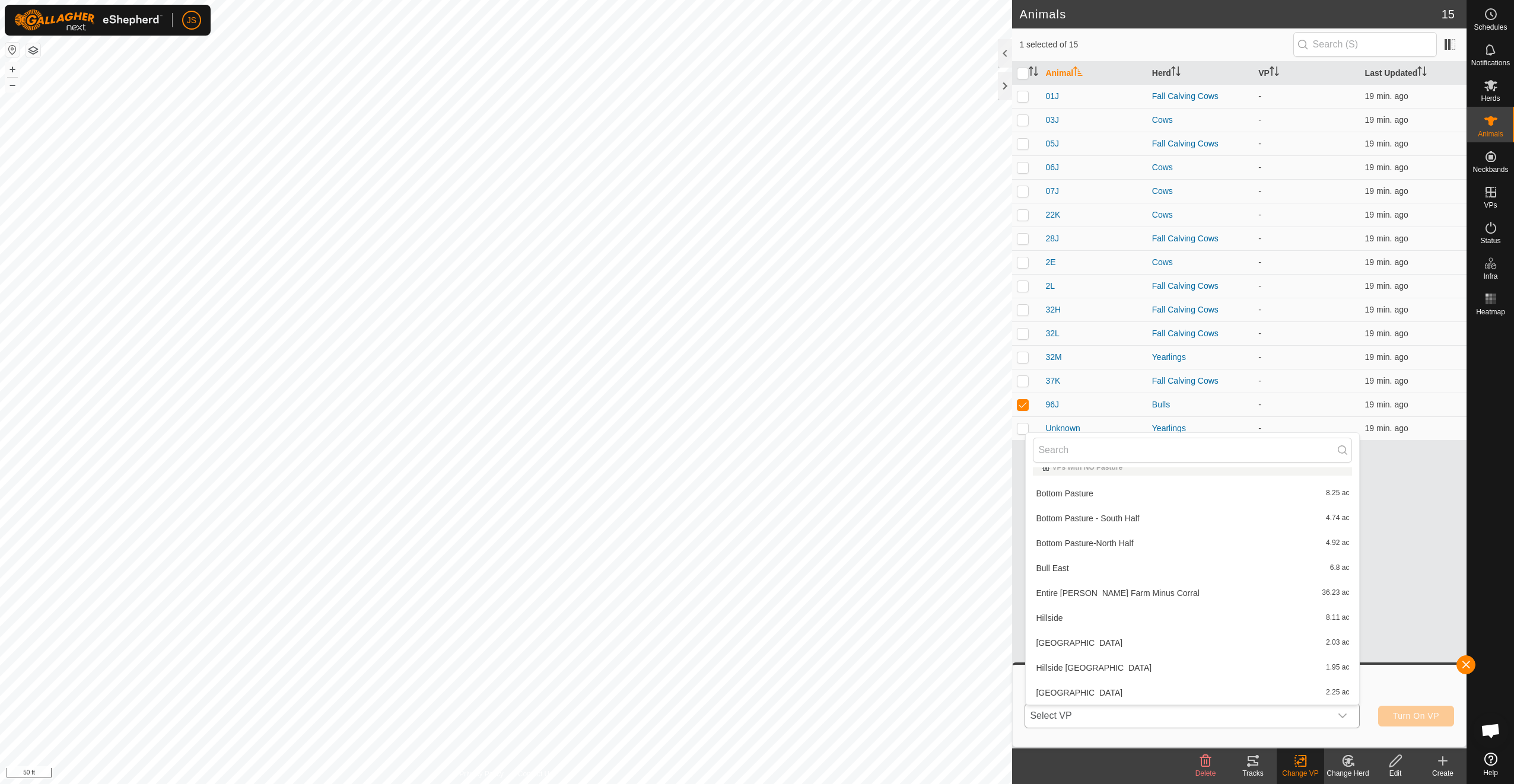
click at [1133, 571] on li "Bull East 6.8 ac" at bounding box center [1192, 567] width 333 height 24
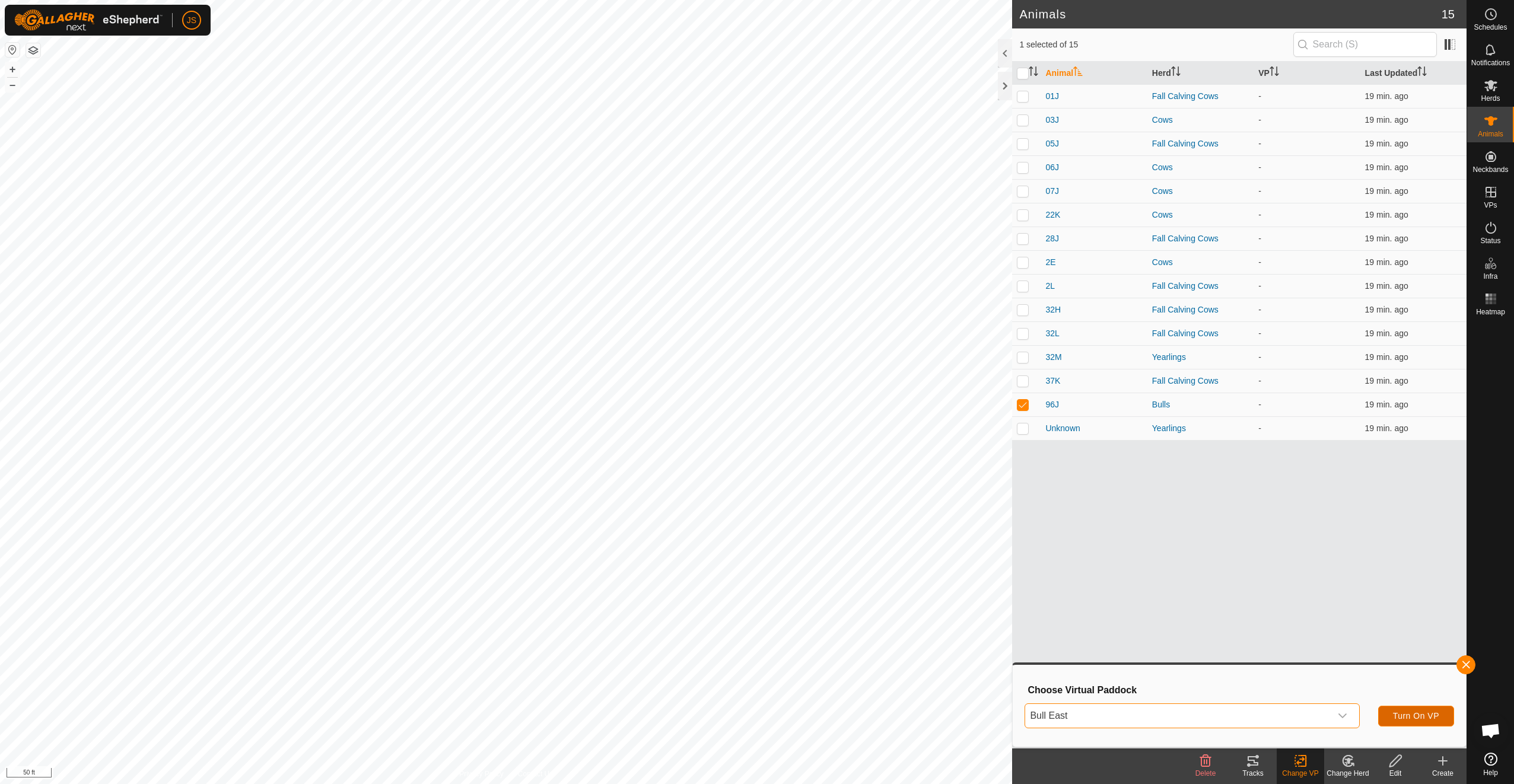
click at [1422, 719] on span "Turn On VP" at bounding box center [1416, 716] width 46 height 9
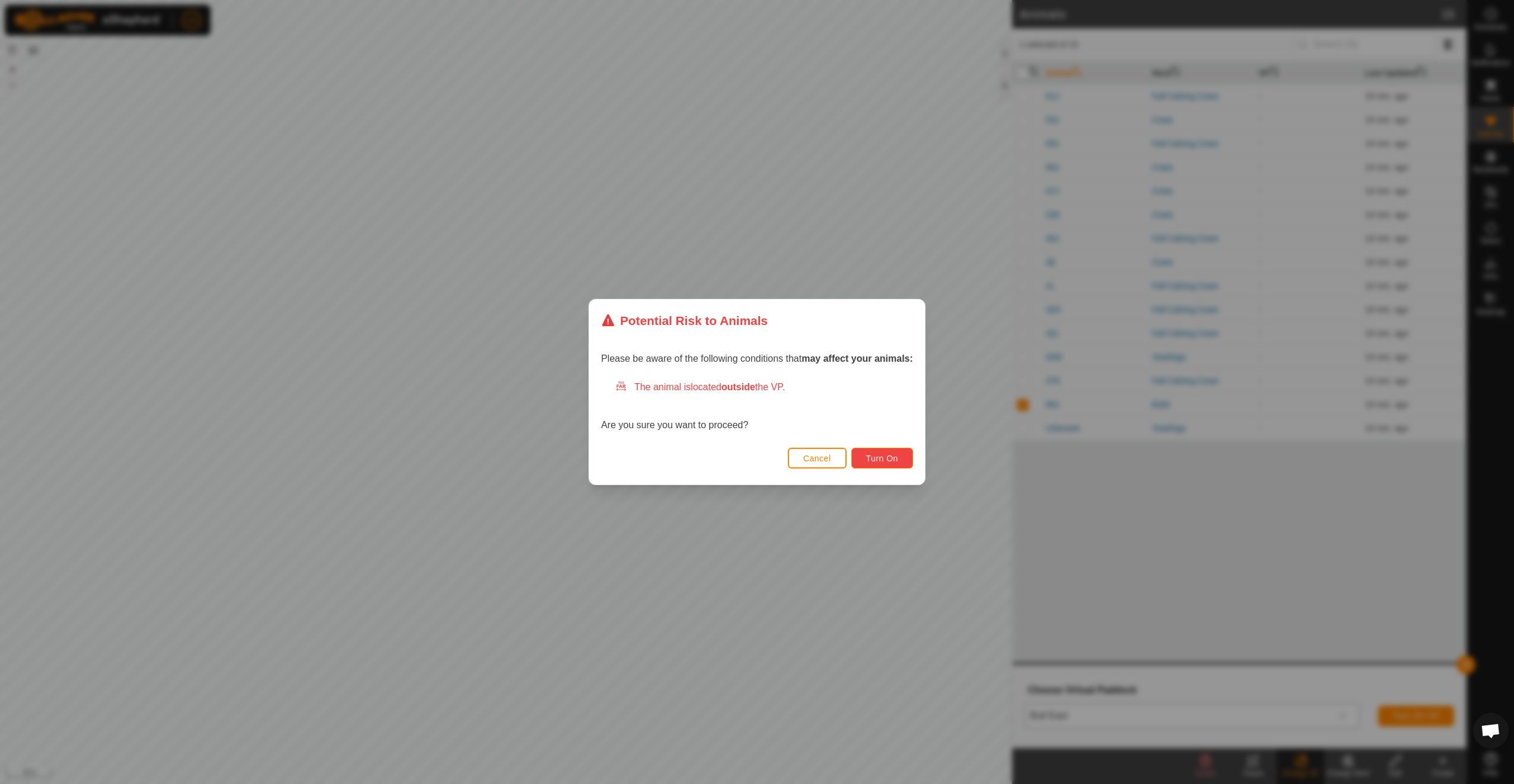
click at [887, 455] on span "Turn On" at bounding box center [882, 458] width 32 height 9
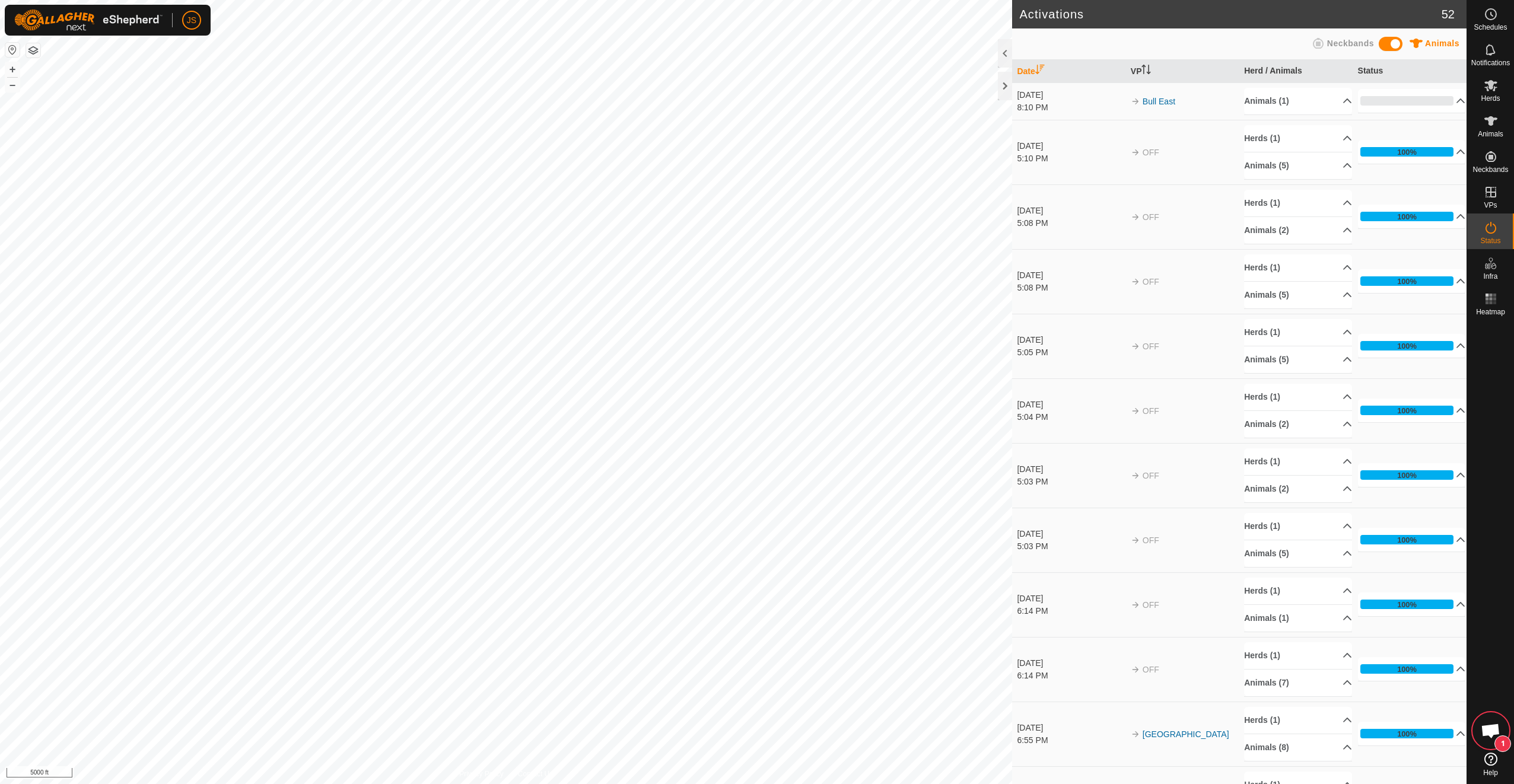
scroll to position [521, 0]
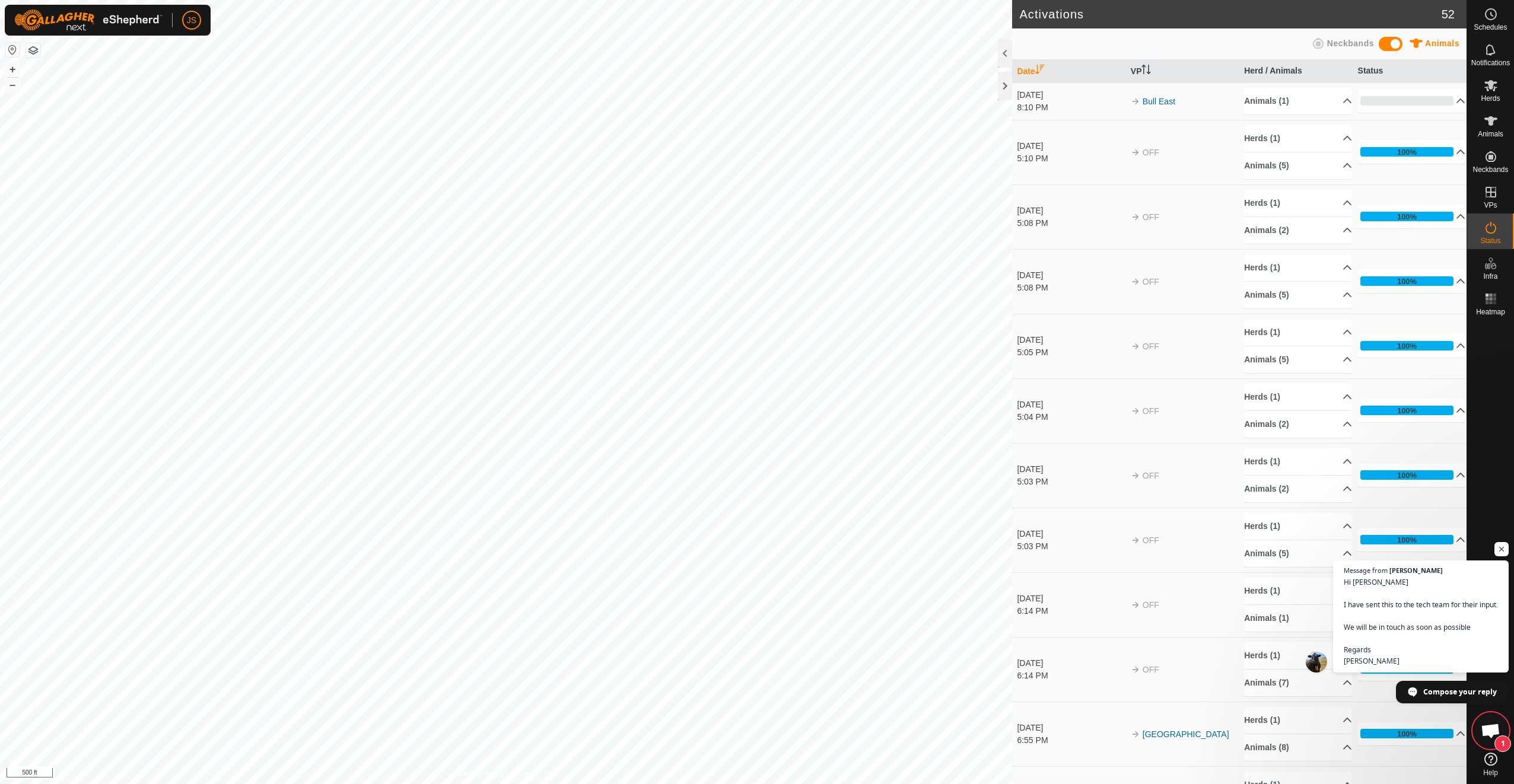
click at [1487, 724] on span "Open chat" at bounding box center [1490, 732] width 19 height 17
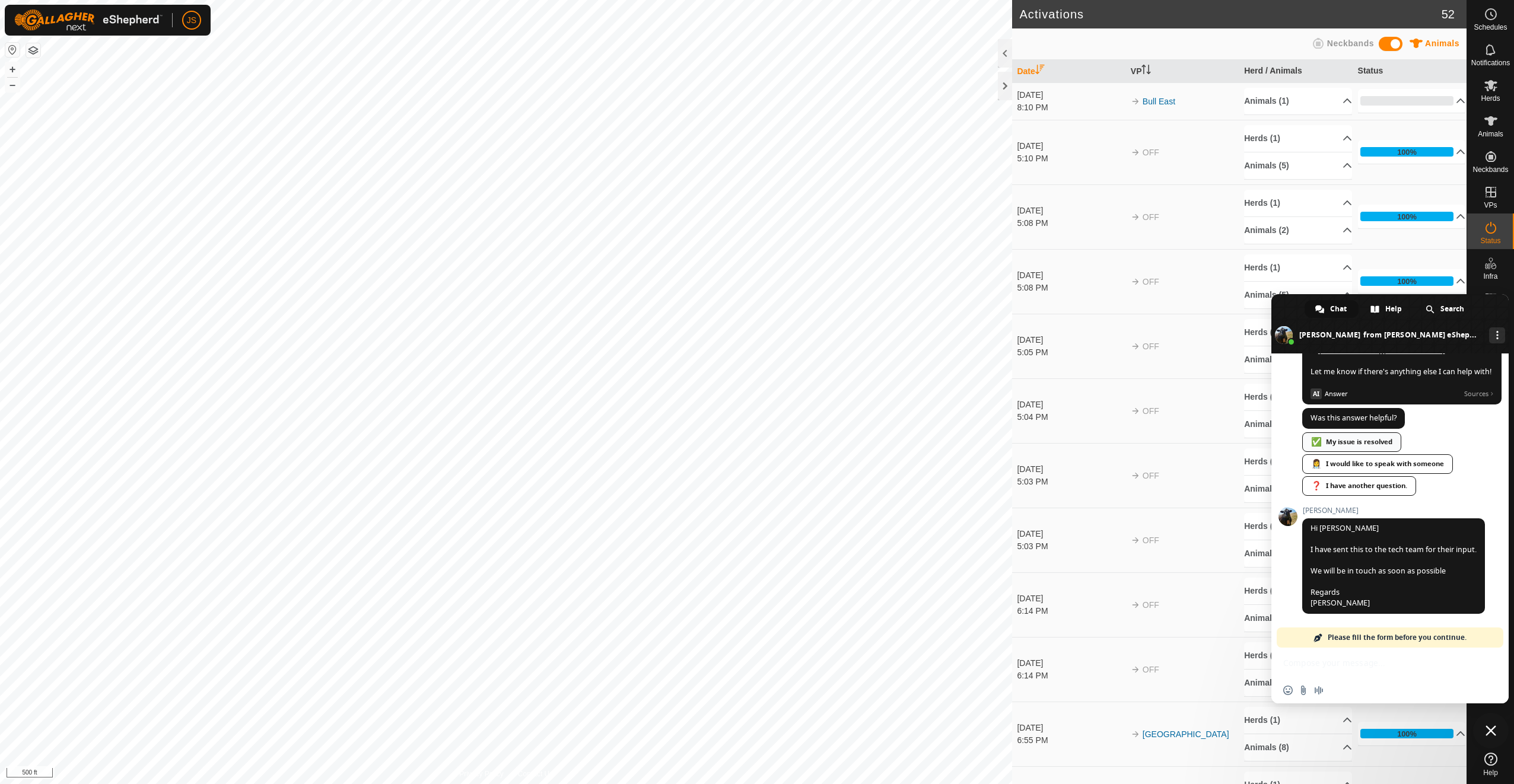
click at [1363, 441] on div "✅ My issue is resolved" at bounding box center [1351, 442] width 99 height 19
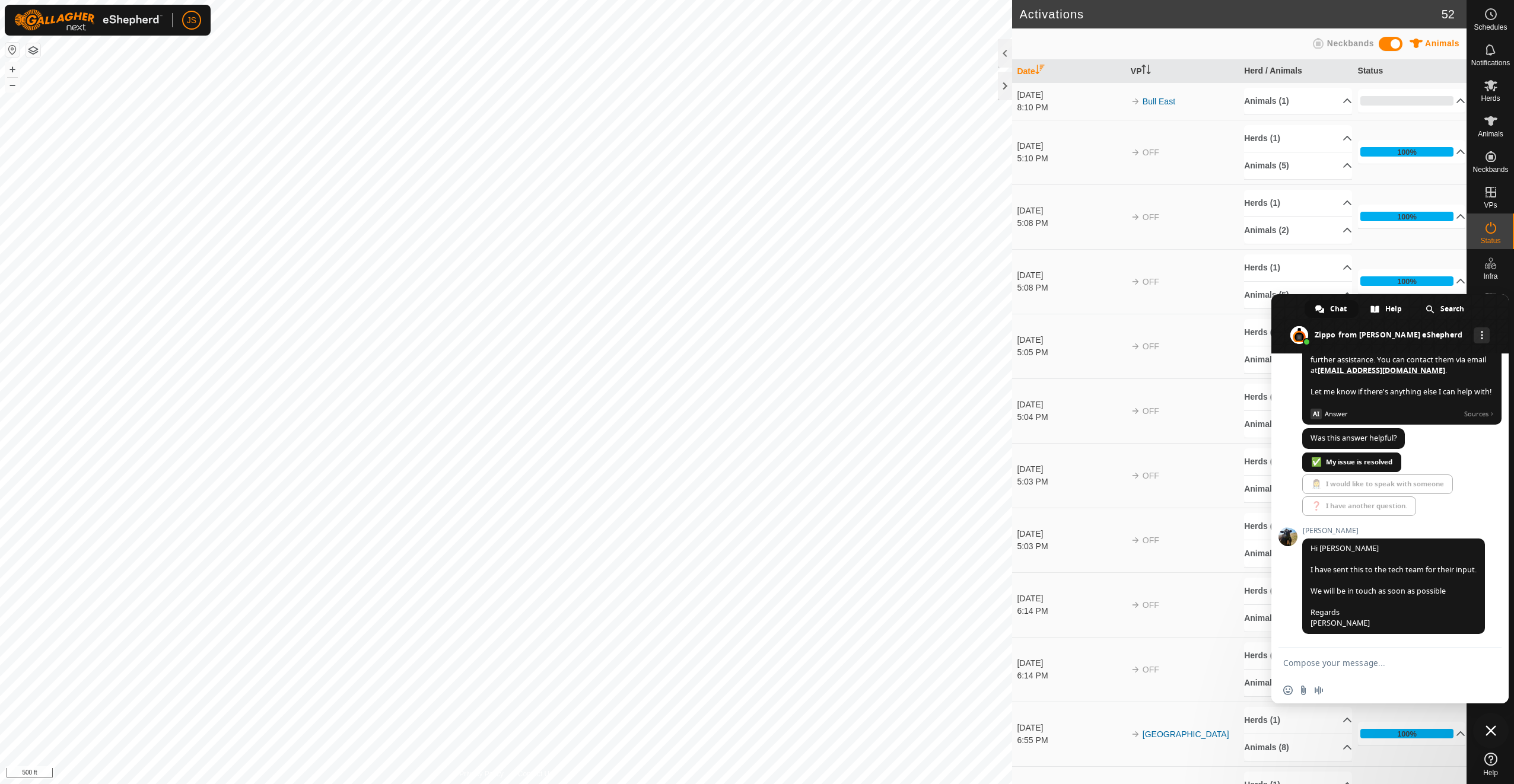
click at [1501, 738] on span "Close chat" at bounding box center [1490, 730] width 35 height 35
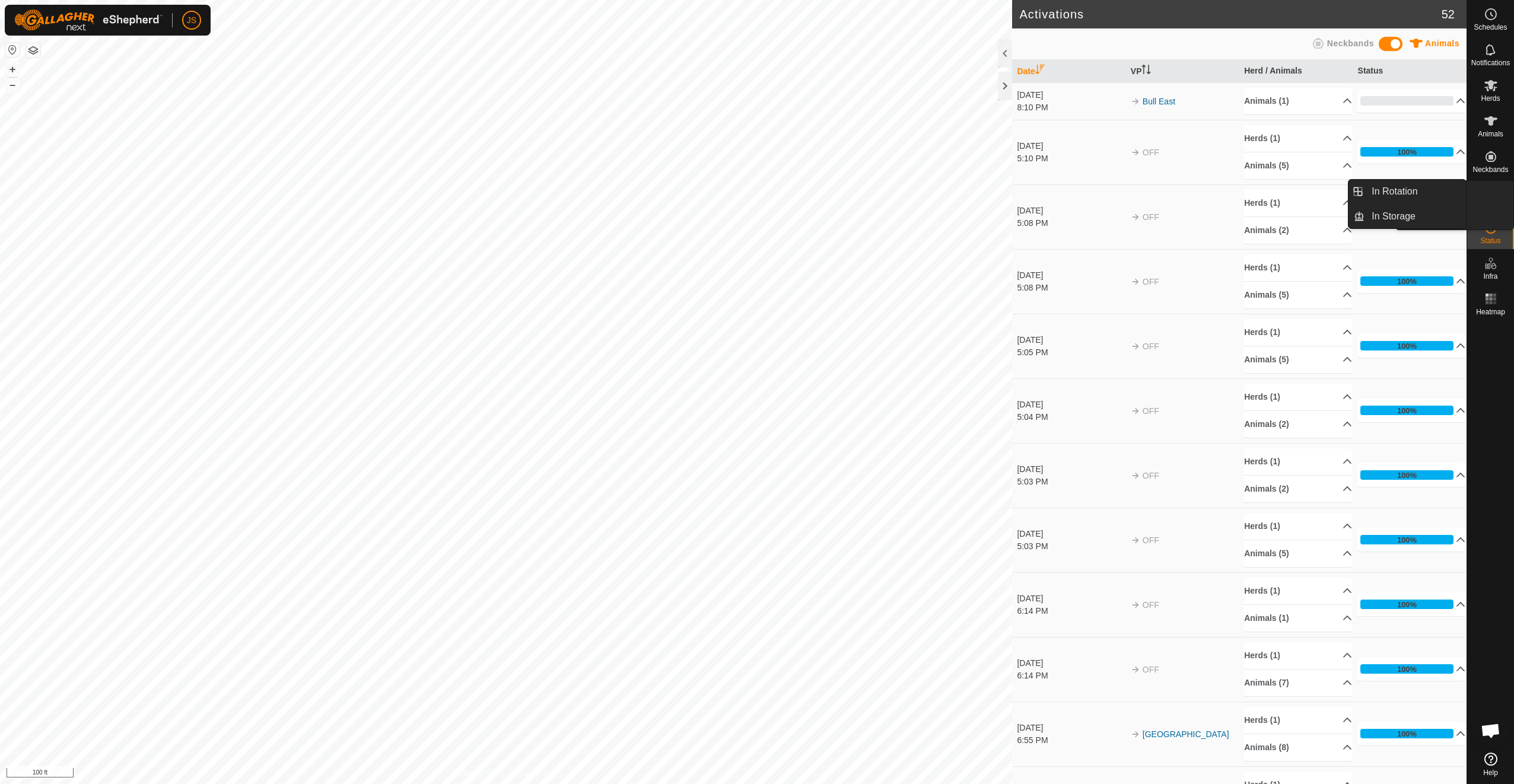
click at [1483, 198] on es-virtualpaddocks-svg-icon at bounding box center [1491, 192] width 22 height 19
click at [1421, 194] on link "In Rotation" at bounding box center [1415, 191] width 101 height 24
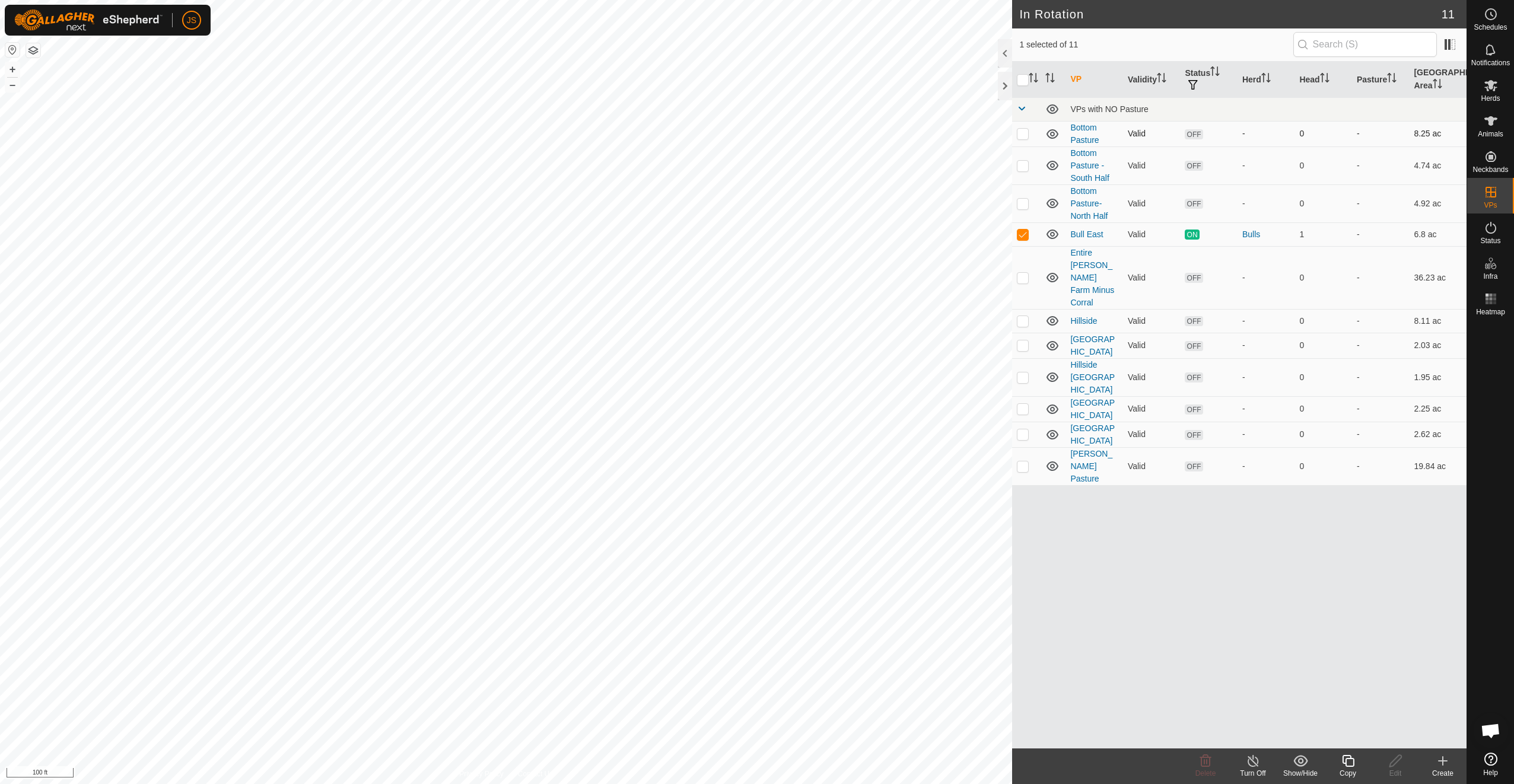
click at [1081, 134] on td "Bottom Pasture" at bounding box center [1094, 134] width 58 height 25
click at [1079, 137] on link "Bottom Pasture" at bounding box center [1084, 134] width 28 height 22
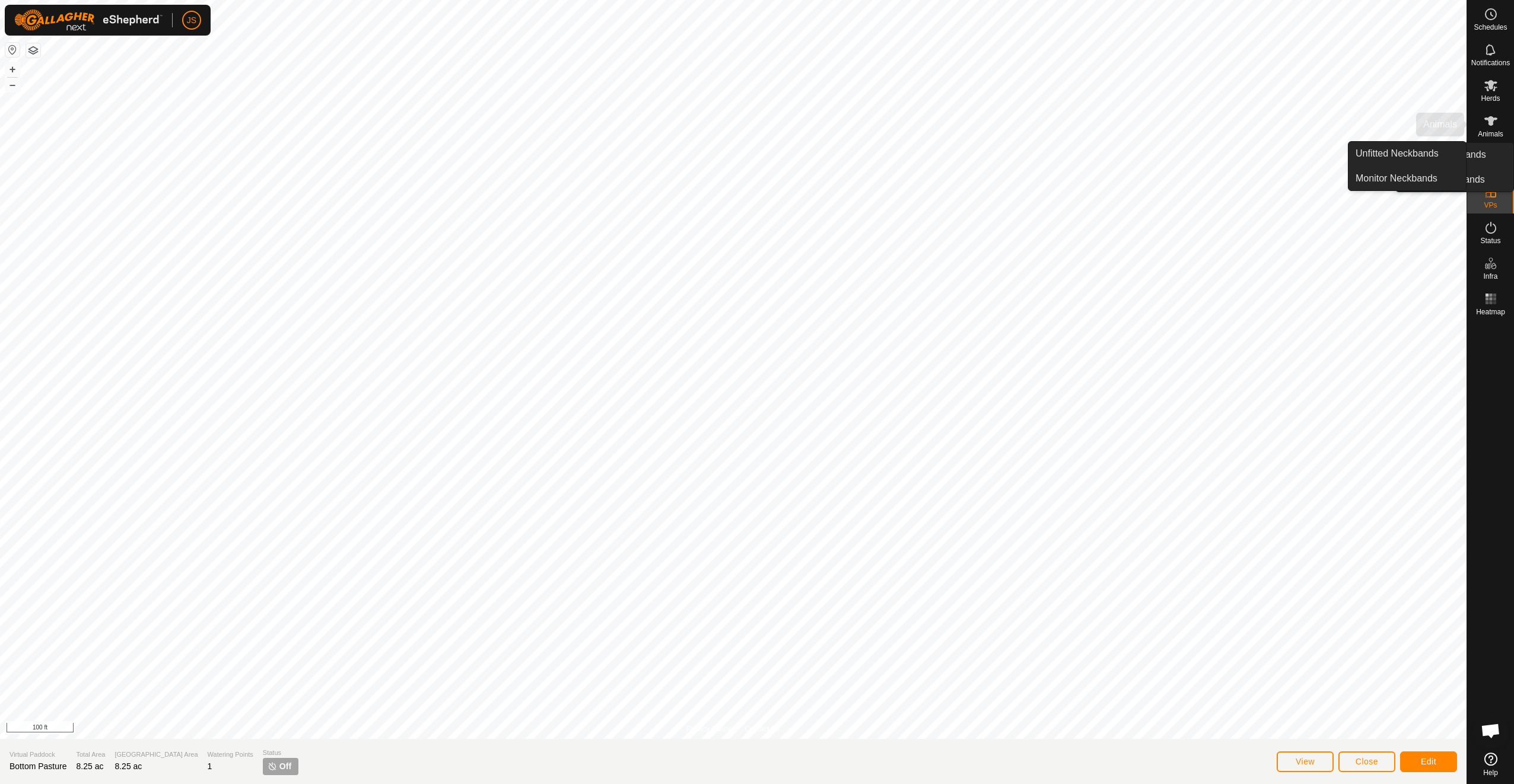
click at [1483, 131] on span "Animals" at bounding box center [1490, 134] width 25 height 7
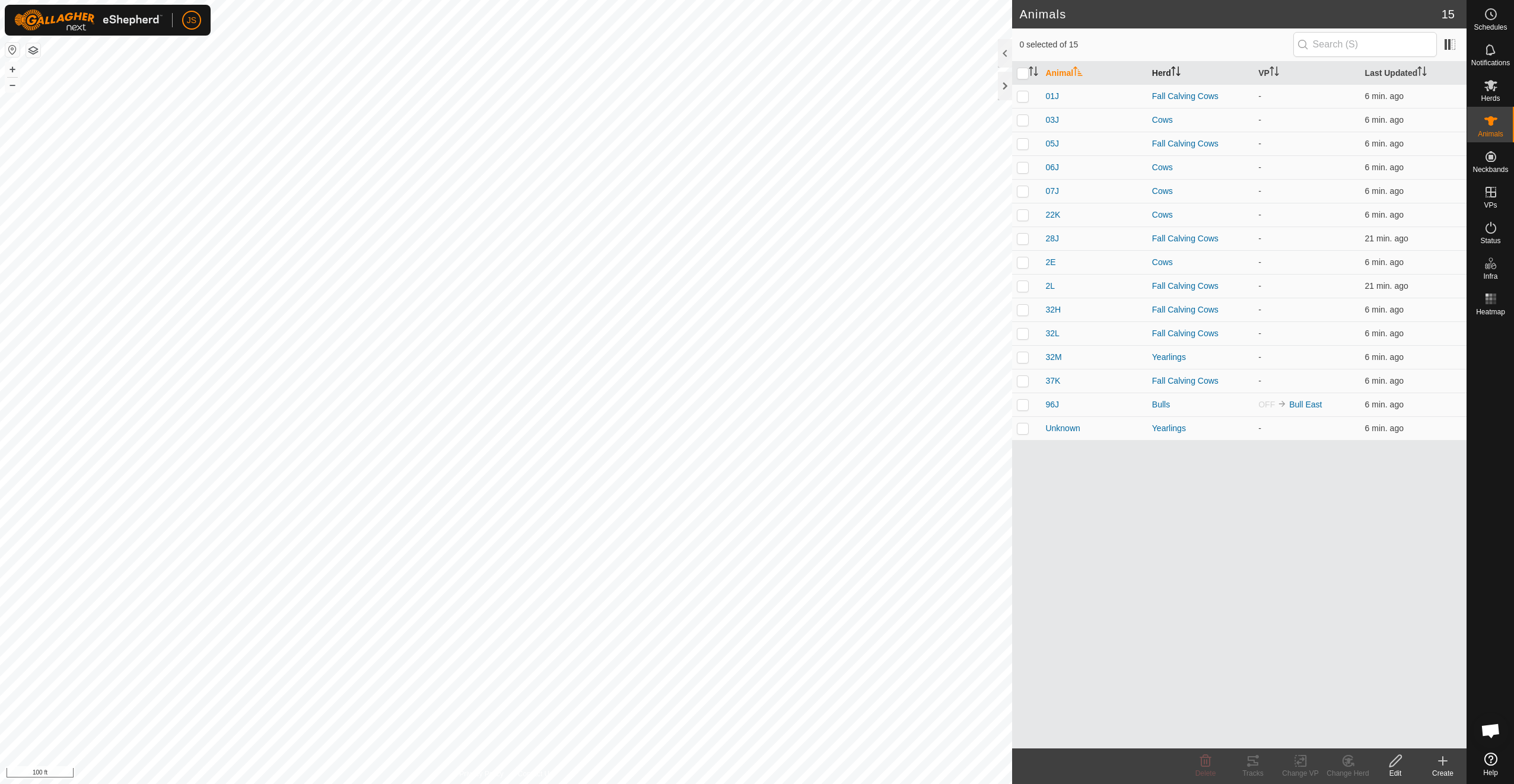
click at [1184, 74] on th "Herd" at bounding box center [1201, 73] width 106 height 23
click at [1476, 88] on div "Herds" at bounding box center [1490, 89] width 47 height 35
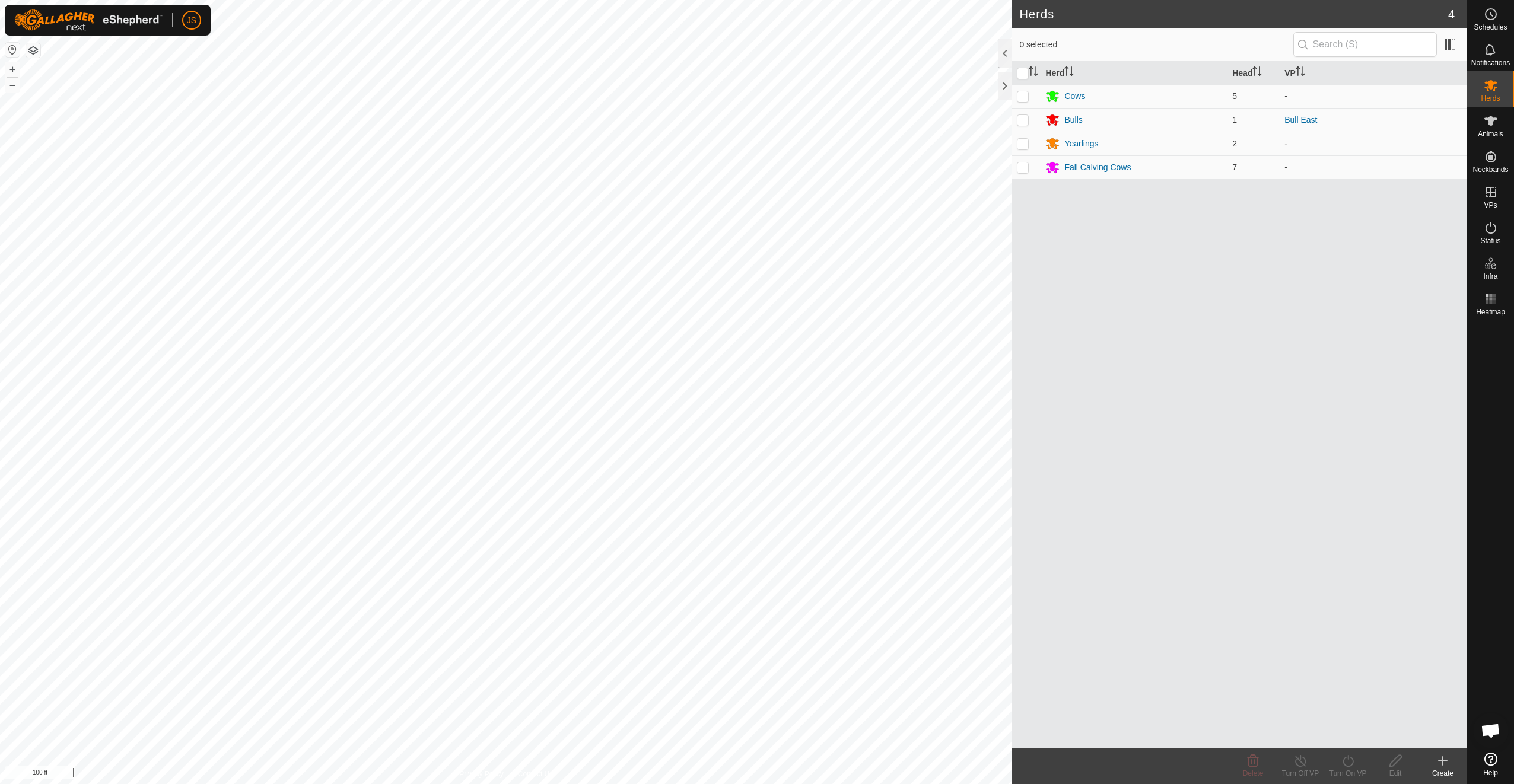
click at [1029, 139] on p-tablecheckbox at bounding box center [1022, 144] width 12 height 9
checkbox input "true"
click at [1025, 96] on p-checkbox at bounding box center [1022, 96] width 12 height 9
checkbox input "true"
click at [1343, 765] on icon at bounding box center [1347, 761] width 15 height 15
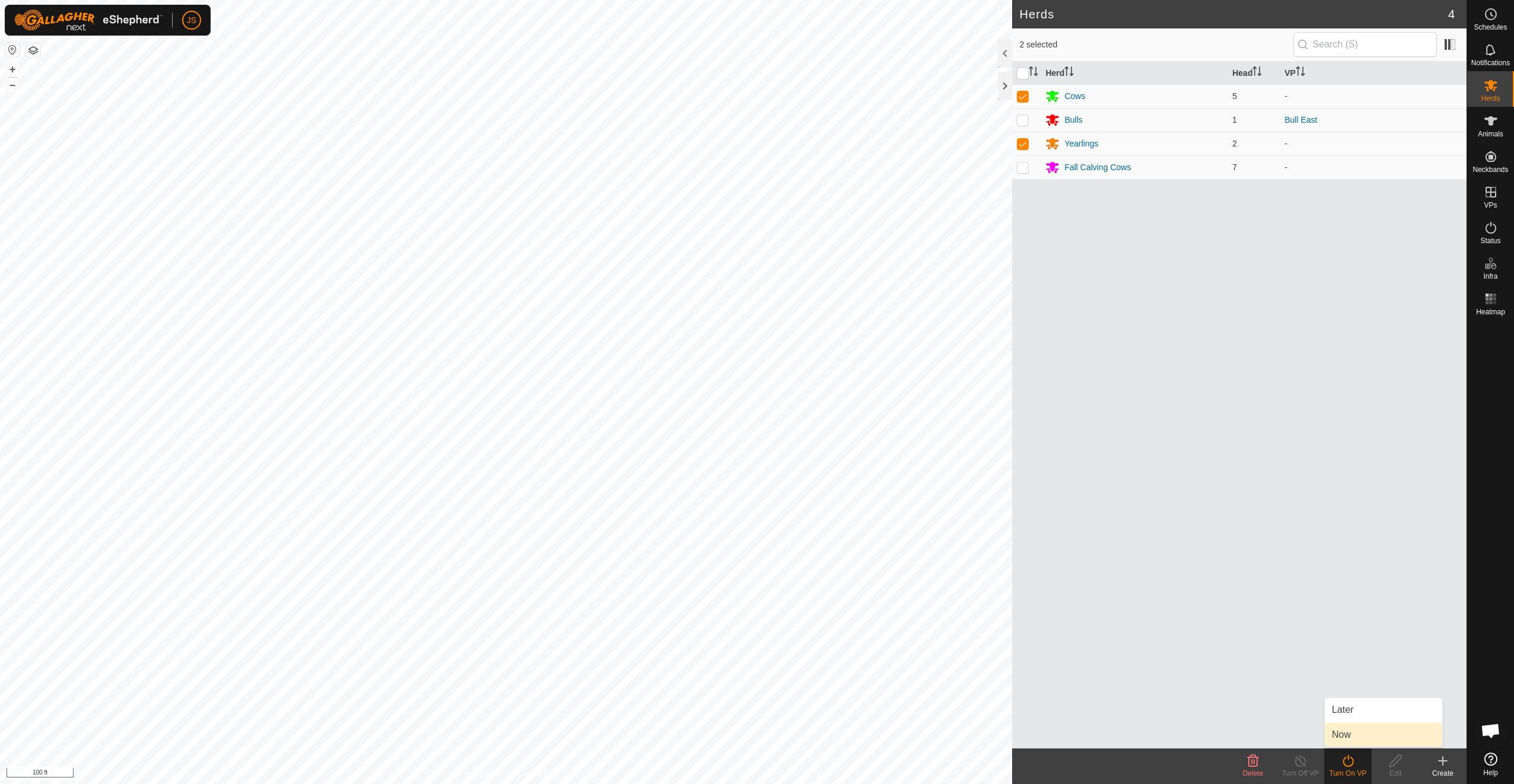
click at [1366, 734] on link "Now" at bounding box center [1383, 734] width 118 height 24
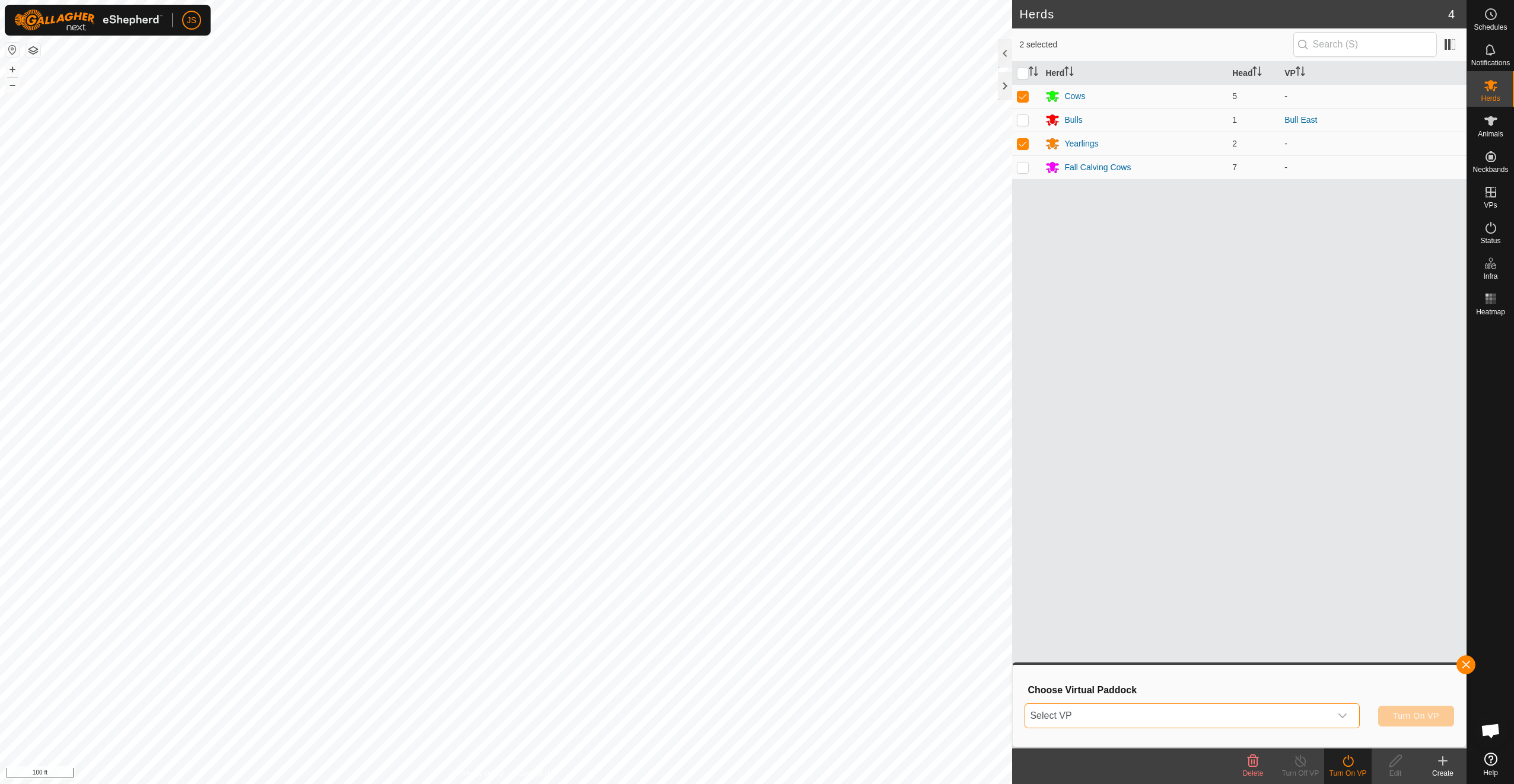
click at [1310, 710] on span "Select VP" at bounding box center [1177, 716] width 305 height 24
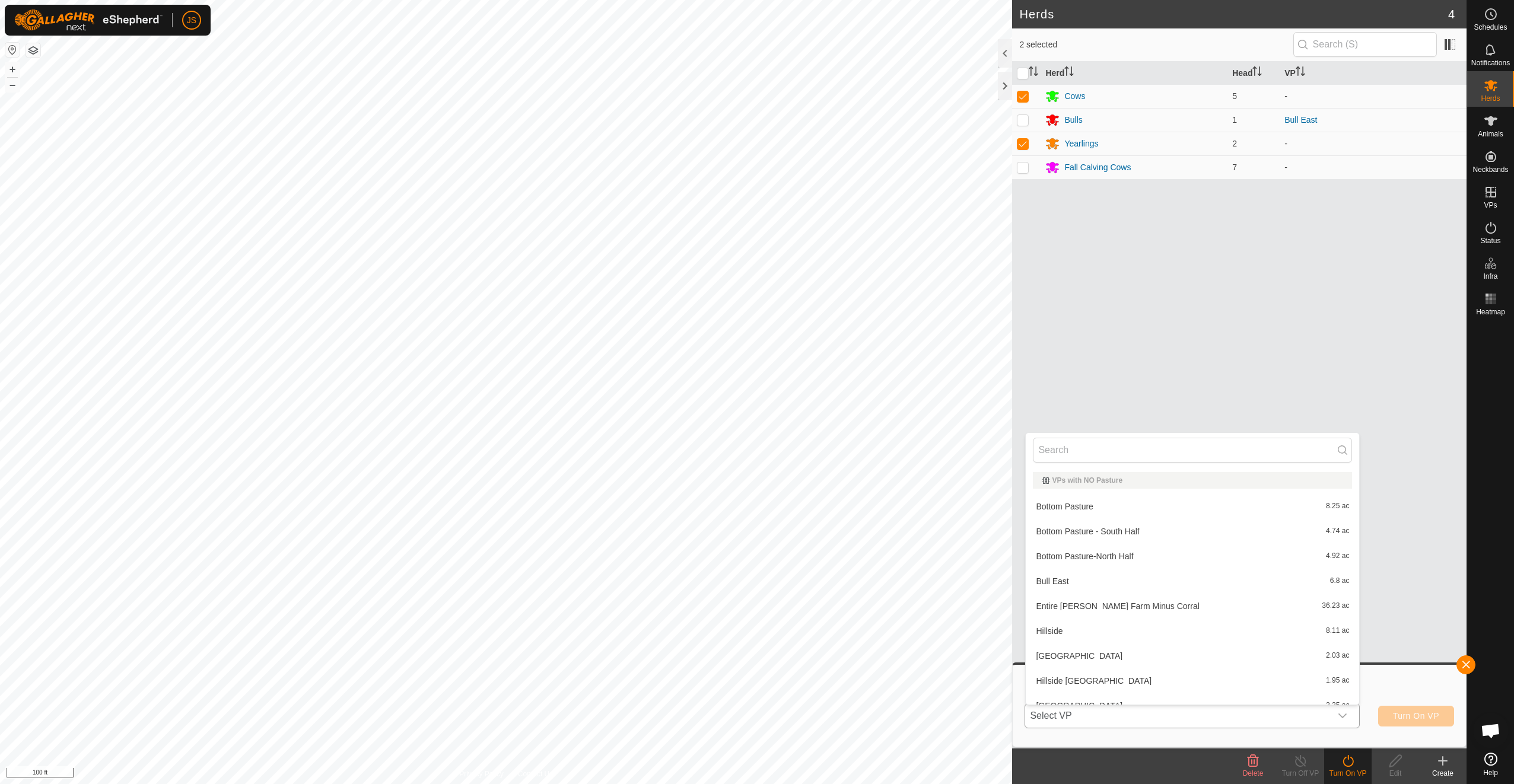
scroll to position [13, 0]
click at [1192, 488] on li "Bottom Pasture 8.25 ac" at bounding box center [1192, 493] width 333 height 24
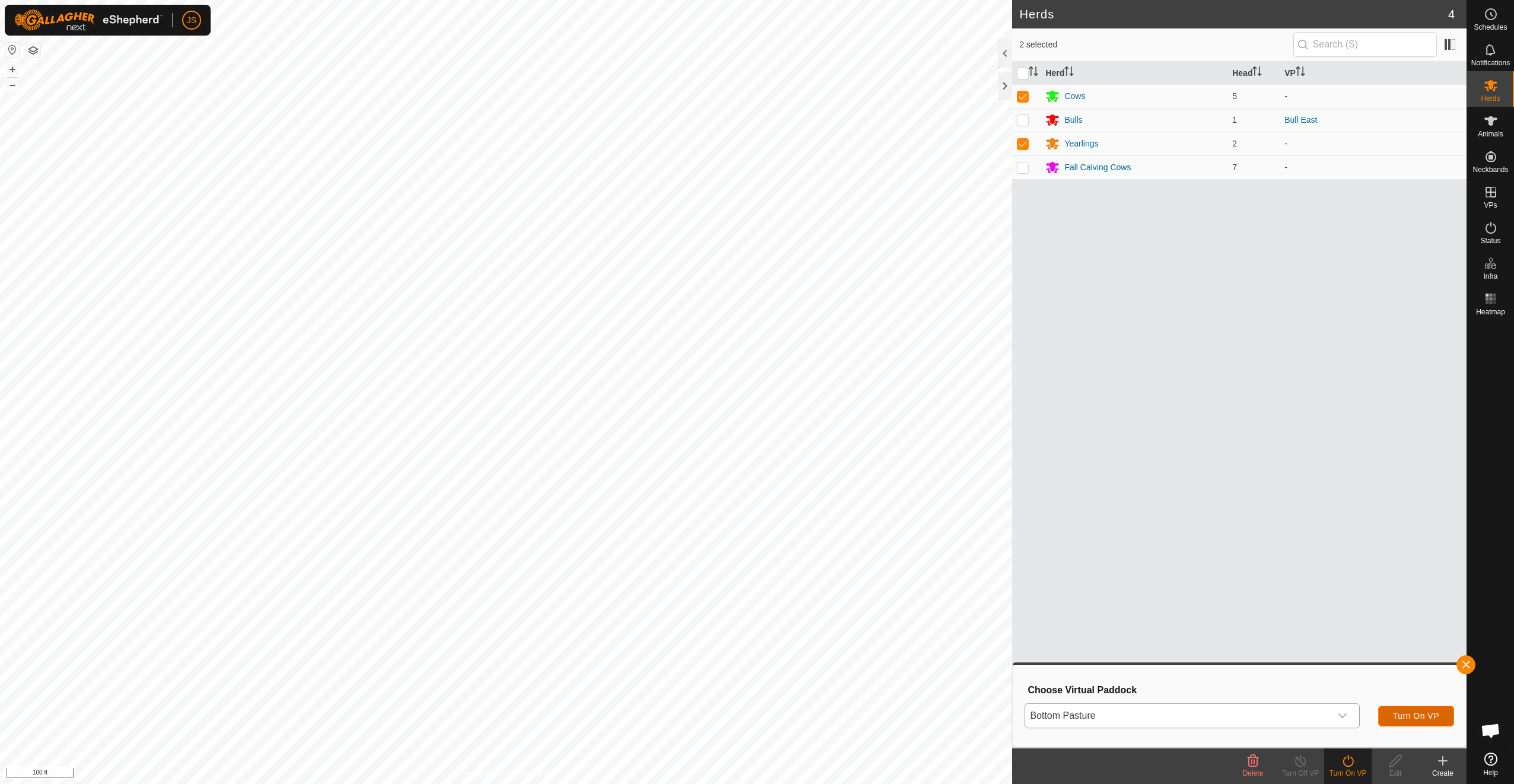
click at [1407, 715] on span "Turn On VP" at bounding box center [1416, 716] width 46 height 9
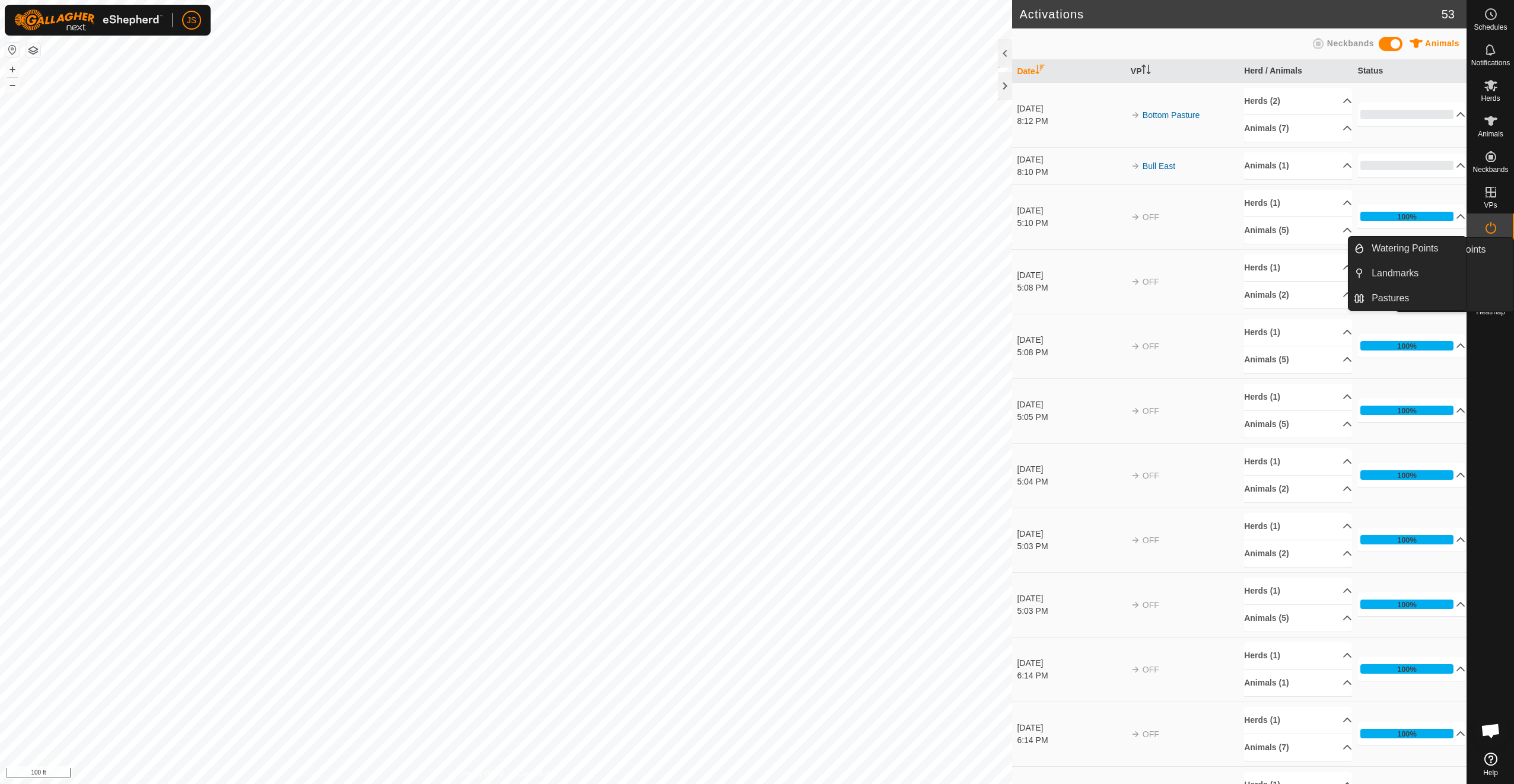
click at [1484, 266] on icon at bounding box center [1490, 263] width 15 height 15
click at [1409, 295] on link "Pastures" at bounding box center [1415, 298] width 101 height 24
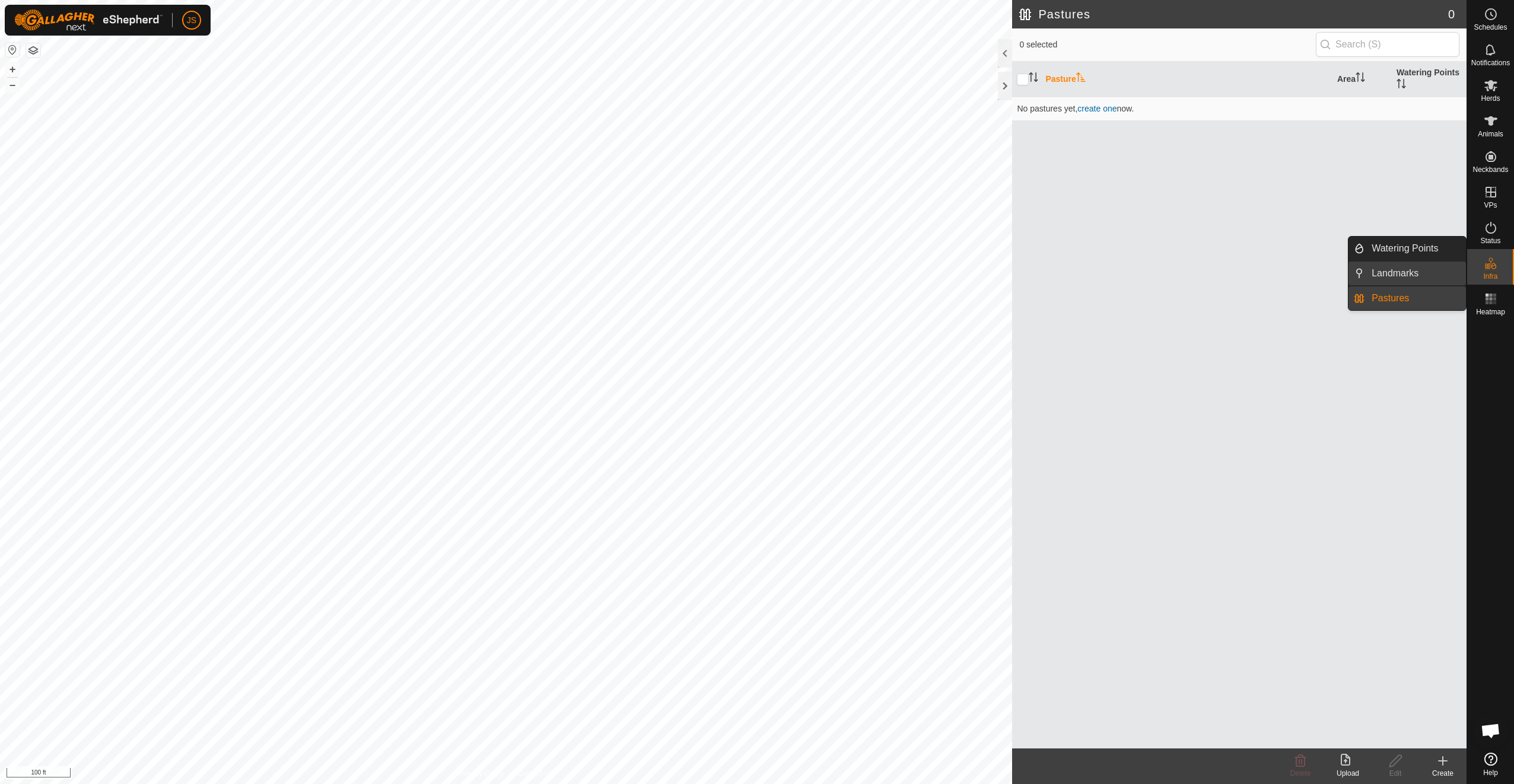
click at [1440, 277] on link "Landmarks" at bounding box center [1415, 273] width 101 height 24
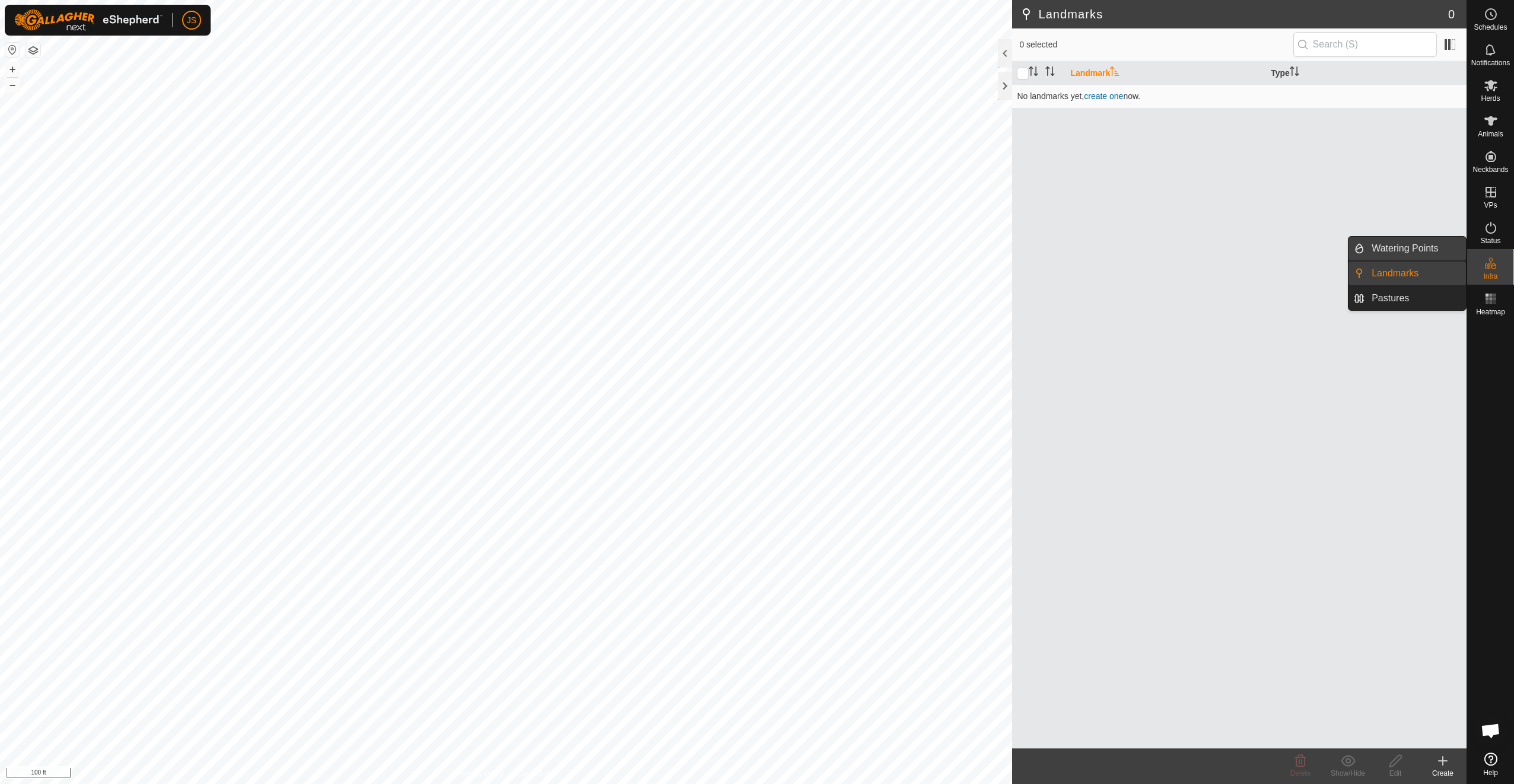
click at [1439, 253] on link "Watering Points" at bounding box center [1415, 248] width 101 height 24
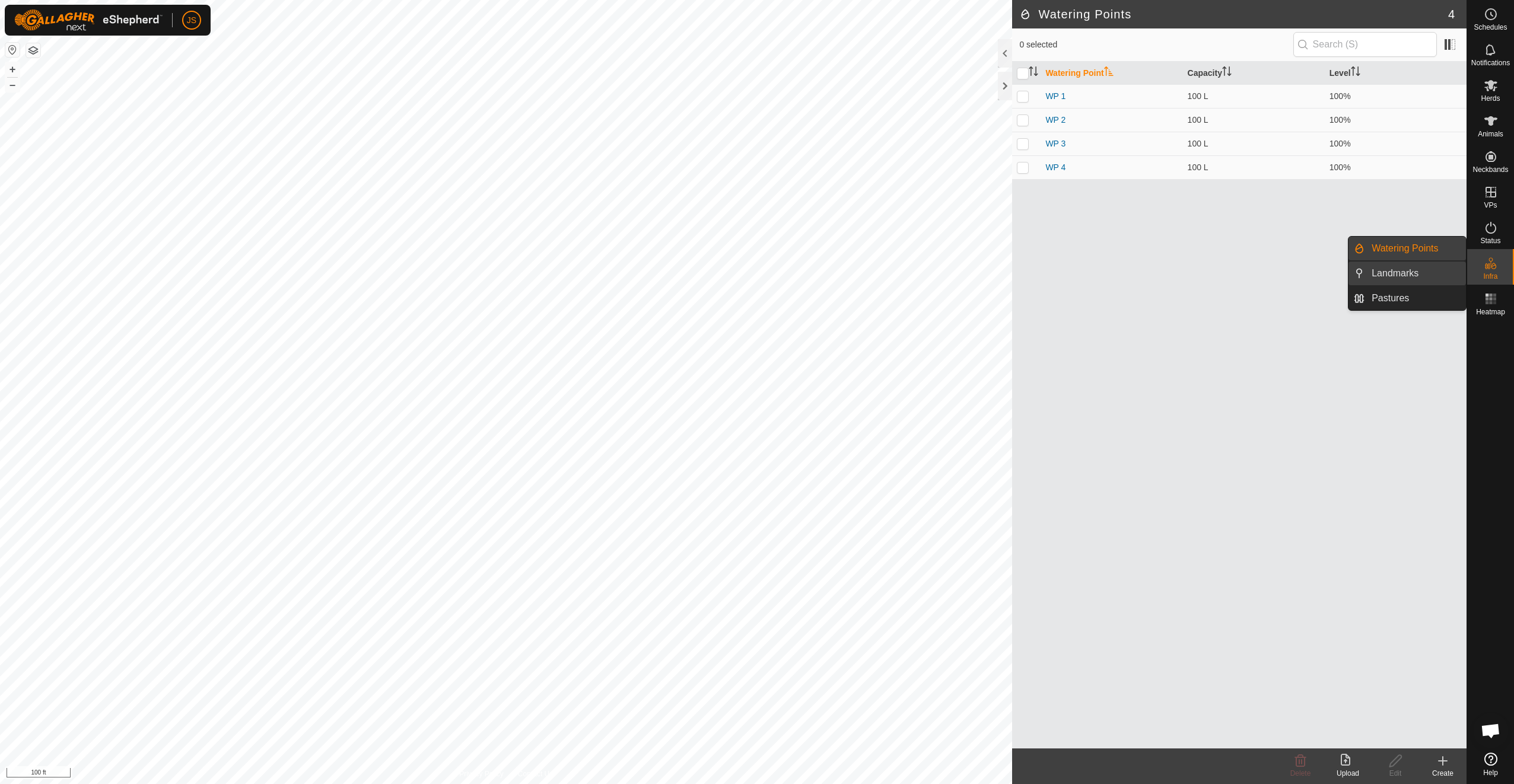
click at [1425, 270] on link "Landmarks" at bounding box center [1415, 273] width 101 height 24
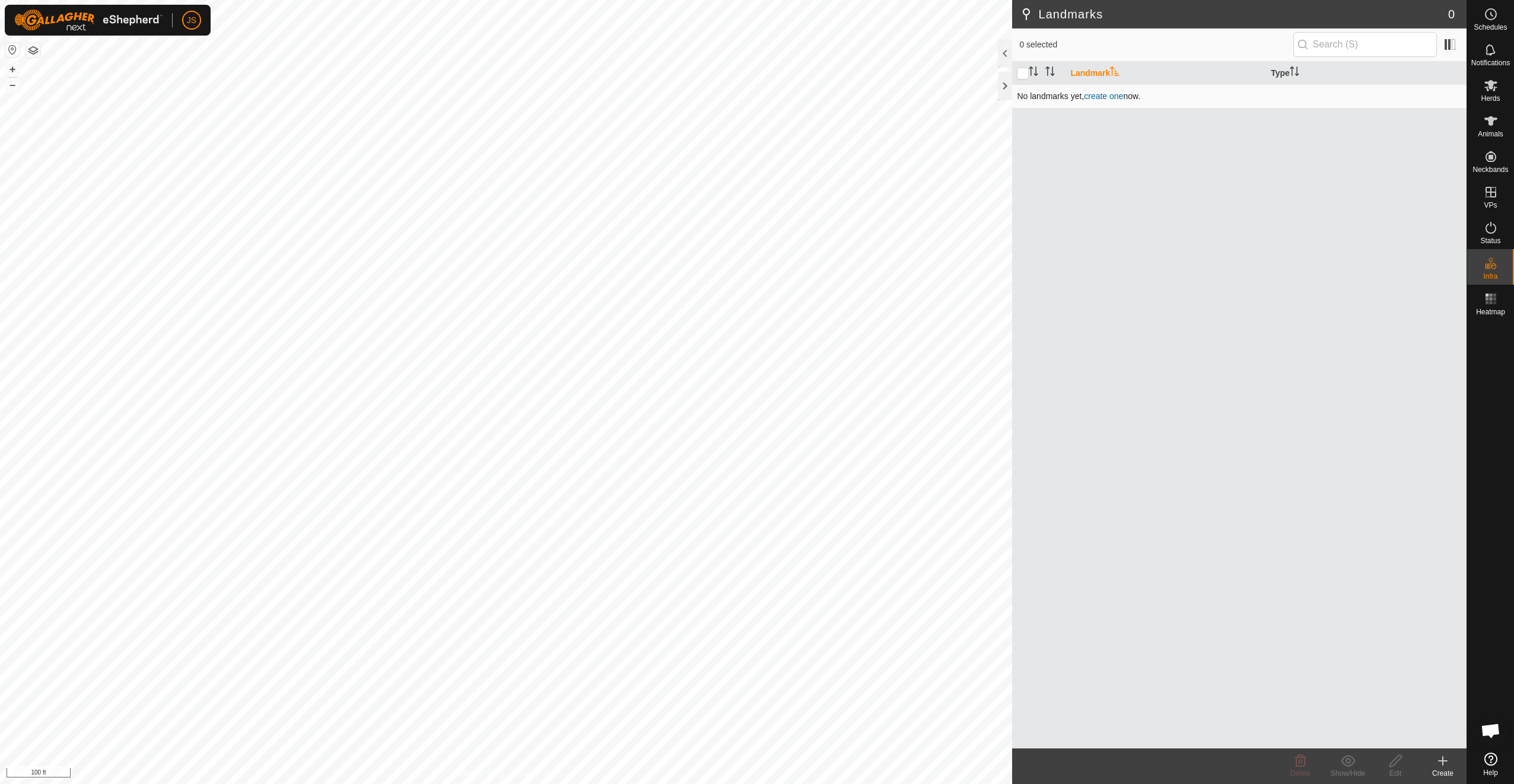
click at [1100, 98] on link "create one" at bounding box center [1103, 96] width 39 height 9
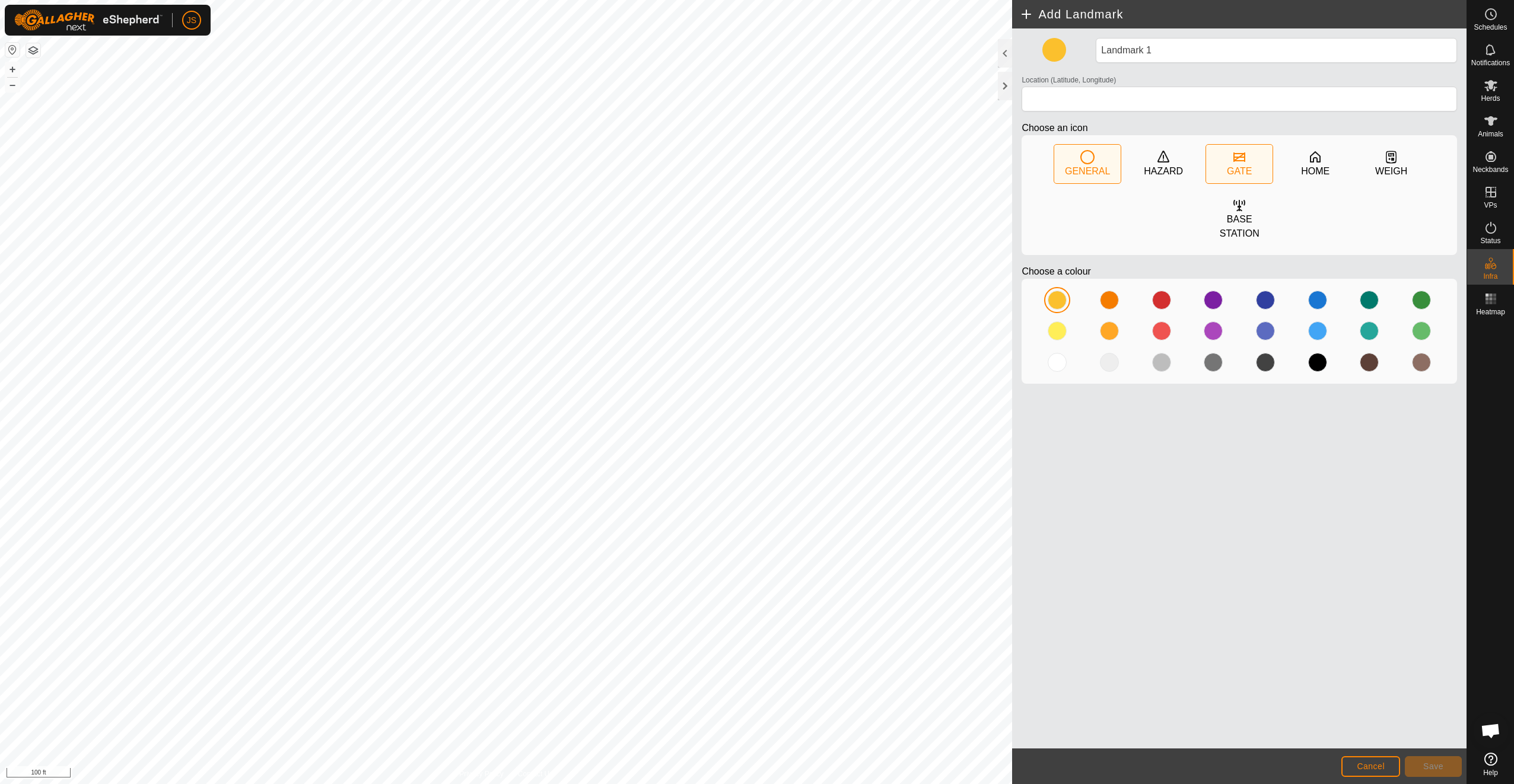
click at [1247, 175] on div "GATE" at bounding box center [1239, 171] width 25 height 15
type input "39.475174, -94.369966"
click at [1245, 167] on div "GATE" at bounding box center [1239, 171] width 25 height 15
click at [1420, 772] on button "Save" at bounding box center [1433, 766] width 57 height 21
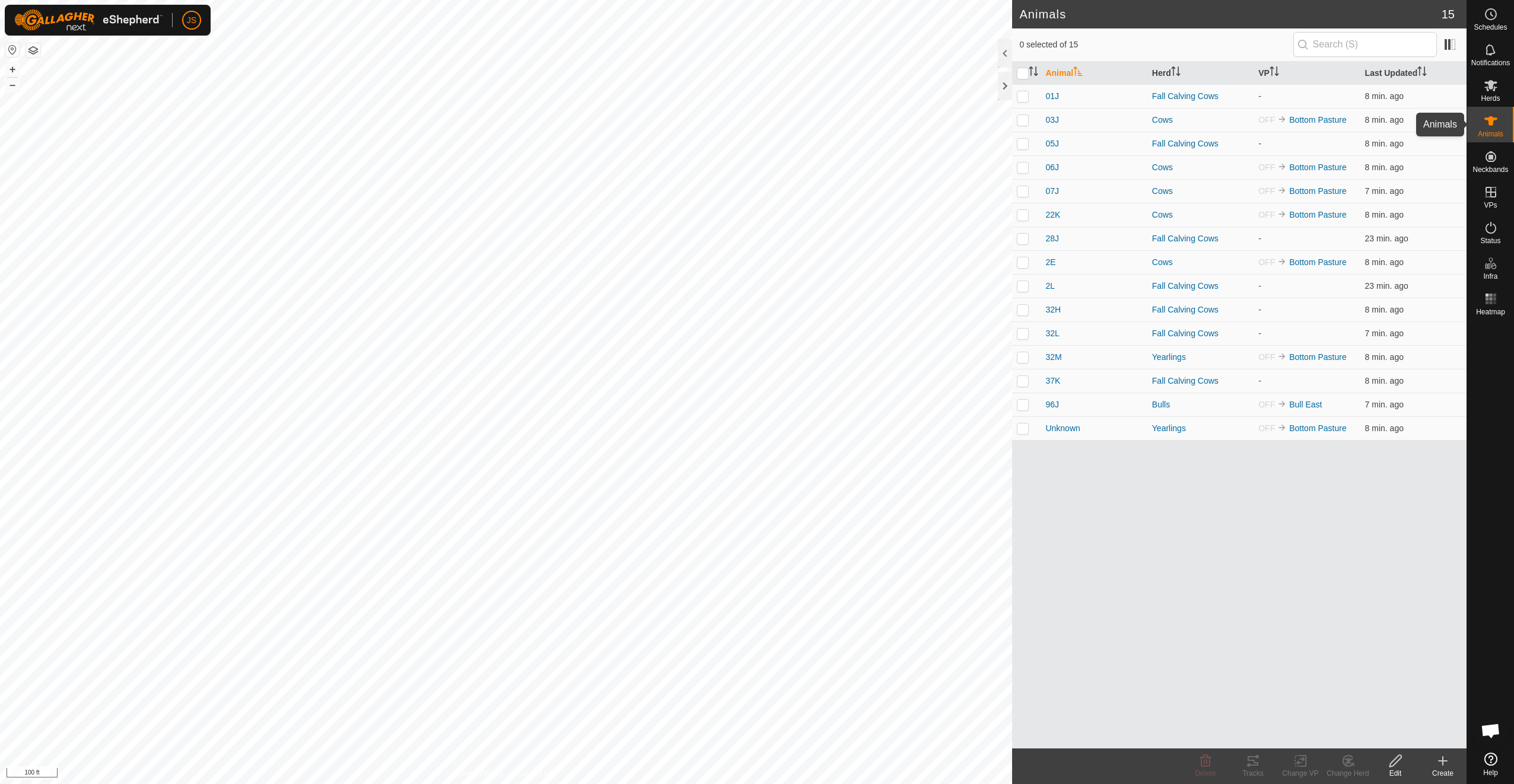
click at [1496, 136] on span "Animals" at bounding box center [1490, 134] width 25 height 7
click at [1022, 336] on p-checkbox at bounding box center [1022, 333] width 12 height 9
checkbox input "true"
click at [1259, 770] on div "Tracks" at bounding box center [1253, 773] width 48 height 11
